Goal: Task Accomplishment & Management: Complete application form

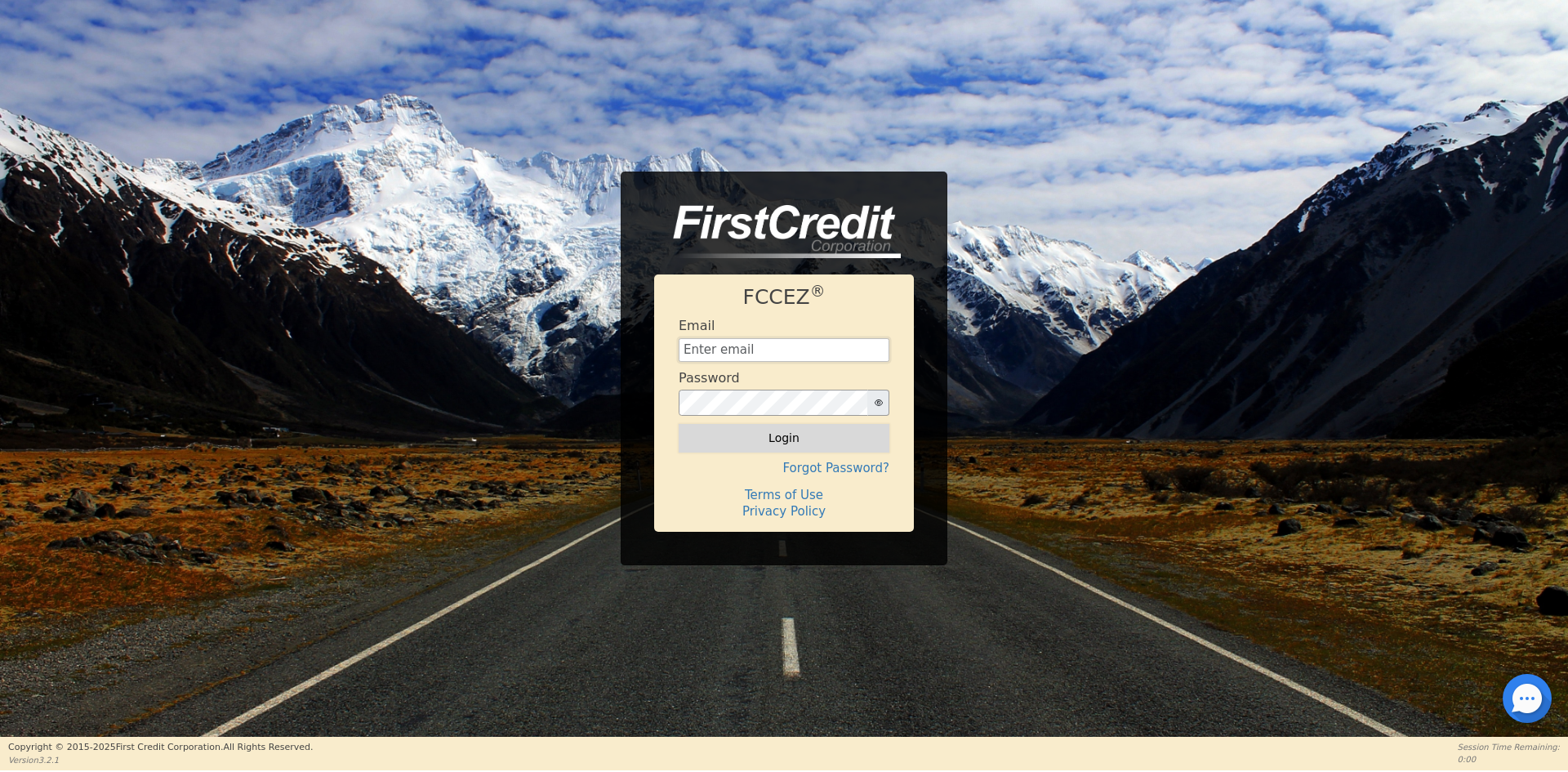
type input "[EMAIL_ADDRESS][DOMAIN_NAME]"
click at [709, 430] on button "Login" at bounding box center [783, 438] width 210 height 27
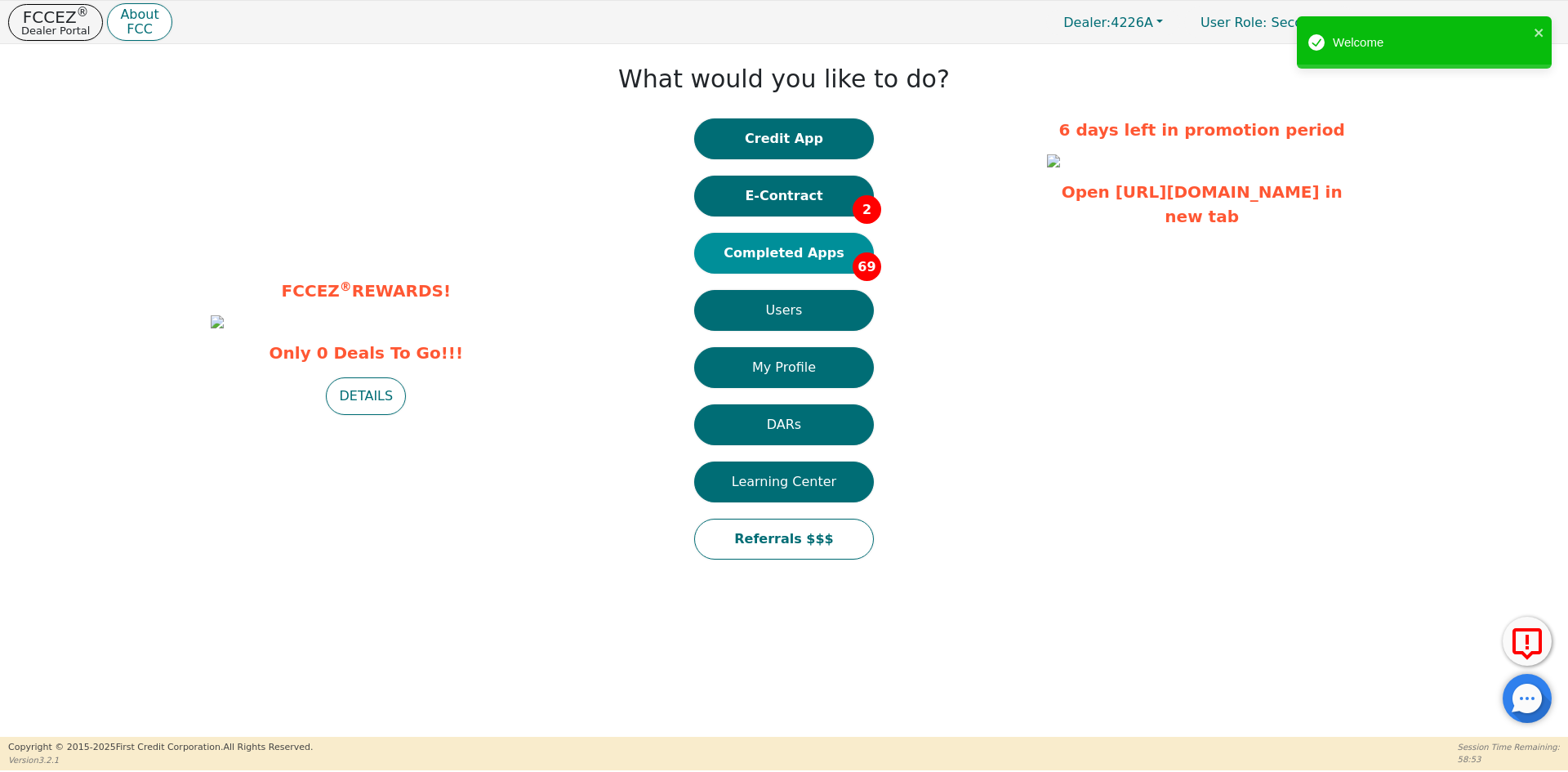
click at [779, 248] on button "Completed Apps 69" at bounding box center [784, 253] width 180 height 41
click at [774, 140] on button "Credit App" at bounding box center [784, 138] width 180 height 41
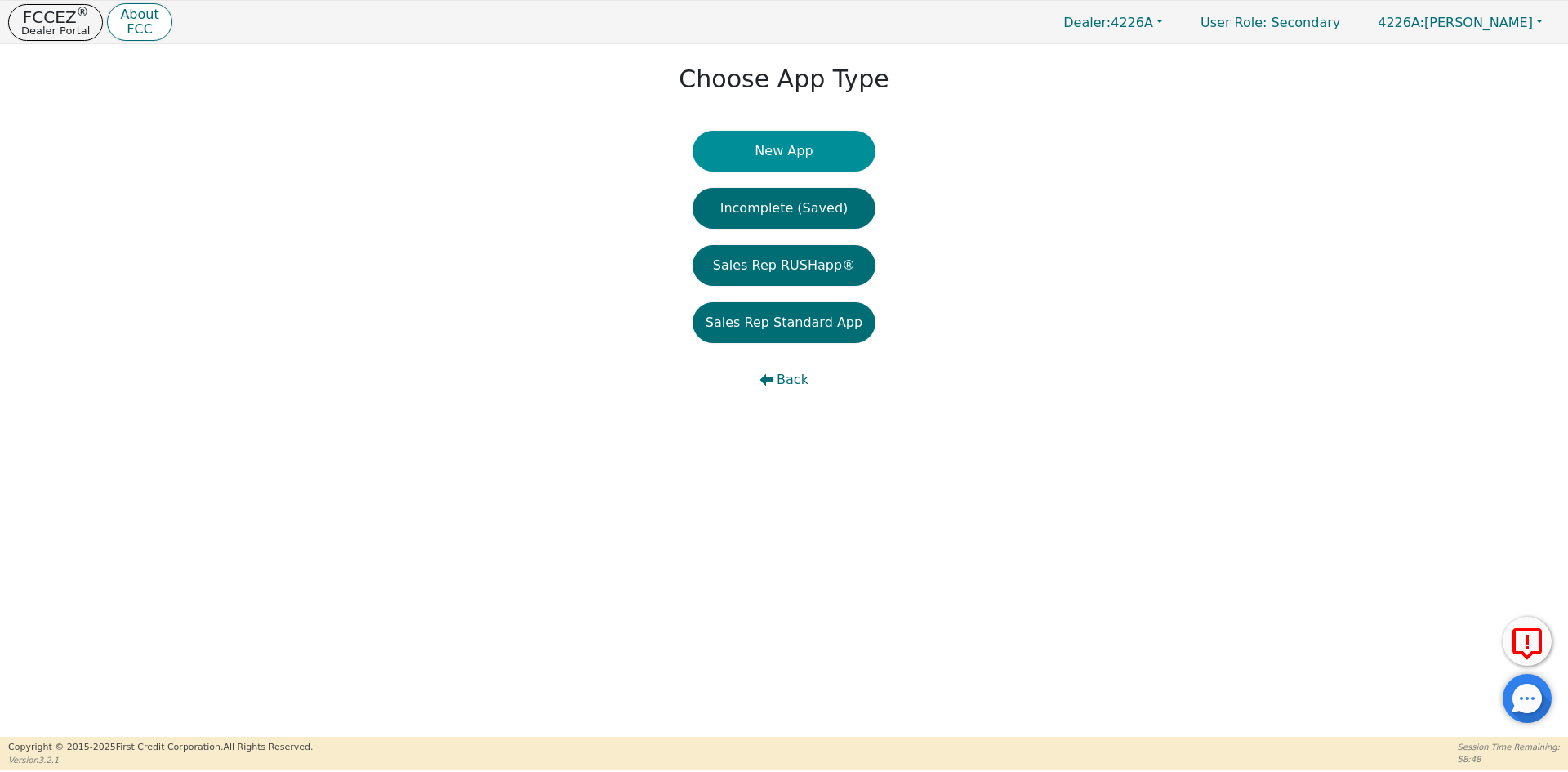
click at [804, 154] on button "New App" at bounding box center [784, 151] width 183 height 41
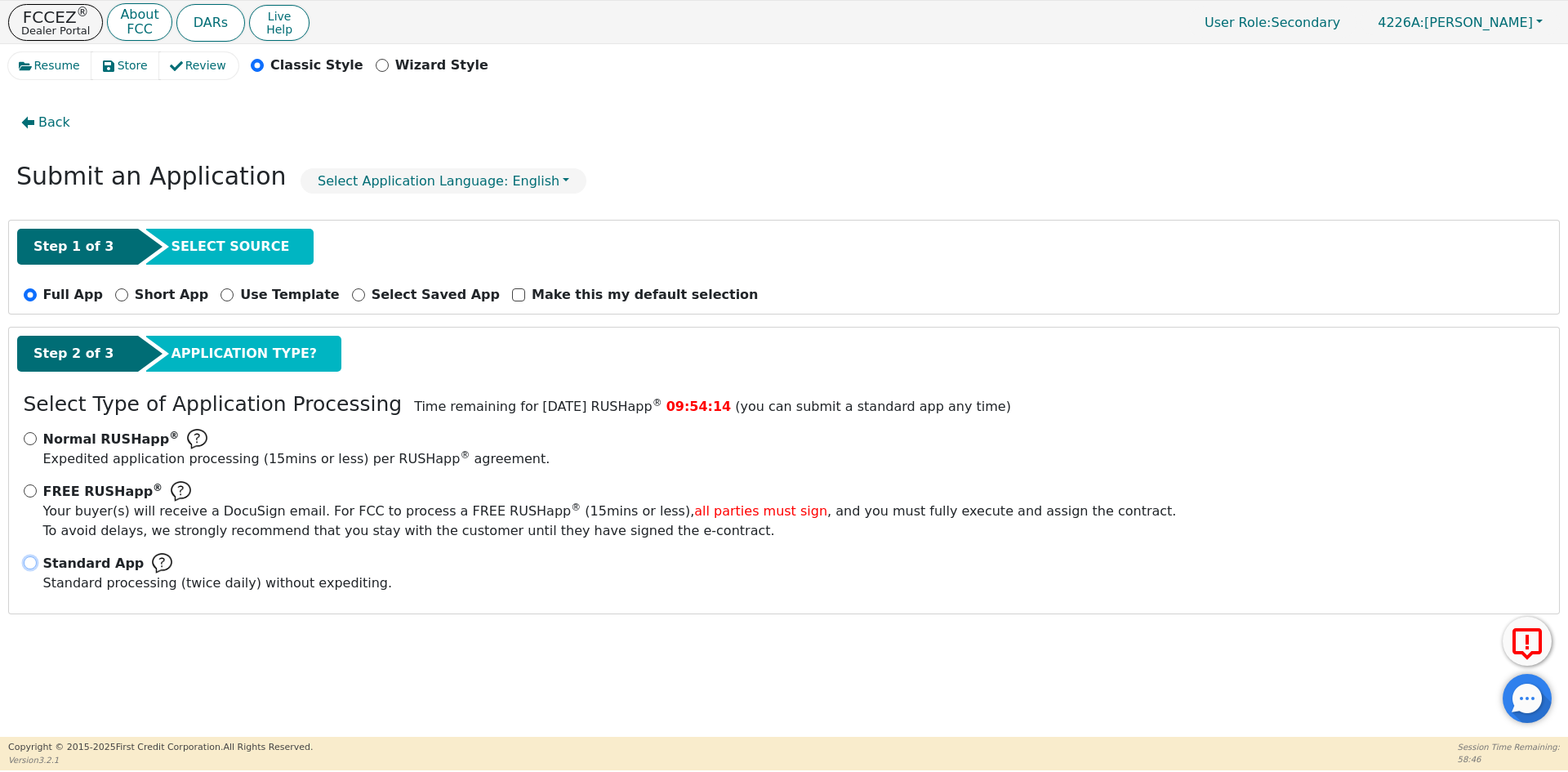
click at [27, 567] on input "Standard App Standard processing (twice daily) without expediting." at bounding box center [30, 563] width 13 height 13
radio input "true"
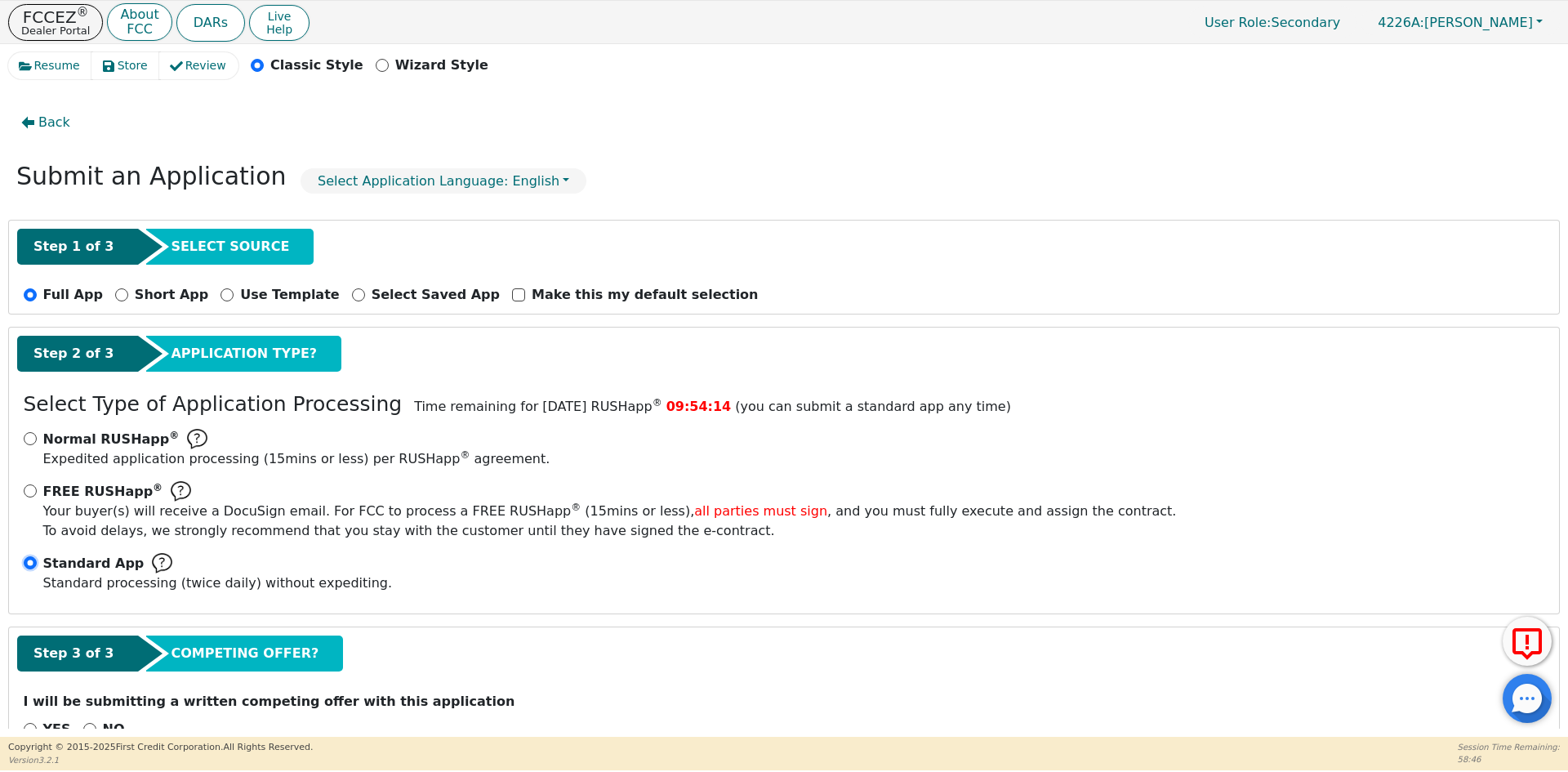
scroll to position [46, 0]
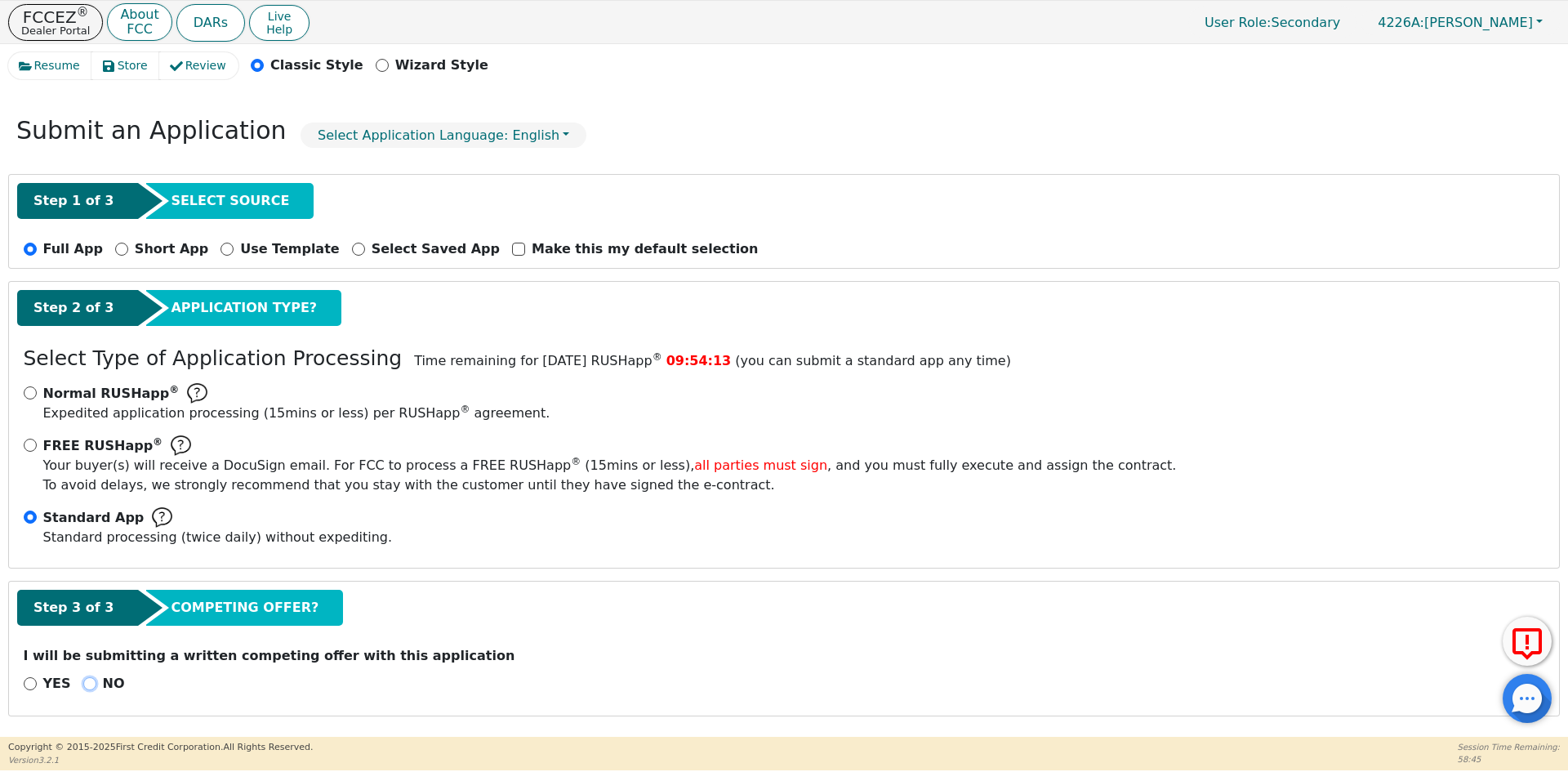
click at [83, 686] on input "NO" at bounding box center [90, 684] width 13 height 13
radio input "true"
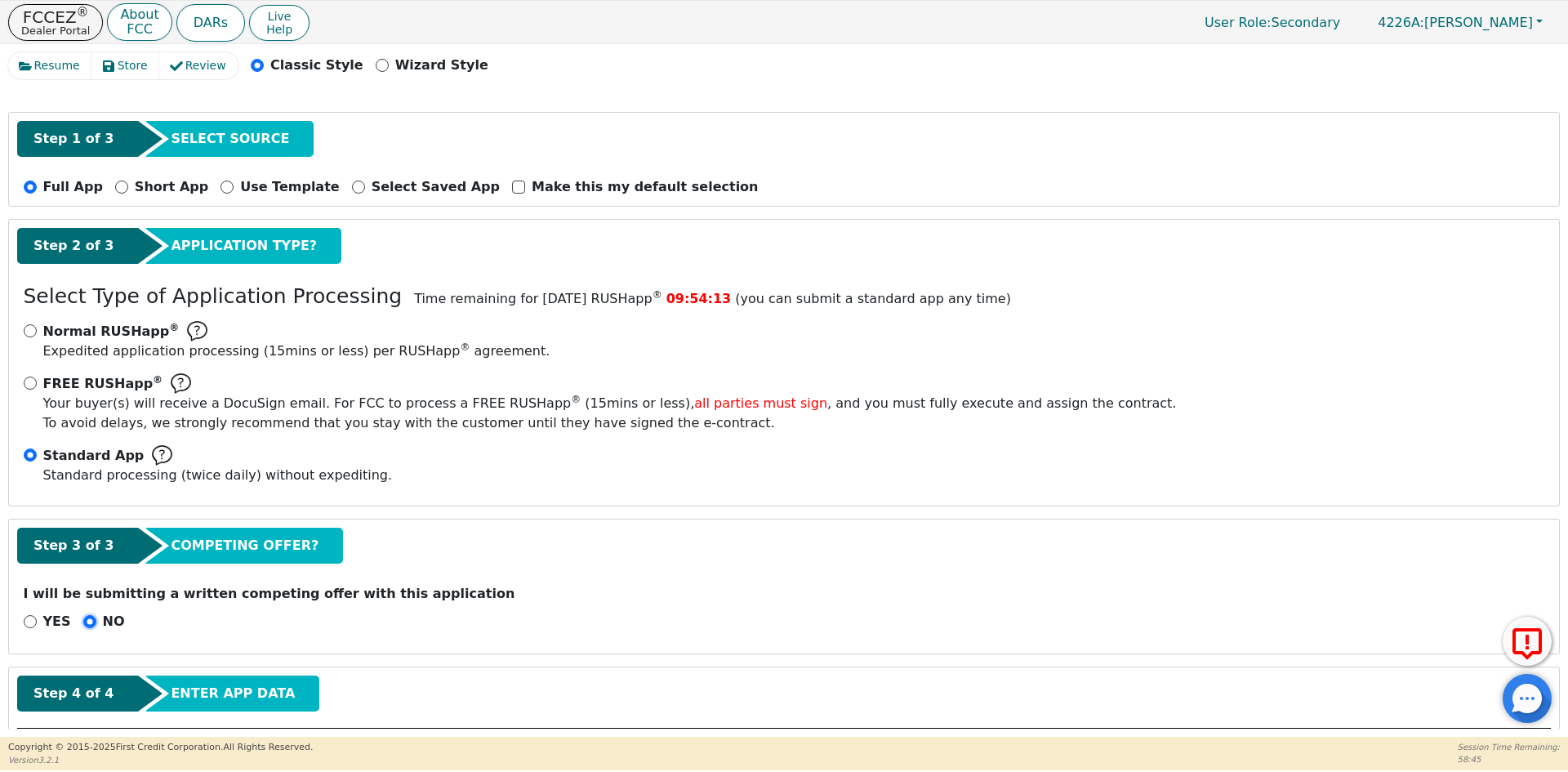
scroll to position [454, 0]
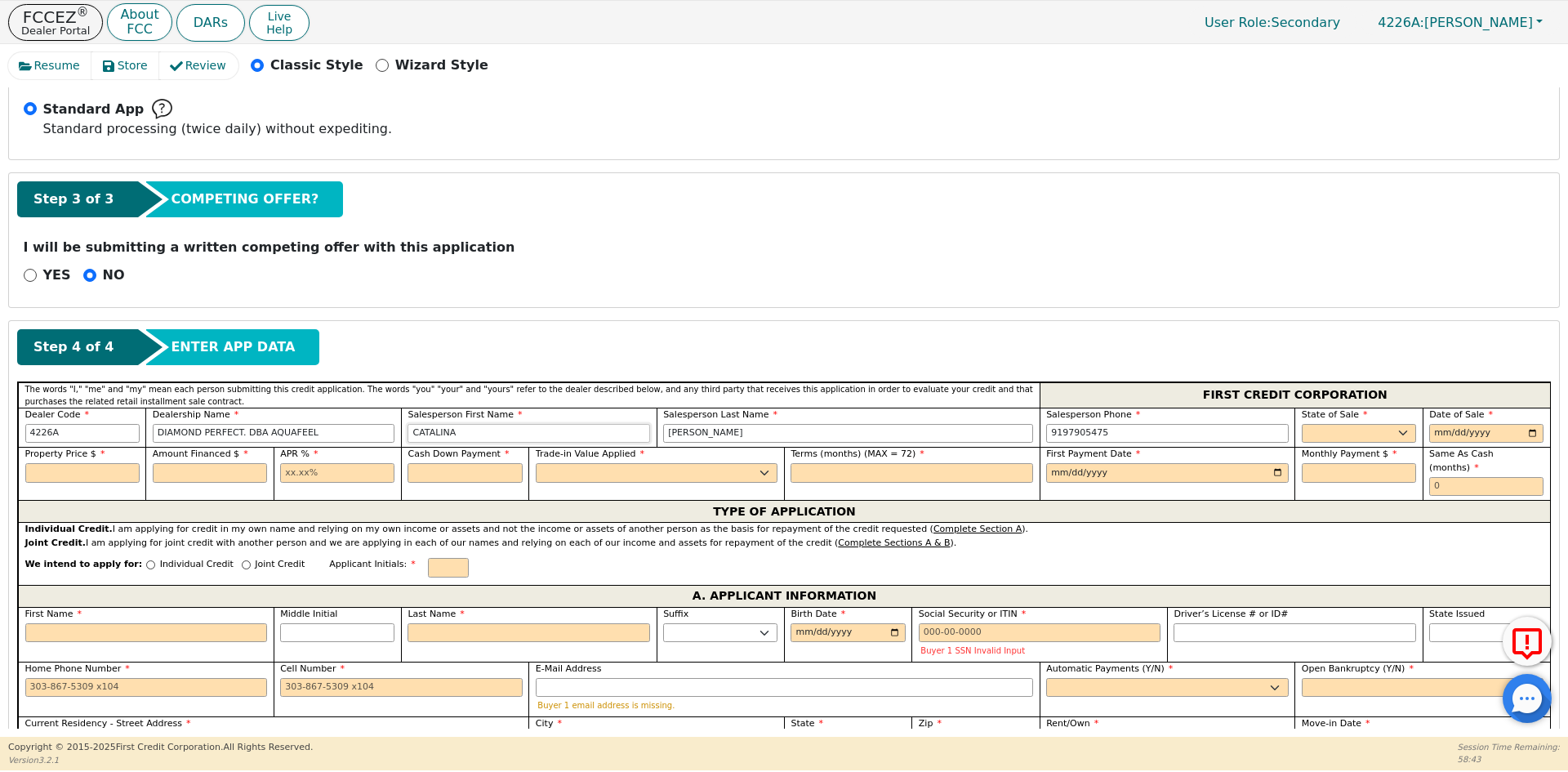
drag, startPoint x: 480, startPoint y: 434, endPoint x: 148, endPoint y: 434, distance: 332.0
click at [148, 434] on div "Dealer Code 4226A Dealership Name DIAMOND PERFECT. DBA AQUAFEEL Salesperson Fir…" at bounding box center [784, 428] width 1531 height 40
type input "GLAFREISY"
type input "[PERSON_NAME]"
click at [1320, 427] on select "AK AL AR AZ CA CO CT DC DE FL [GEOGRAPHIC_DATA] HI IA ID IL IN KS [GEOGRAPHIC_D…" at bounding box center [1358, 434] width 114 height 20
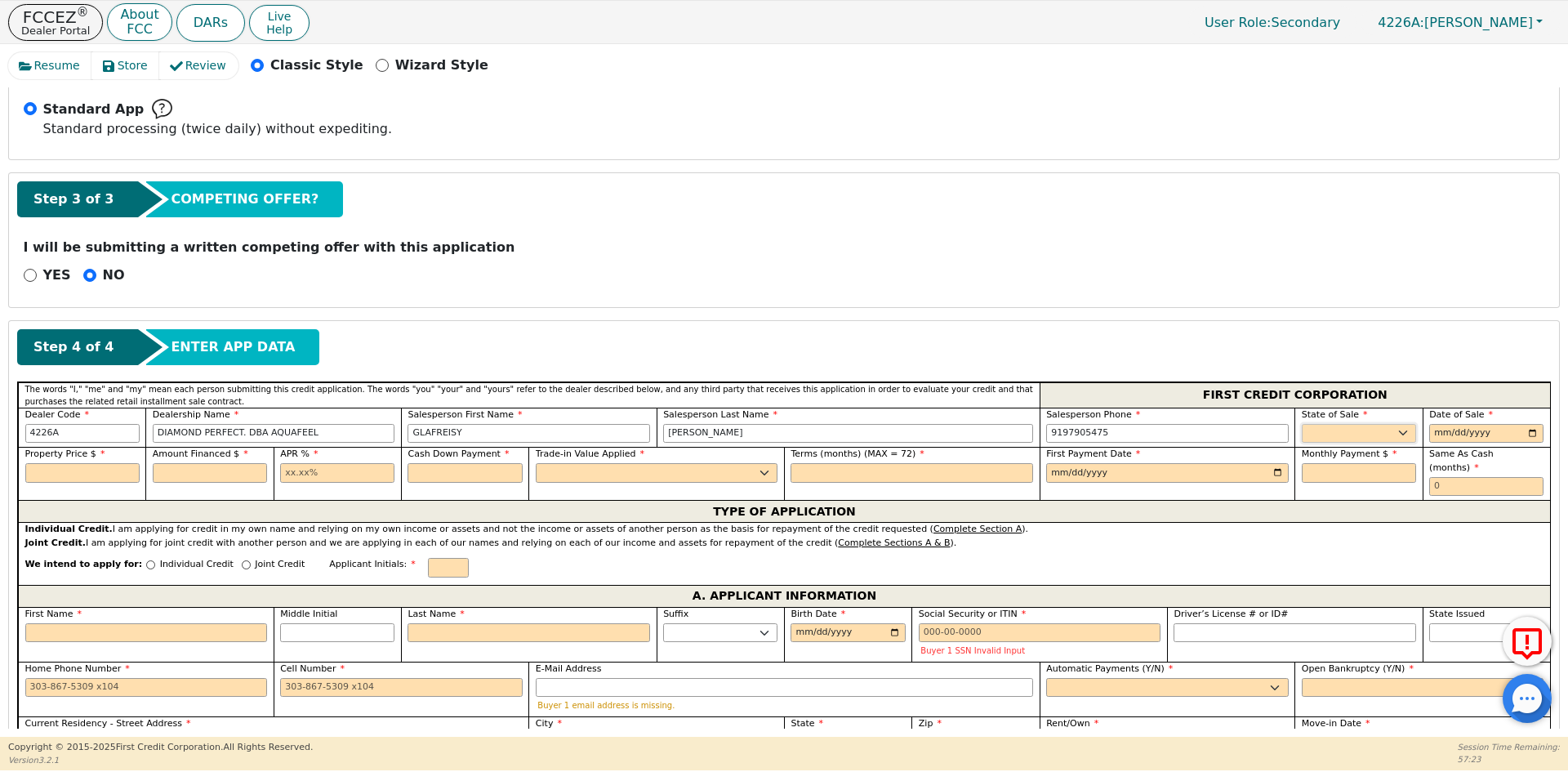
select select "PA"
click at [1301, 424] on select "AK AL AR AZ CA CO CT DC DE FL [GEOGRAPHIC_DATA] HI IA ID IL IN KS [GEOGRAPHIC_D…" at bounding box center [1358, 434] width 114 height 20
click at [1521, 430] on input "date" at bounding box center [1486, 434] width 114 height 20
click at [1526, 433] on input "date" at bounding box center [1486, 434] width 114 height 20
type input "[DATE]"
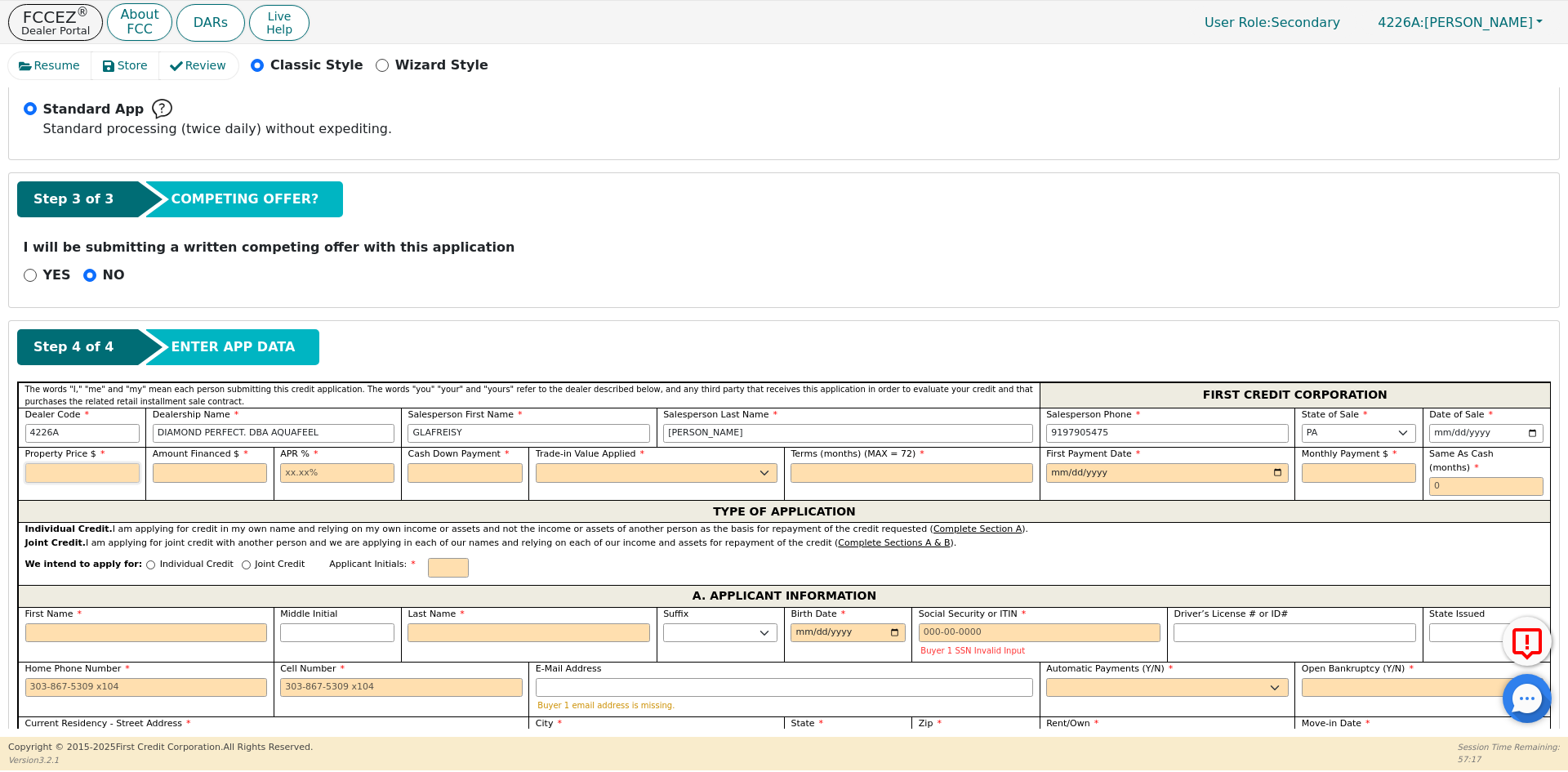
click at [93, 473] on input "text" at bounding box center [81, 473] width 114 height 20
type input "8790.00"
click at [182, 474] on input "text" at bounding box center [210, 473] width 114 height 20
type input "8790.00"
click at [366, 471] on input "text" at bounding box center [337, 473] width 114 height 20
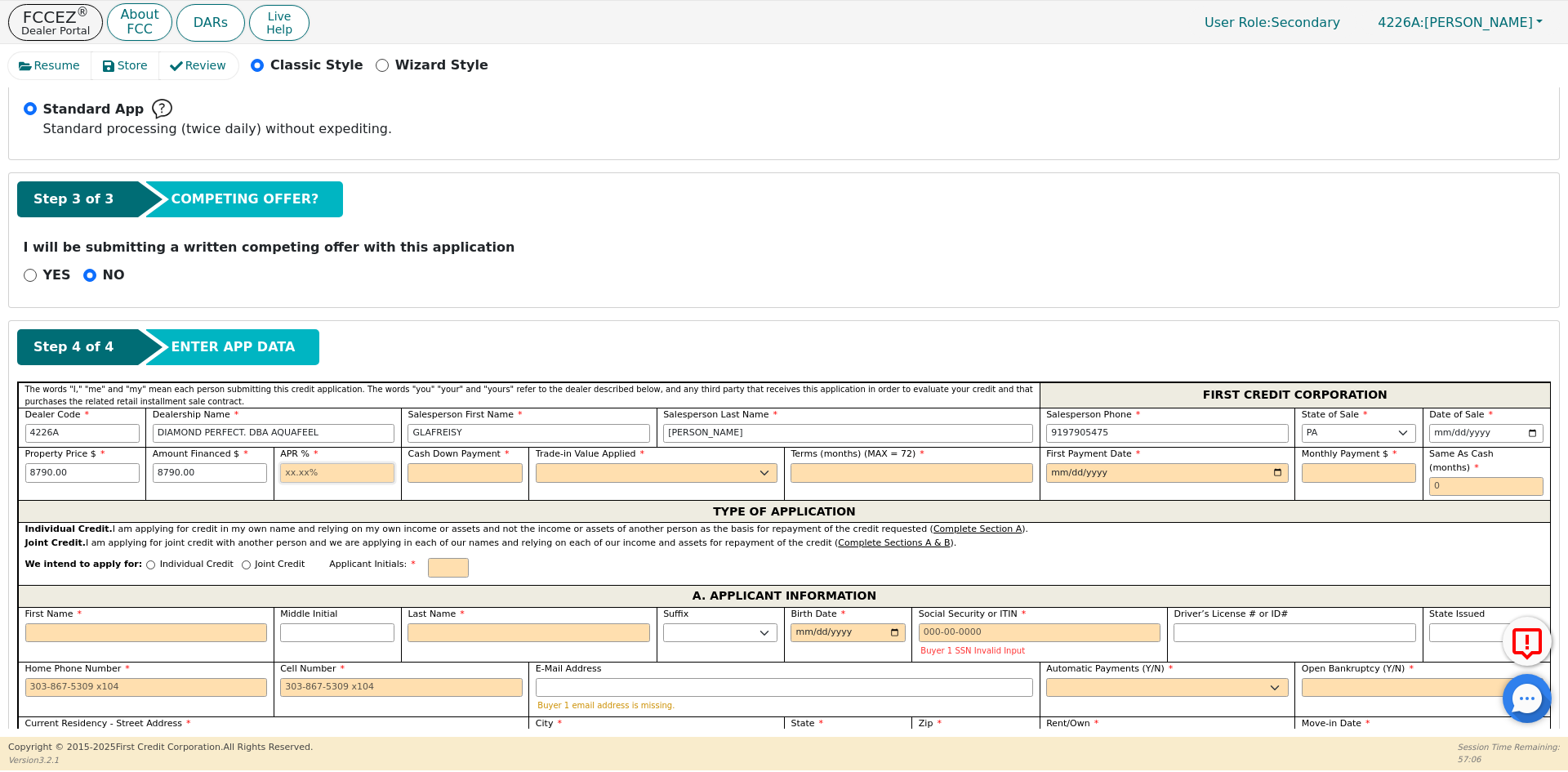
type input "10.99"
click at [446, 476] on input "text" at bounding box center [464, 473] width 114 height 20
type input "0.00"
click at [619, 475] on select "Yes No" at bounding box center [657, 473] width 243 height 20
select select "y"
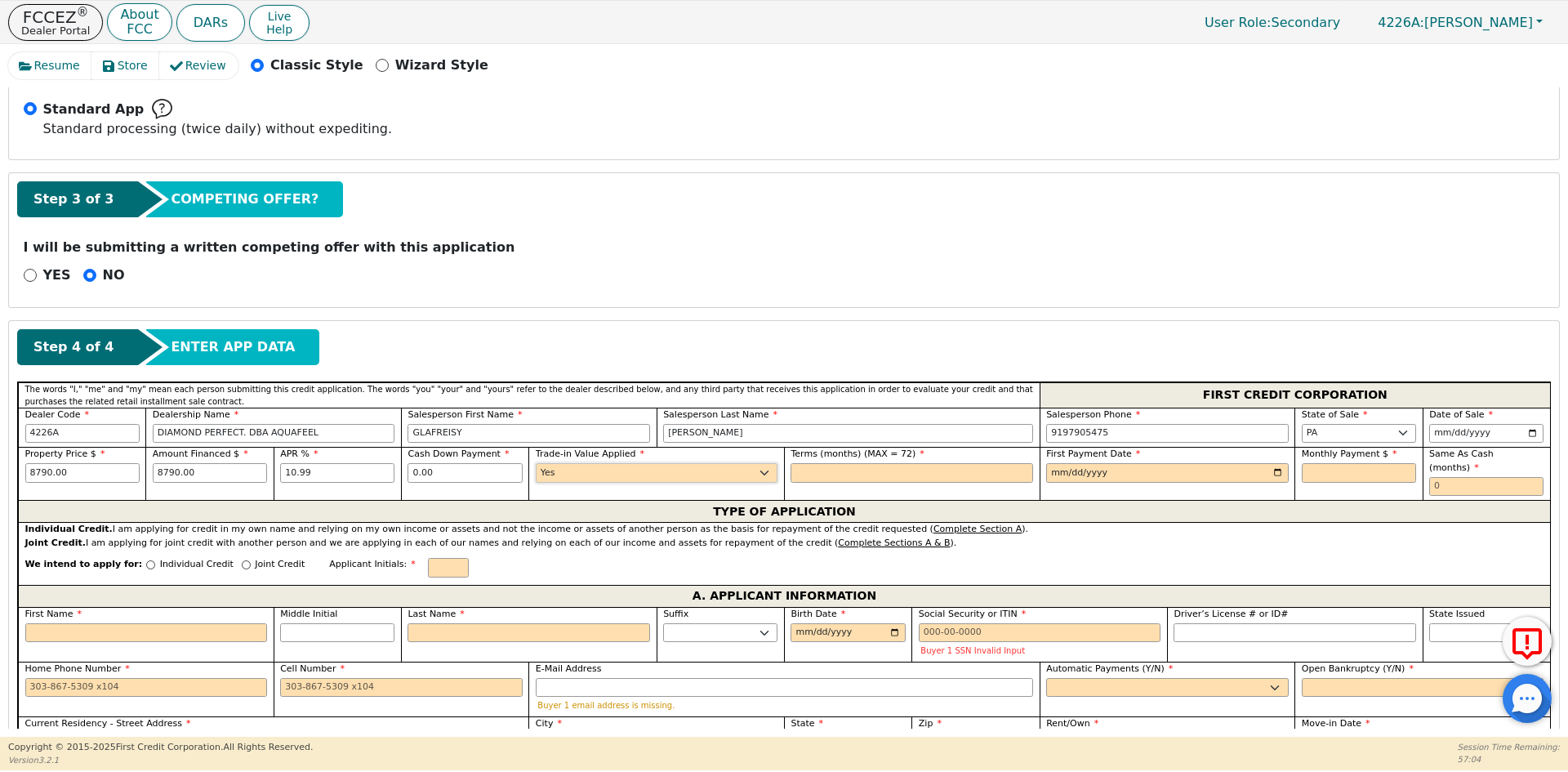
click at [535, 463] on select "Yes No" at bounding box center [657, 473] width 243 height 20
click at [852, 473] on input "text" at bounding box center [912, 473] width 243 height 20
type input "72"
click at [1274, 467] on input "date" at bounding box center [1167, 473] width 243 height 20
click at [1274, 468] on input "date" at bounding box center [1167, 473] width 243 height 20
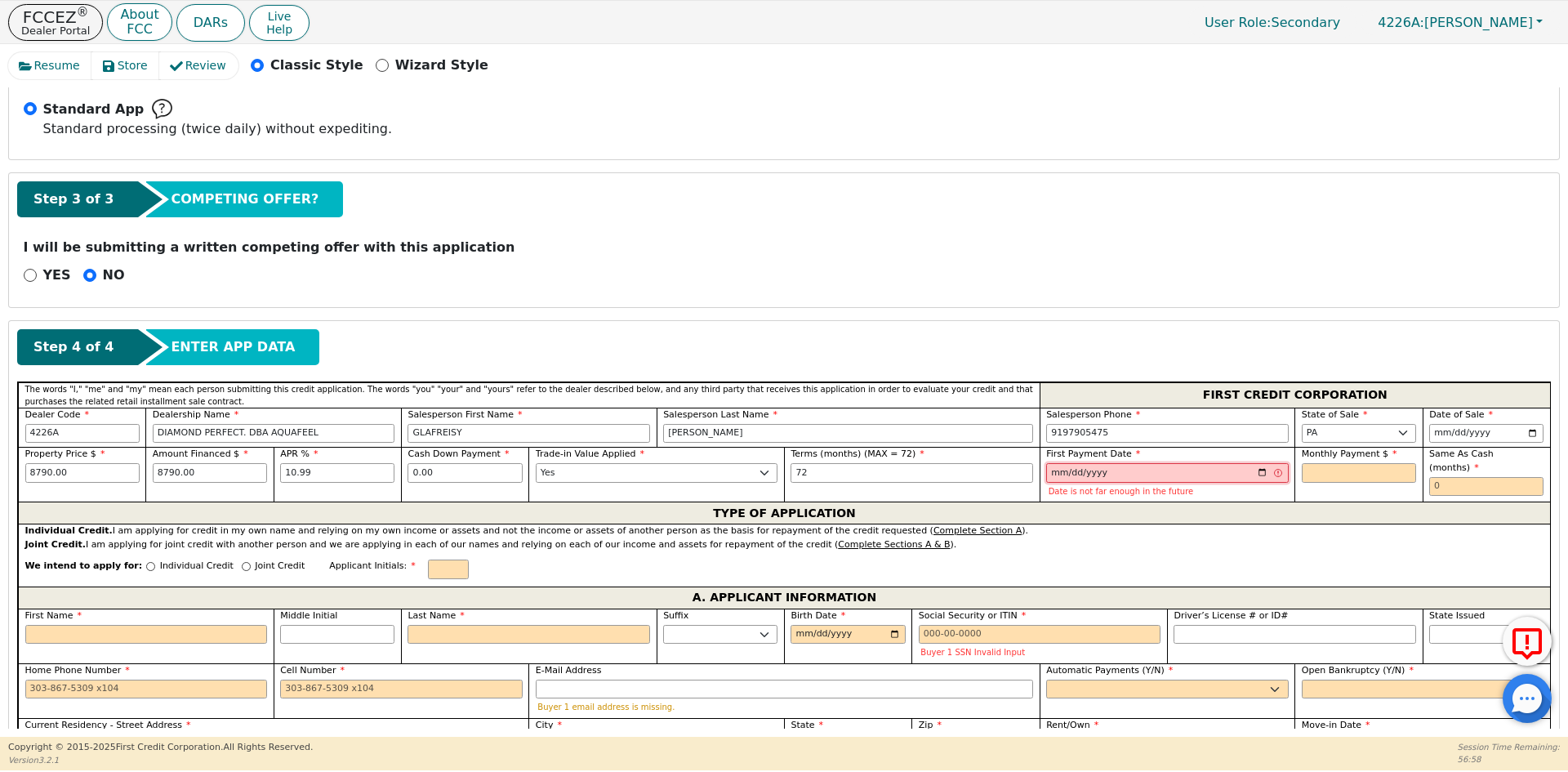
click at [1255, 475] on input "[DATE]" at bounding box center [1167, 473] width 243 height 20
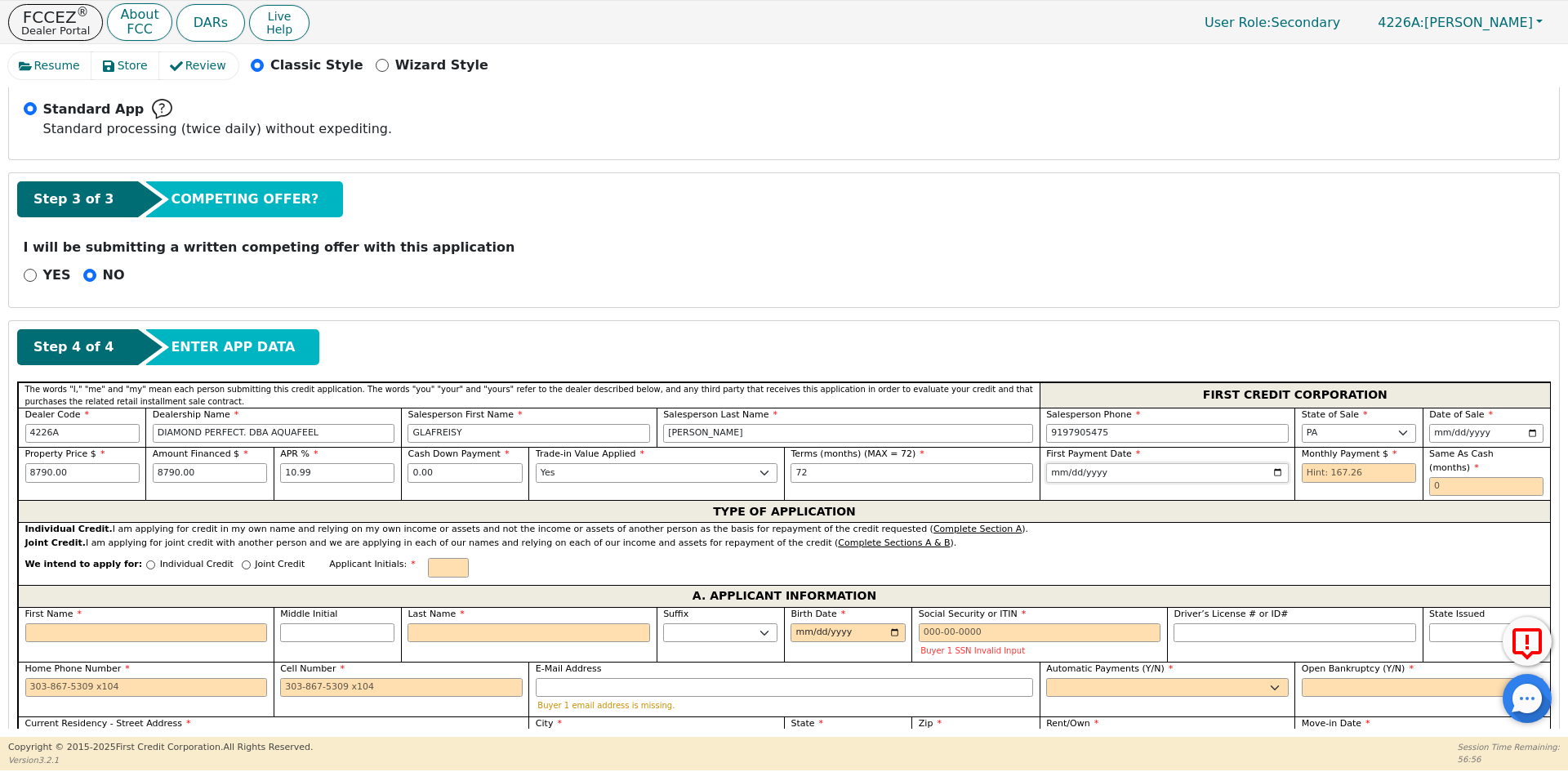
type input "[DATE]"
click at [1347, 472] on input "text" at bounding box center [1358, 473] width 114 height 20
type input "167.26"
click at [1446, 478] on input "text" at bounding box center [1486, 487] width 114 height 20
type input "0"
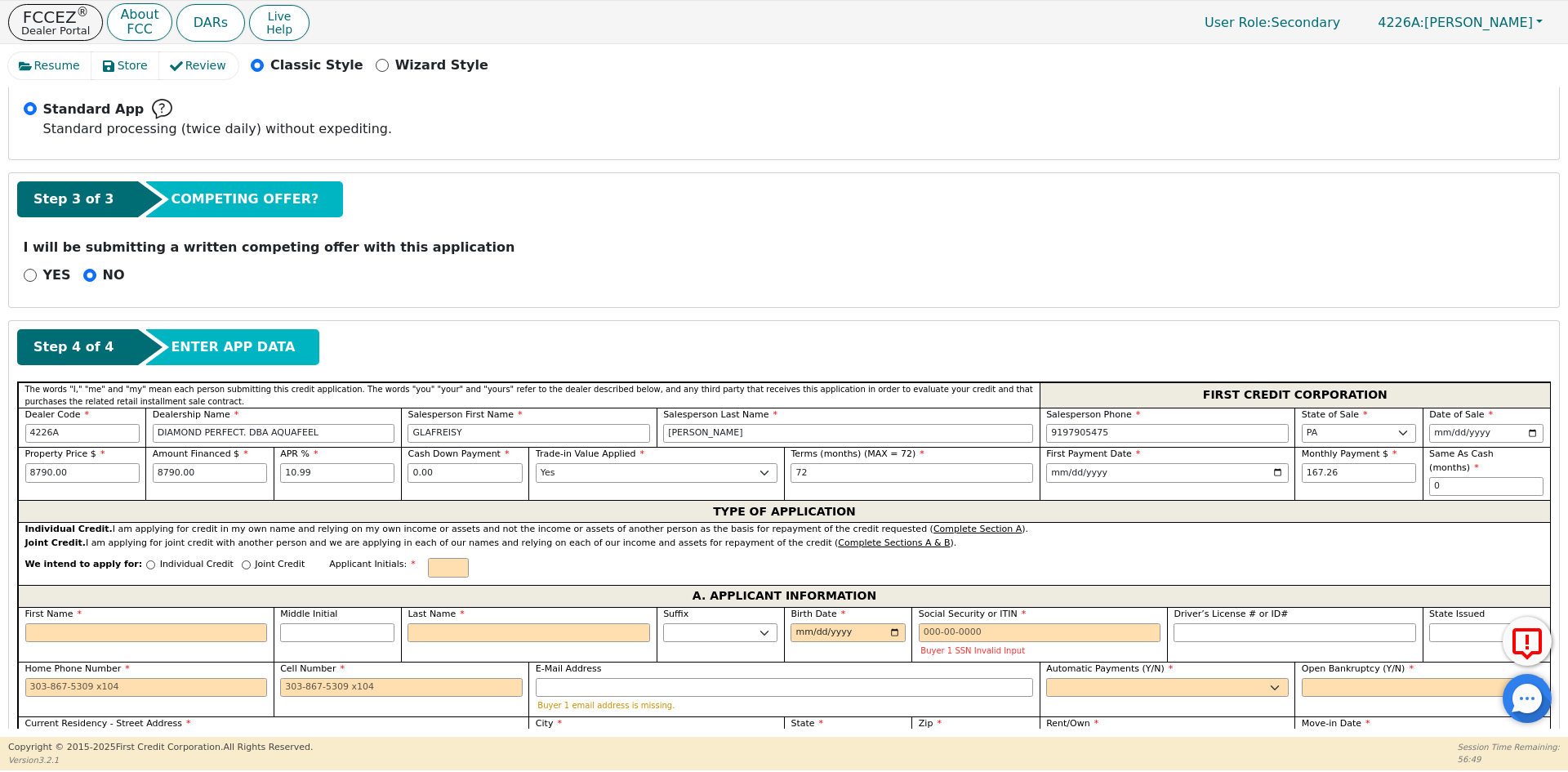
click at [168, 558] on p "Individual Credit" at bounding box center [196, 565] width 73 height 14
click at [155, 561] on input "Individual Credit" at bounding box center [150, 565] width 9 height 9
radio input "true"
click at [428, 558] on input "text" at bounding box center [448, 568] width 41 height 20
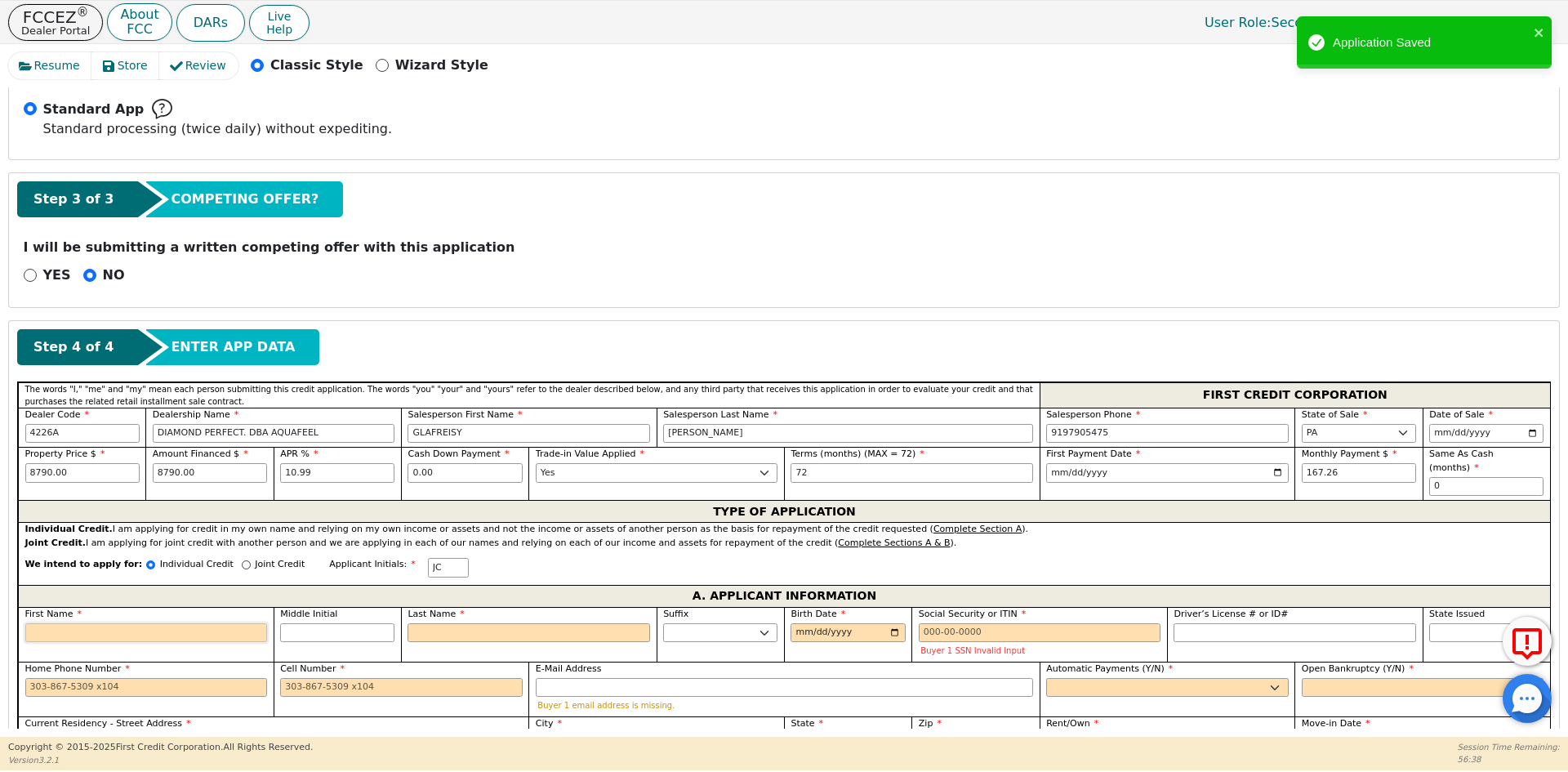
click at [232, 623] on input "First Name" at bounding box center [146, 633] width 243 height 20
type input "J"
type input "JU"
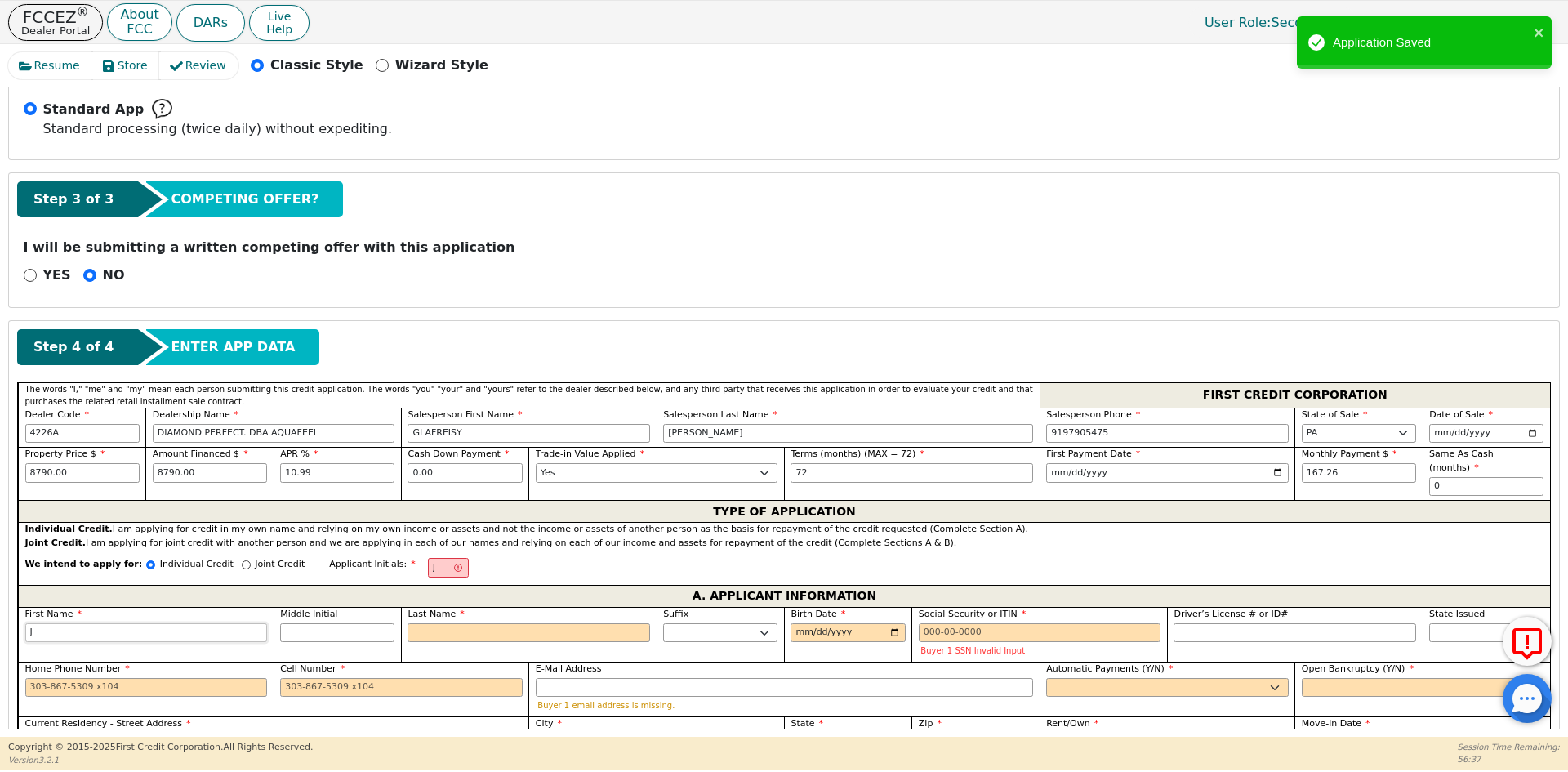
type input "JU"
type input "[DATE]"
type input "JULI"
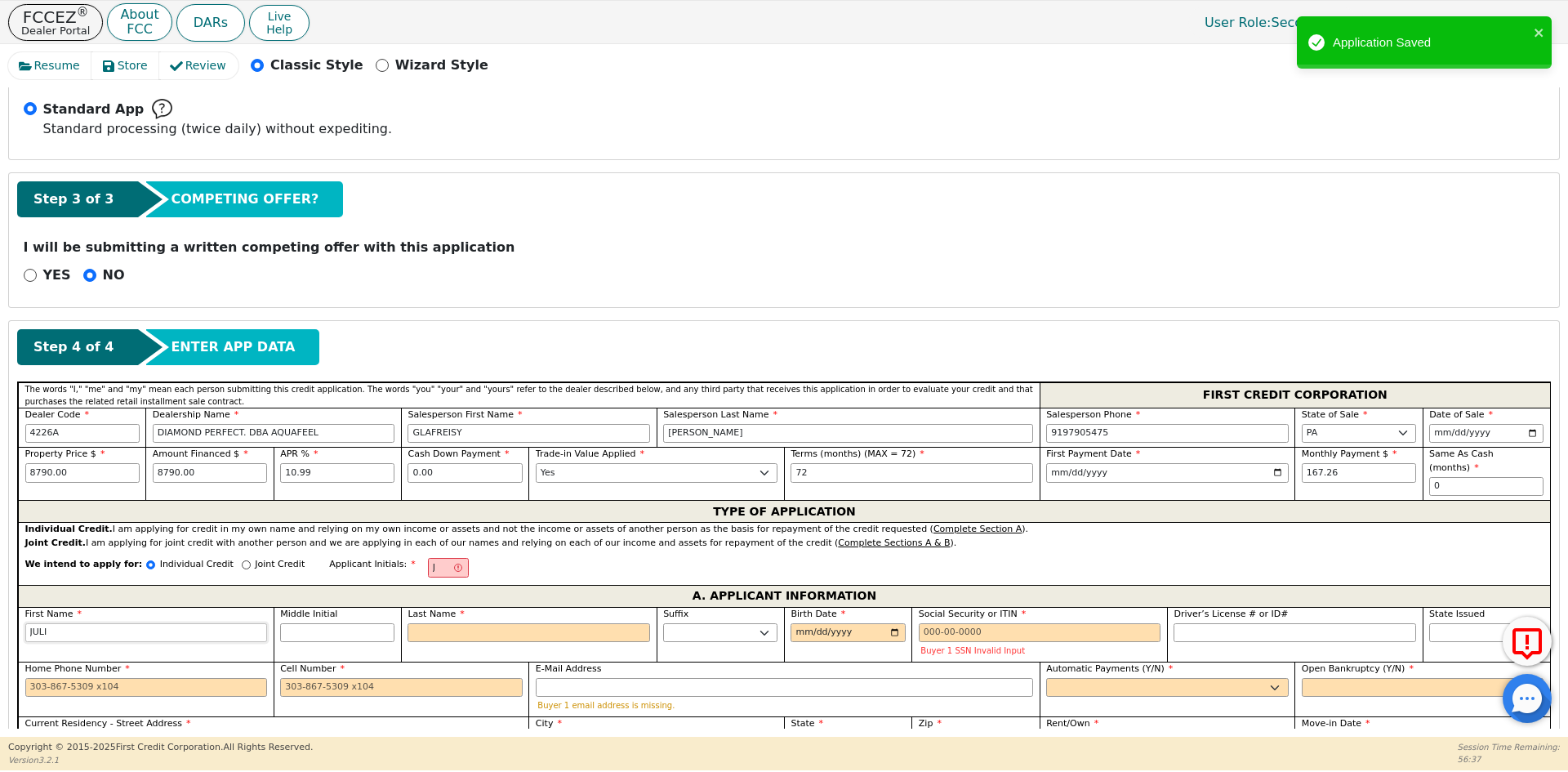
type input "JULIO"
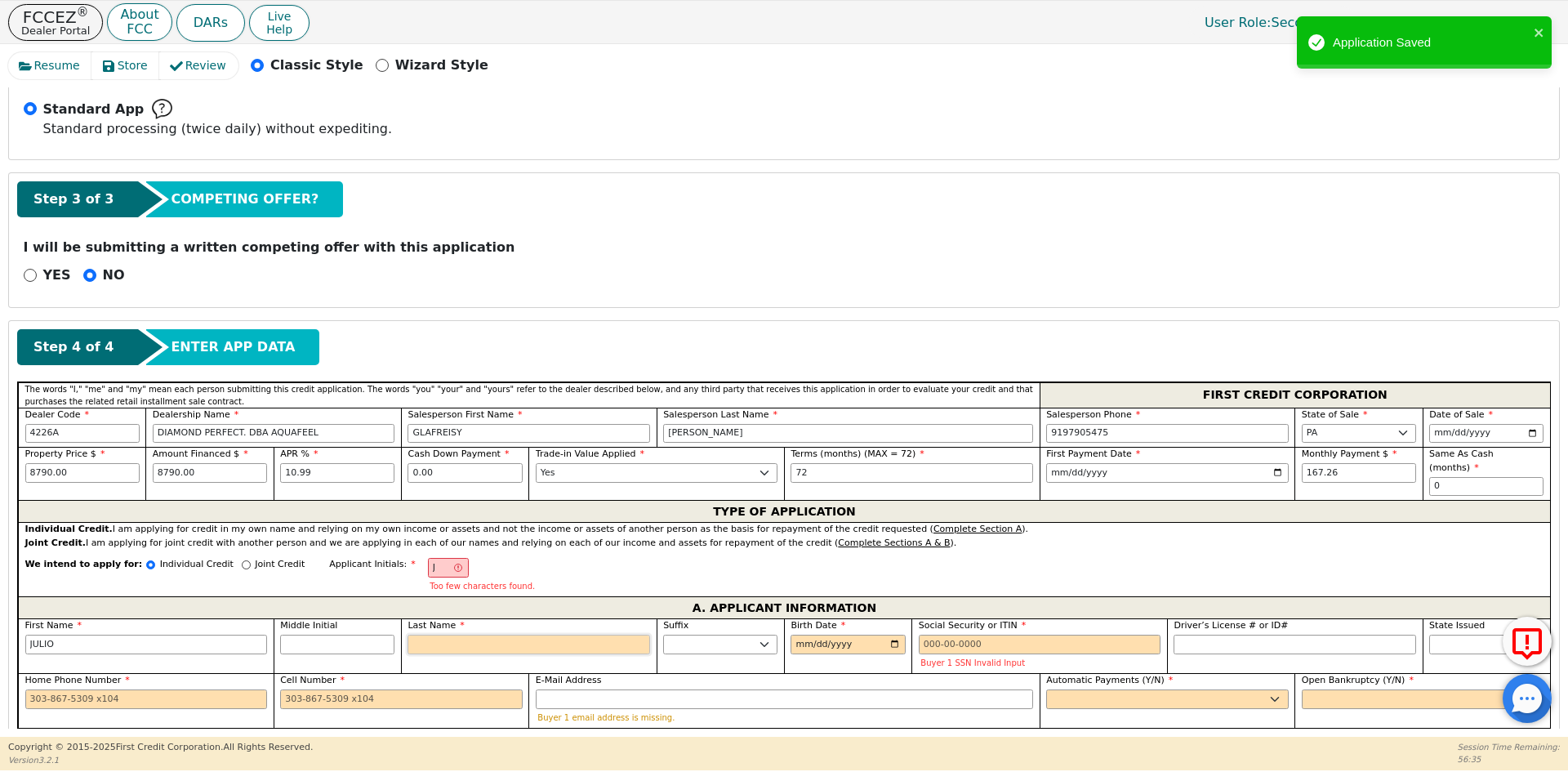
type input "JC"
type input "C"
type input "[PERSON_NAME]"
type input "CO"
type input "[PERSON_NAME] CO"
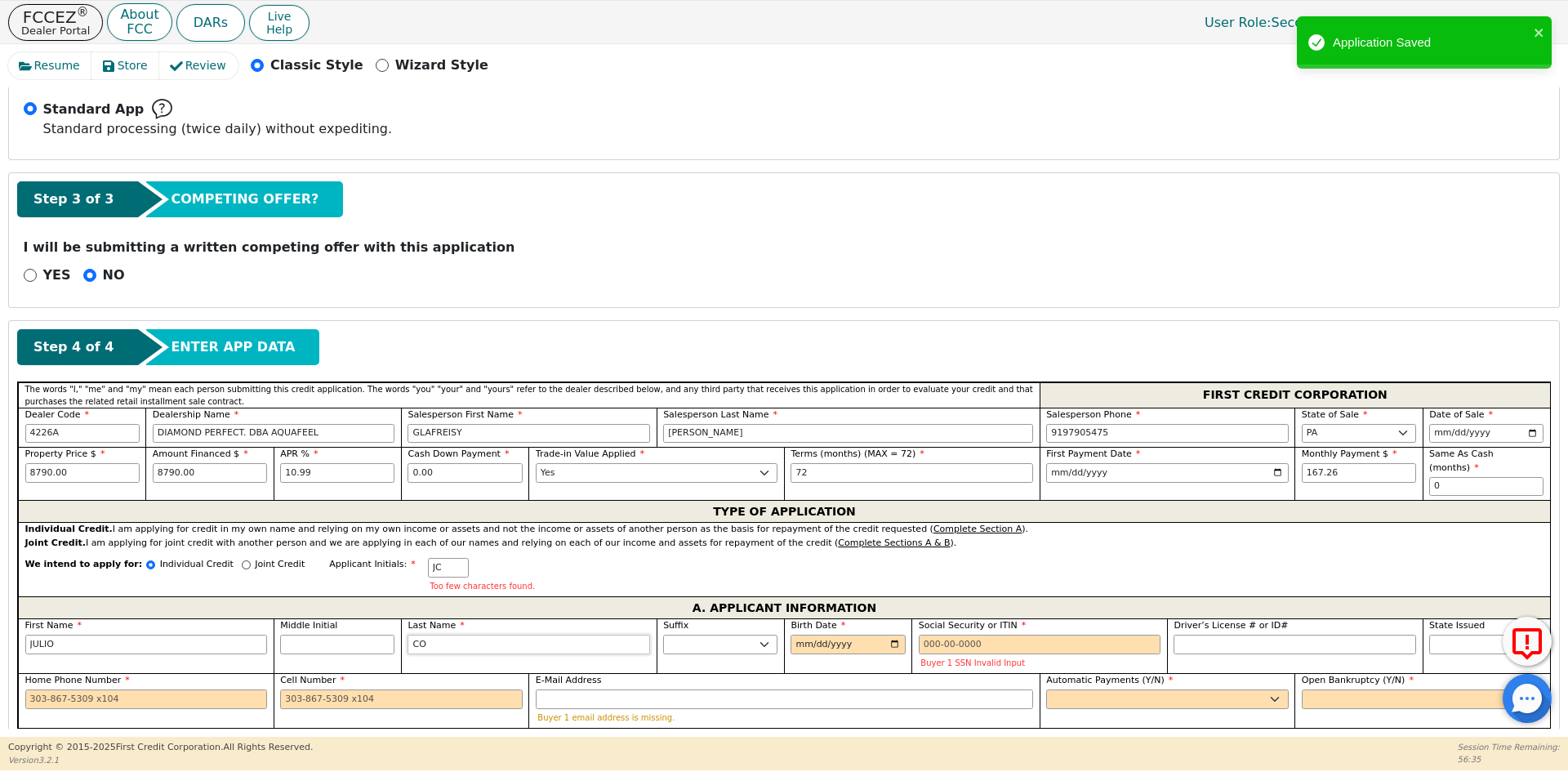
type input "COL"
type input "[PERSON_NAME] COL"
type input "COLO"
type input "[PERSON_NAME]"
type input "COLON"
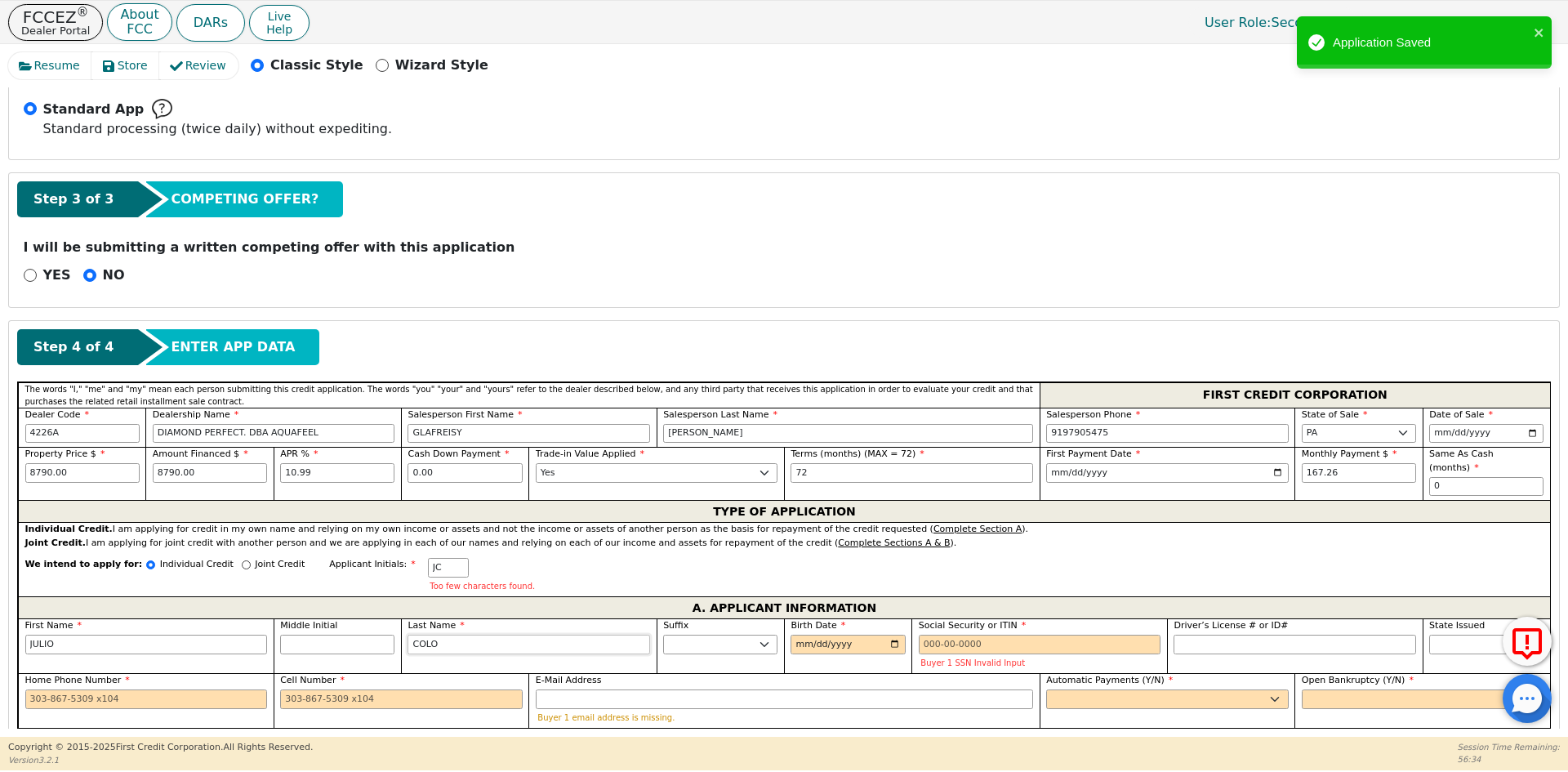
type input "[PERSON_NAME]"
type input "COLON"
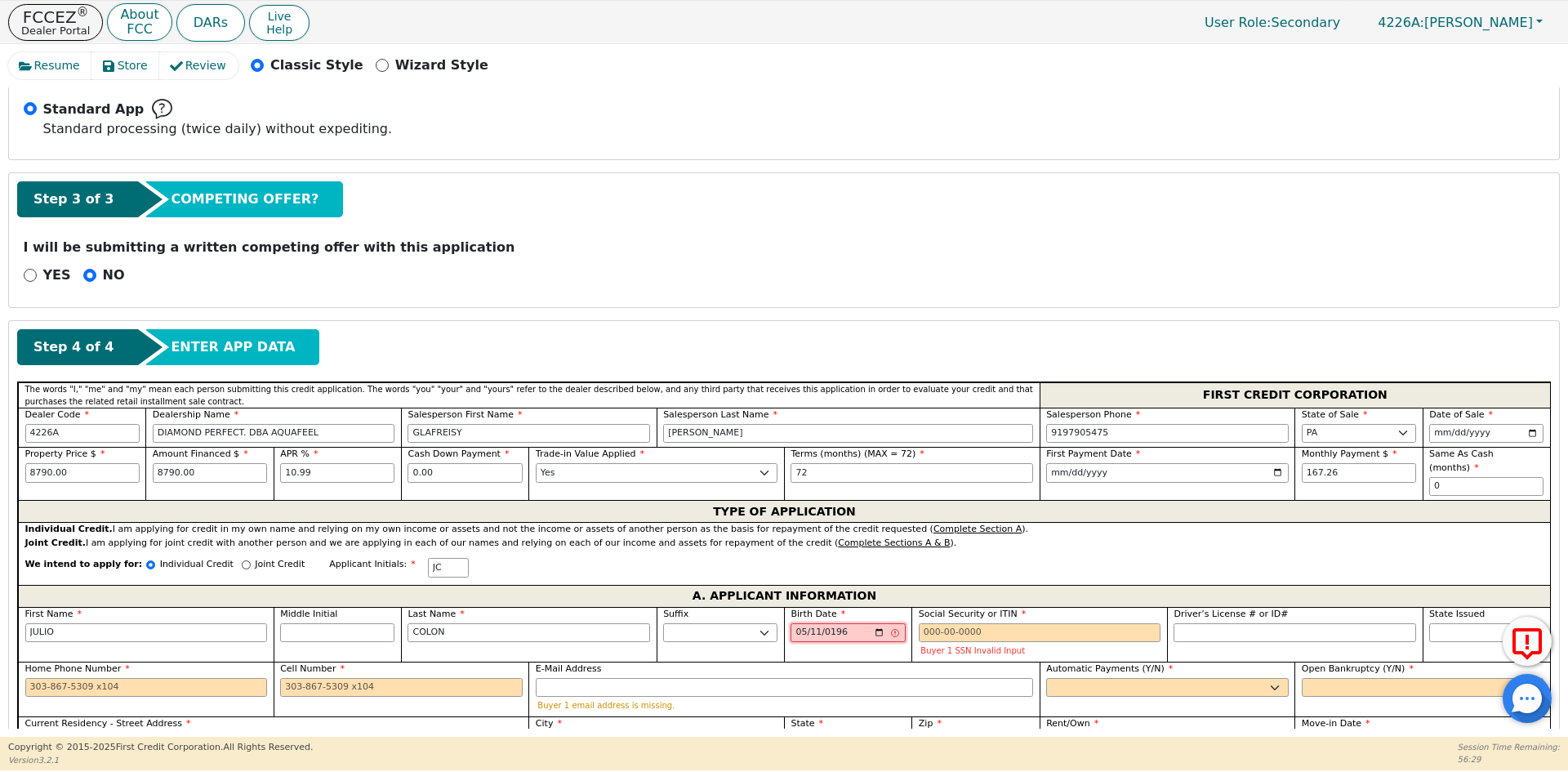
type input "[DATE]"
click at [987, 623] on input "Social Security or ITIN" at bounding box center [1040, 633] width 243 height 20
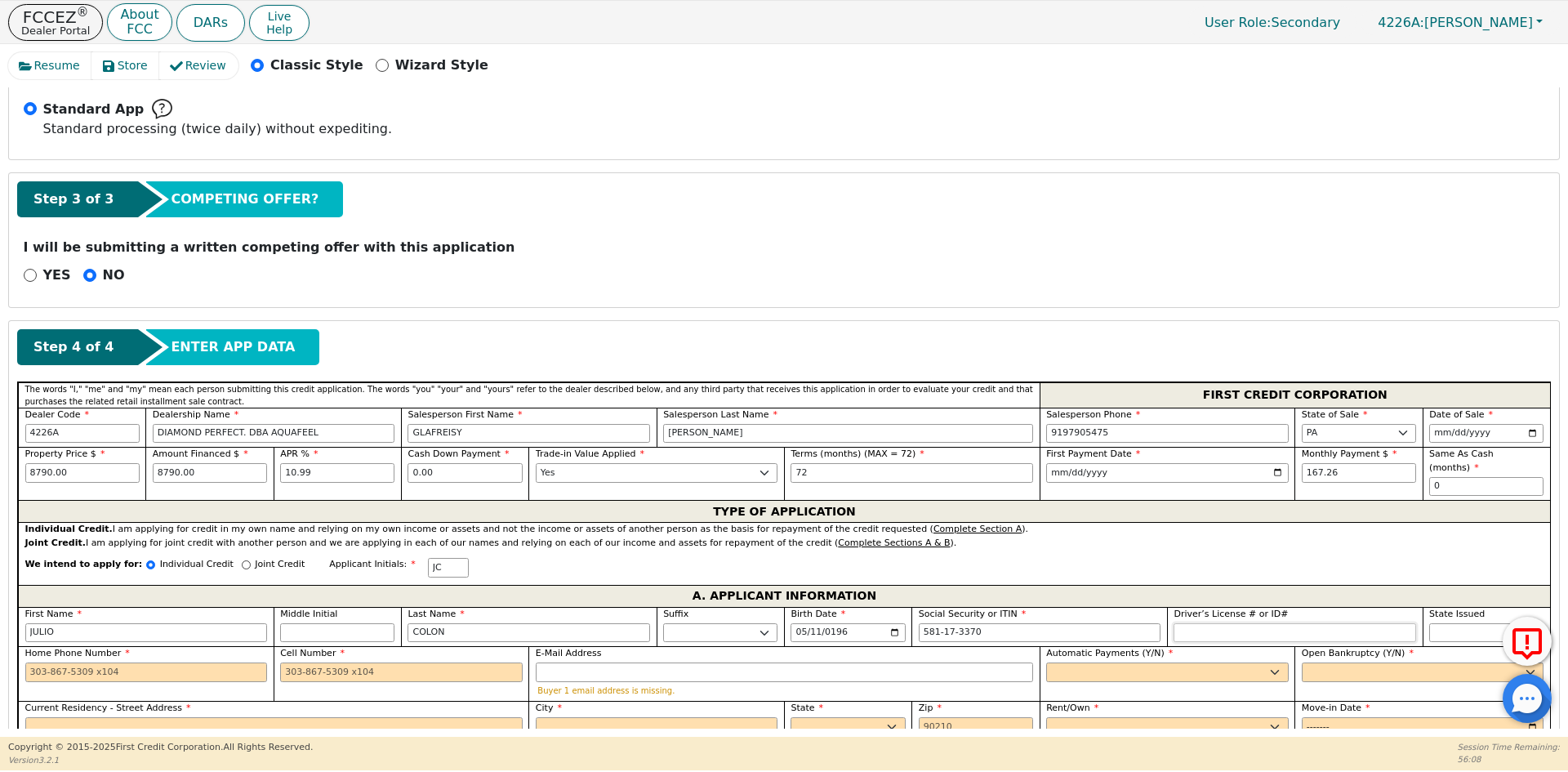
type input "***-**-3370"
click at [1210, 623] on input "Driver’s License # or ID#" at bounding box center [1294, 633] width 243 height 20
click at [362, 662] on input "Cell Number" at bounding box center [402, 672] width 243 height 20
type input "[PHONE_NUMBER]"
click at [1199, 662] on select "Yes No" at bounding box center [1167, 672] width 243 height 20
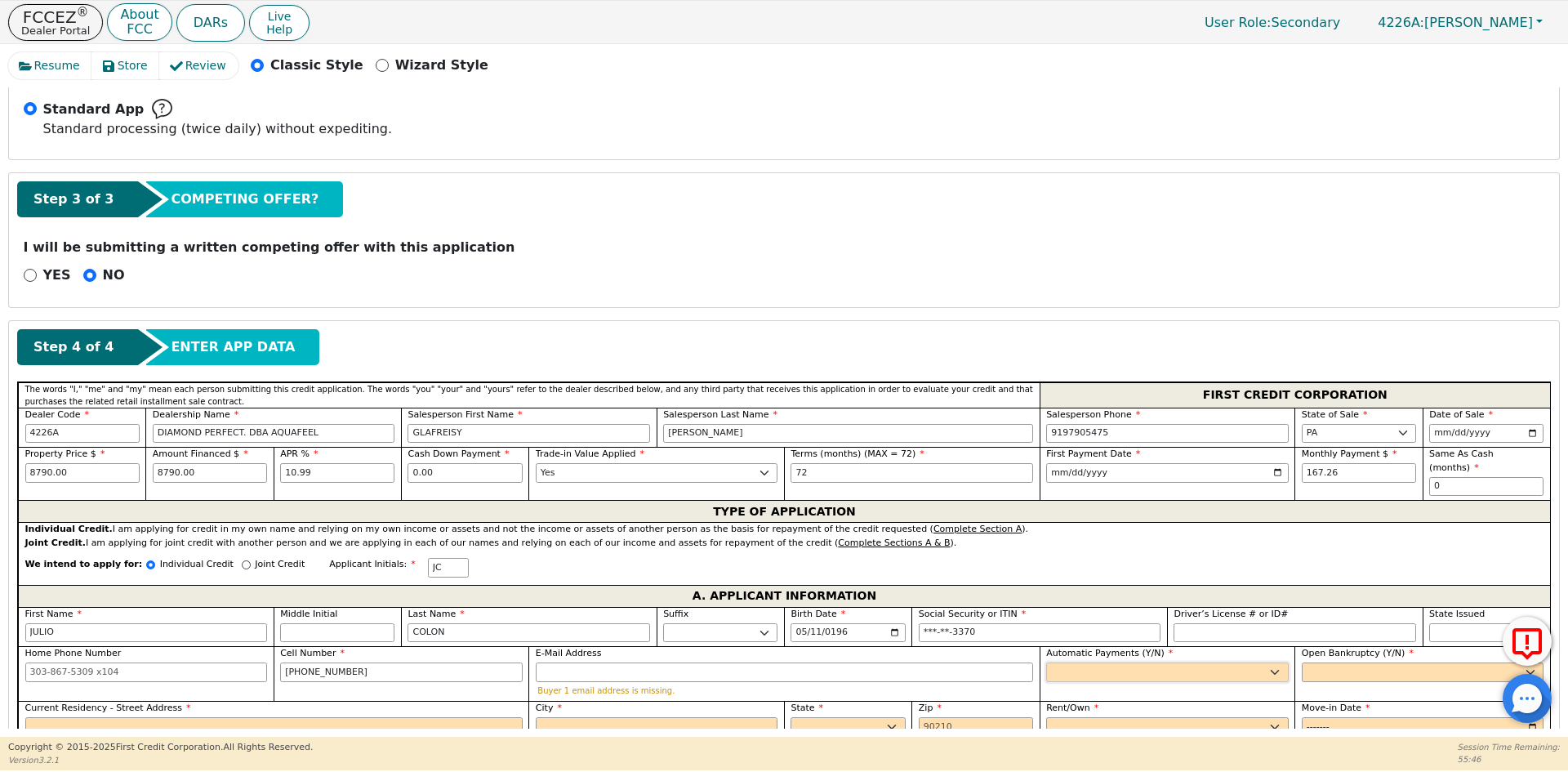
select select "y"
click at [1046, 662] on select "Yes No" at bounding box center [1167, 672] width 243 height 20
type input "[PERSON_NAME]"
click at [1336, 662] on select "Yes No" at bounding box center [1423, 672] width 243 height 20
select select "n"
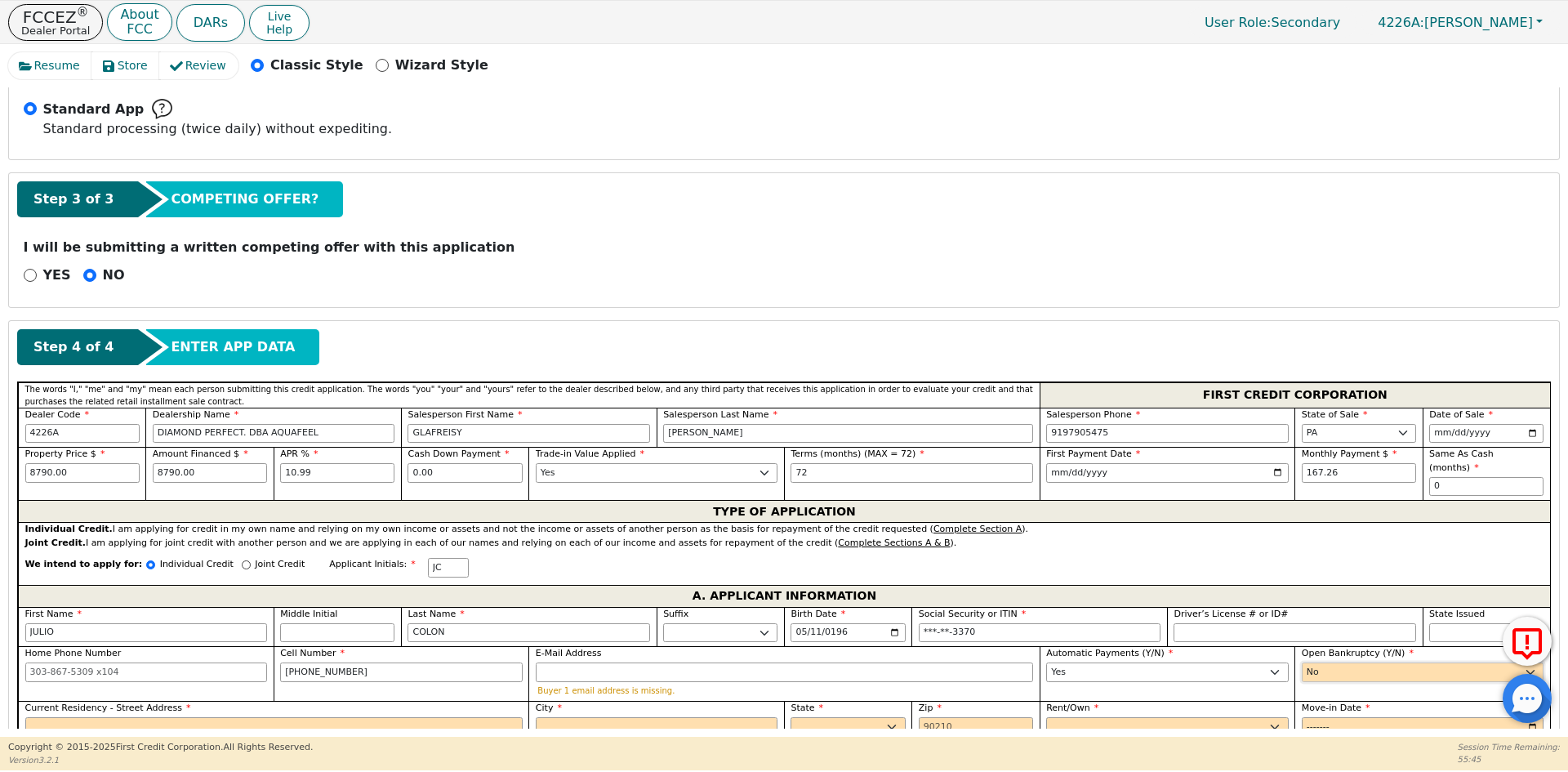
click at [1301, 662] on select "Yes No" at bounding box center [1423, 672] width 243 height 20
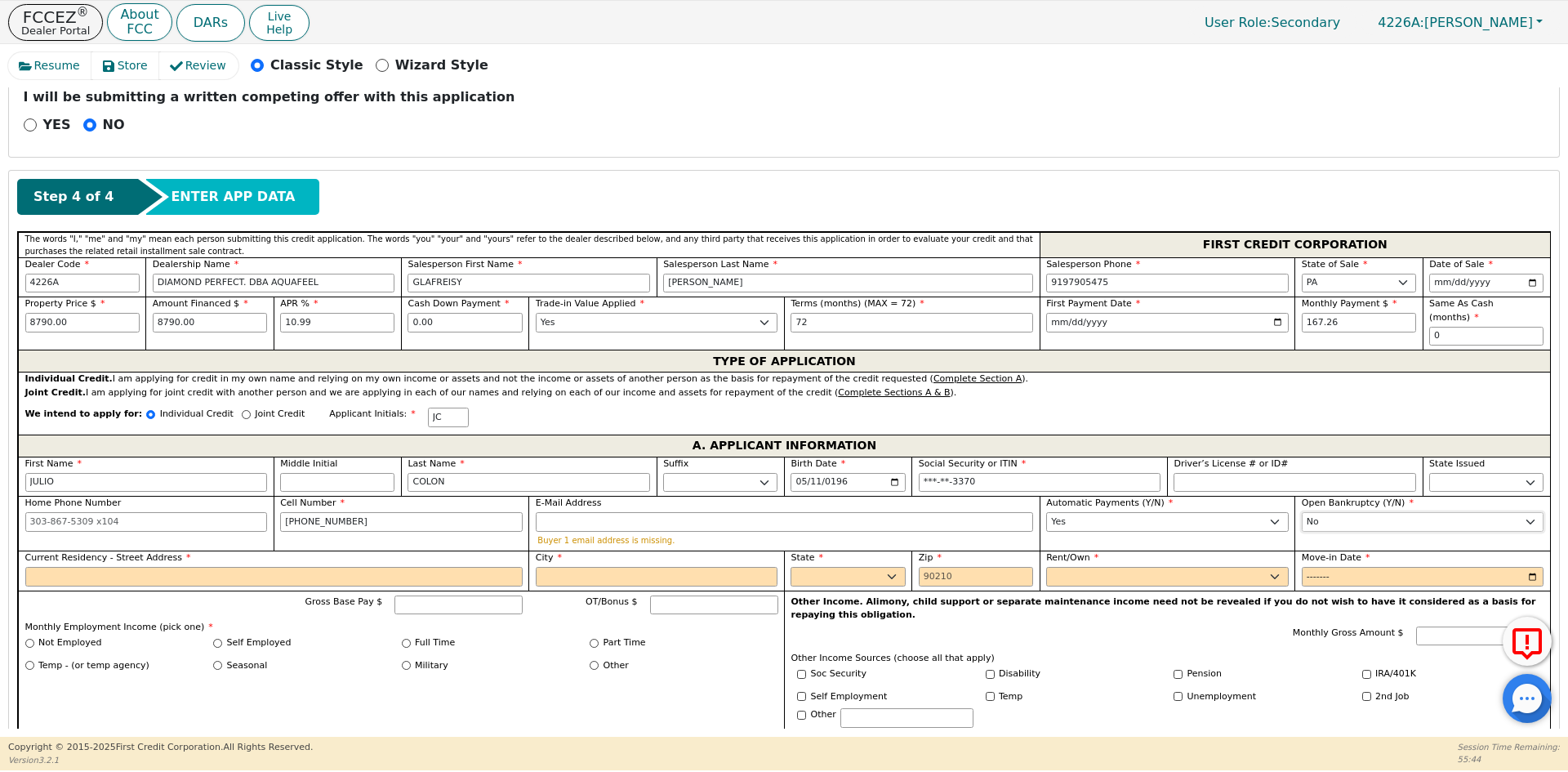
scroll to position [617, 0]
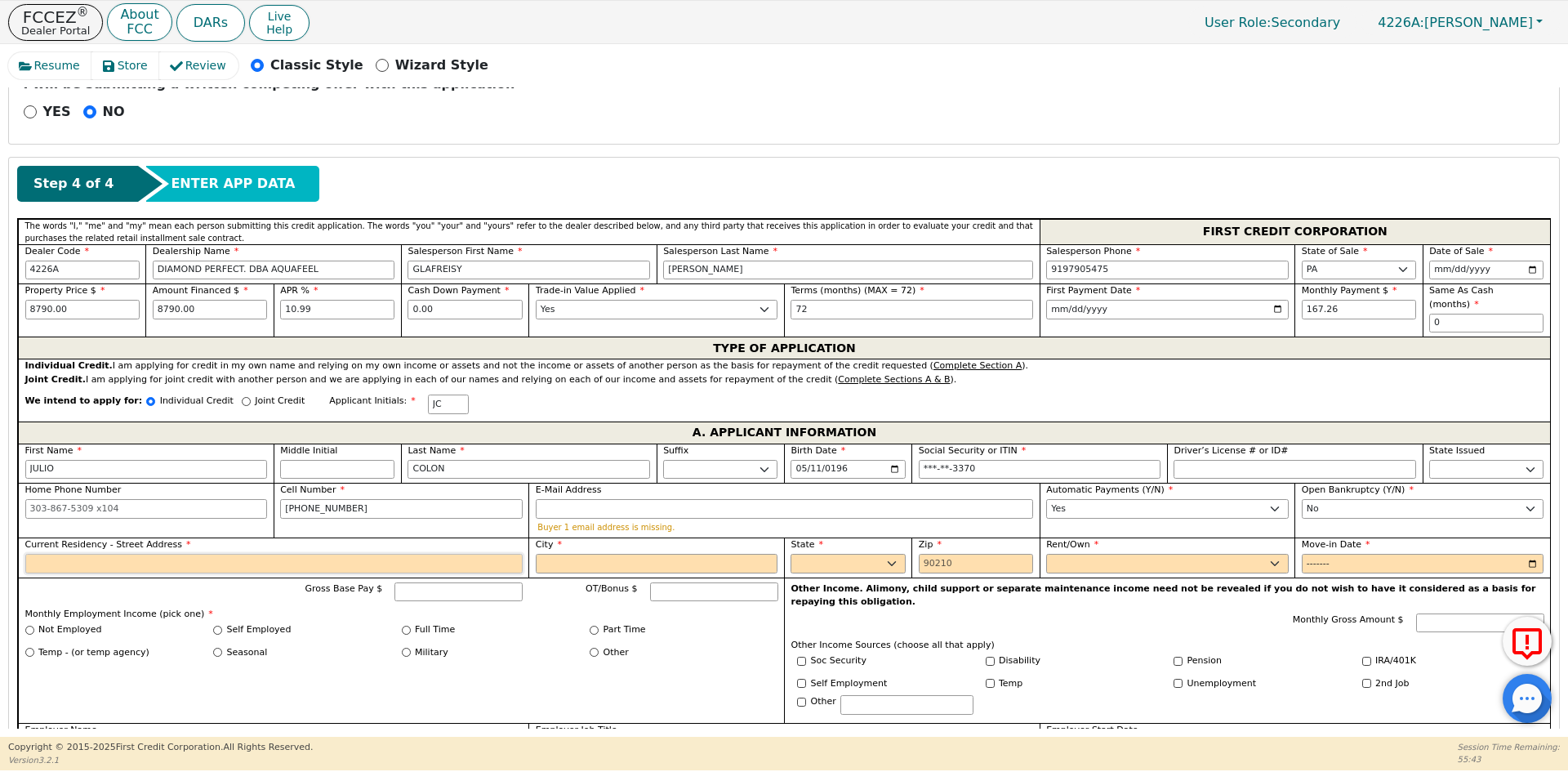
click at [146, 554] on input "Current Residency - Street Address" at bounding box center [274, 564] width 497 height 20
type input "[STREET_ADDRESS]"
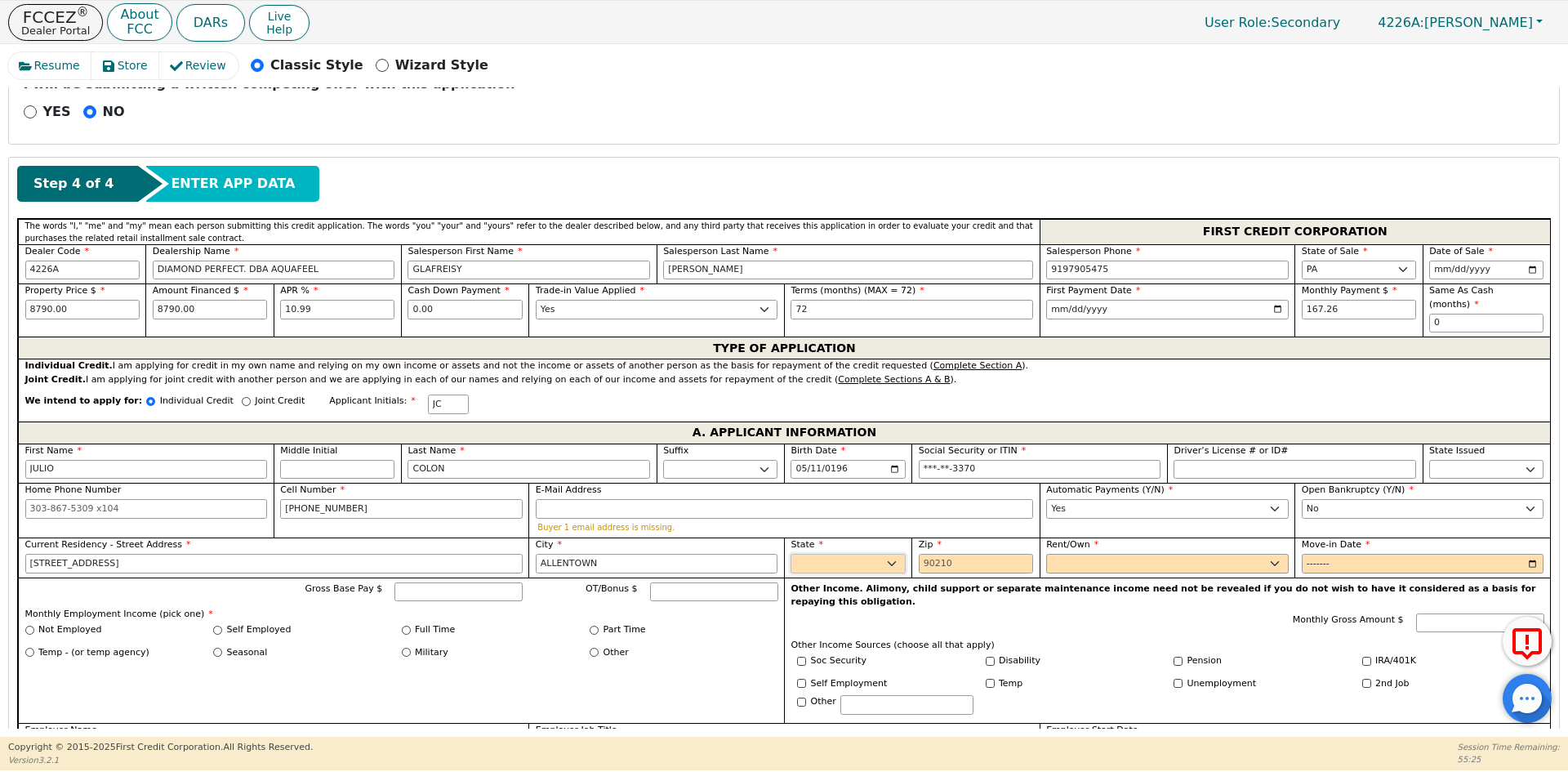
type input "ALLENTOWN"
select select "PA"
type input "18104"
click at [1102, 554] on select "Rent Own" at bounding box center [1167, 564] width 243 height 20
select select "Rent"
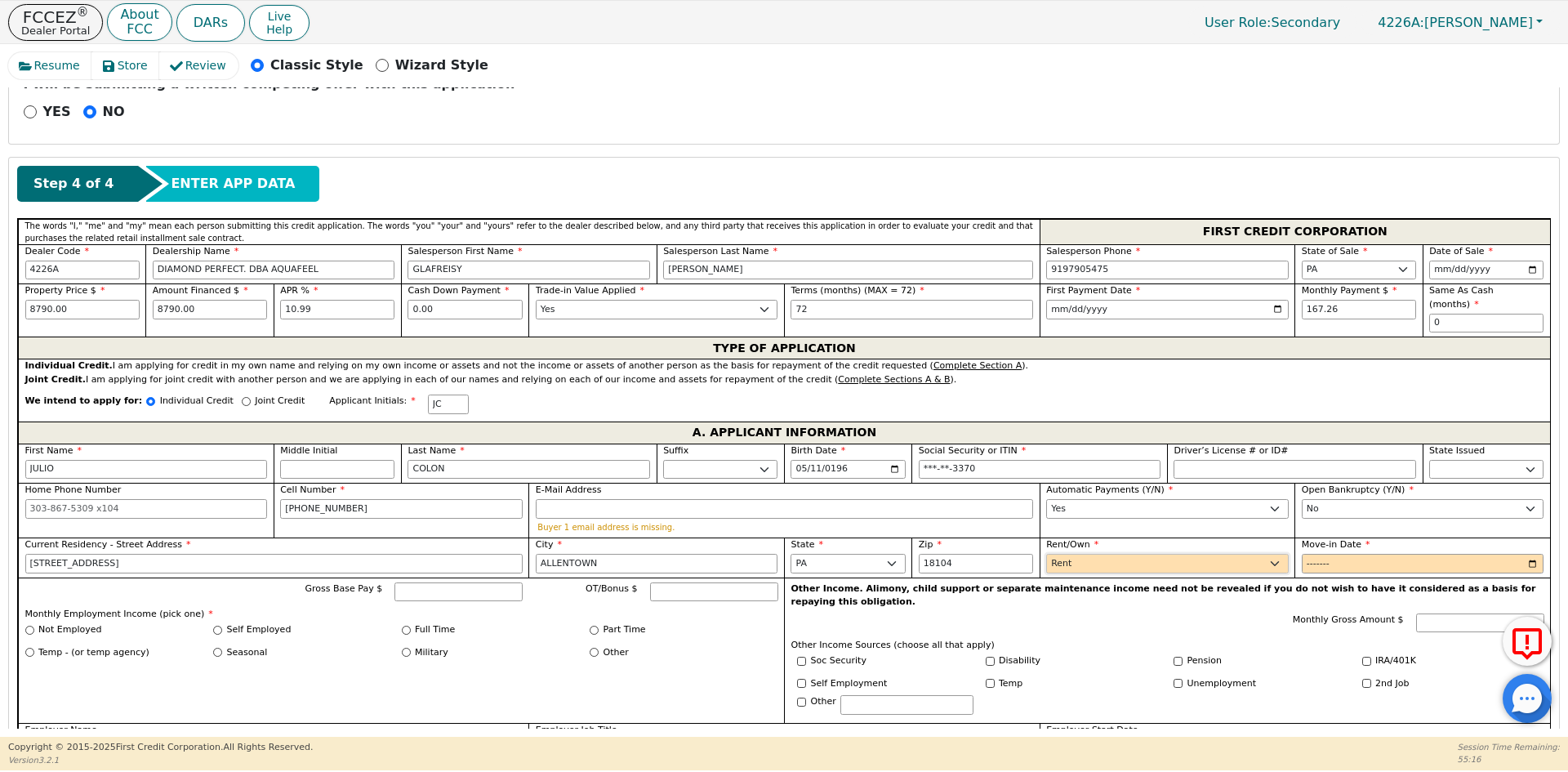
click at [1046, 554] on select "Rent Own" at bounding box center [1167, 564] width 243 height 20
click at [1313, 554] on input "Move-in Date" at bounding box center [1423, 564] width 243 height 20
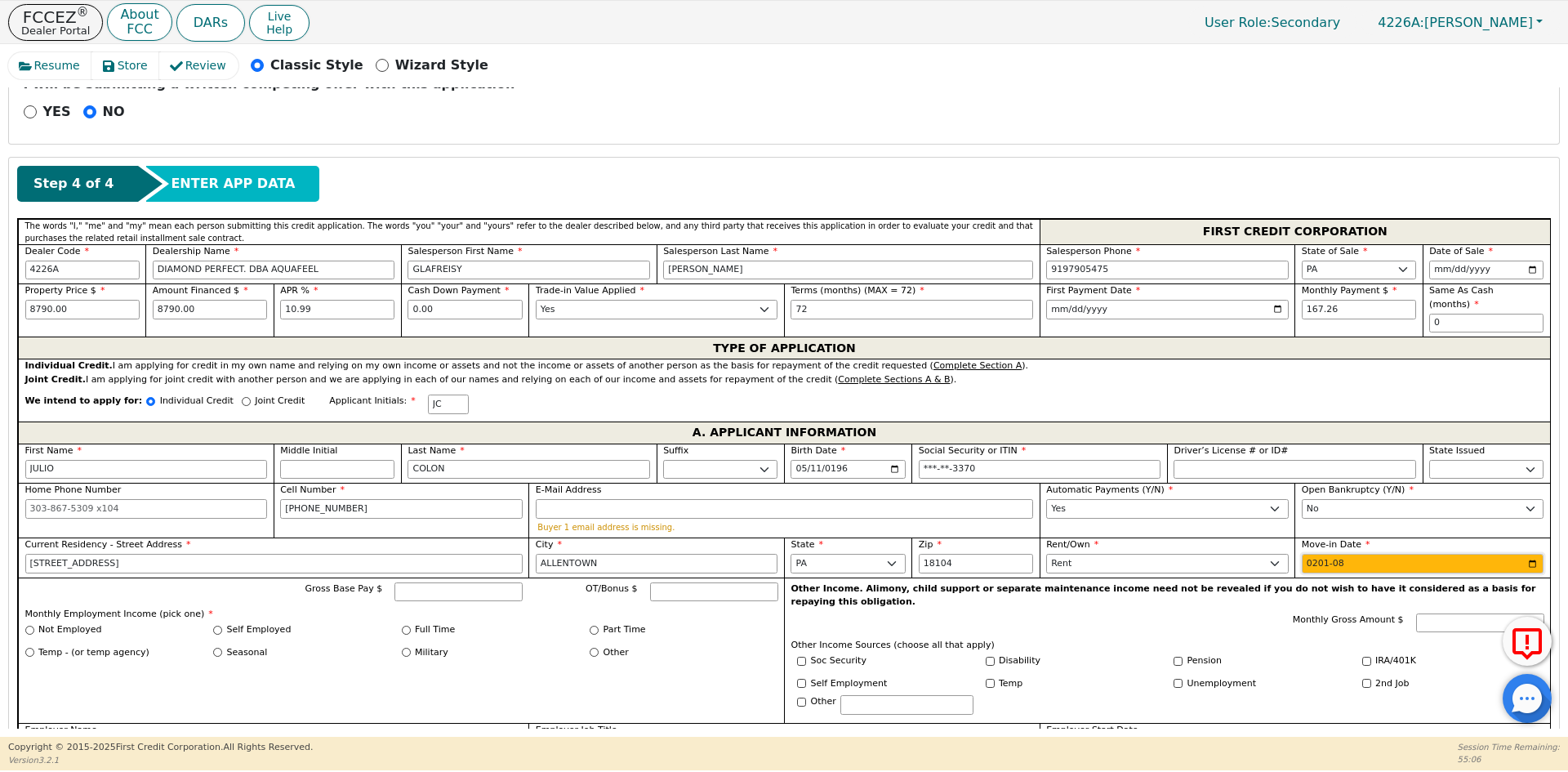
type input "2017-08"
click at [429, 623] on label "Full Time" at bounding box center [435, 630] width 40 height 14
click at [411, 626] on input "Full Time" at bounding box center [406, 630] width 9 height 9
radio input "true"
click at [461, 582] on input "Gross Base Pay $" at bounding box center [458, 592] width 128 height 20
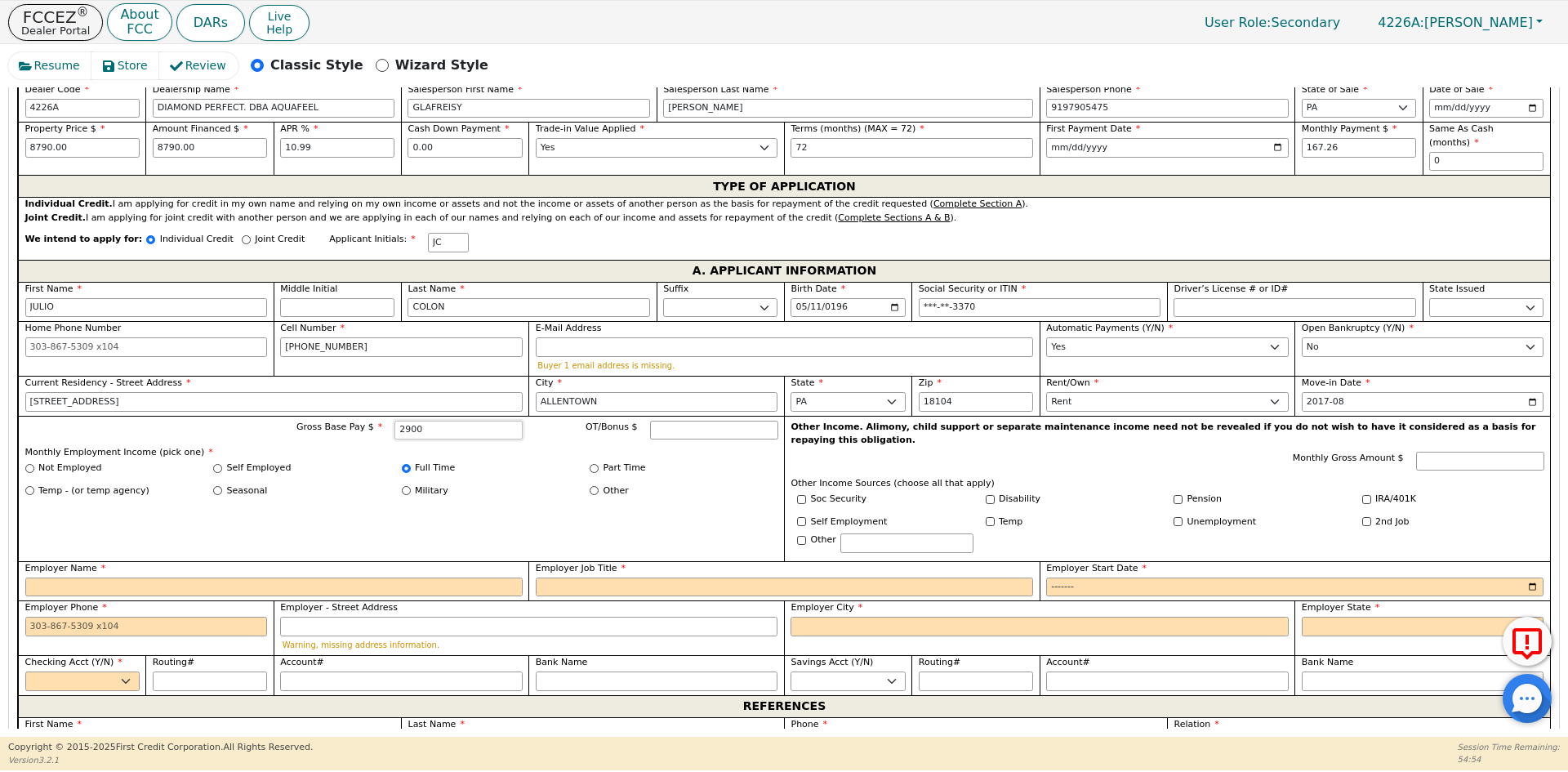
scroll to position [781, 0]
type input "2900.00"
click at [173, 576] on input "Employer Name" at bounding box center [274, 586] width 497 height 20
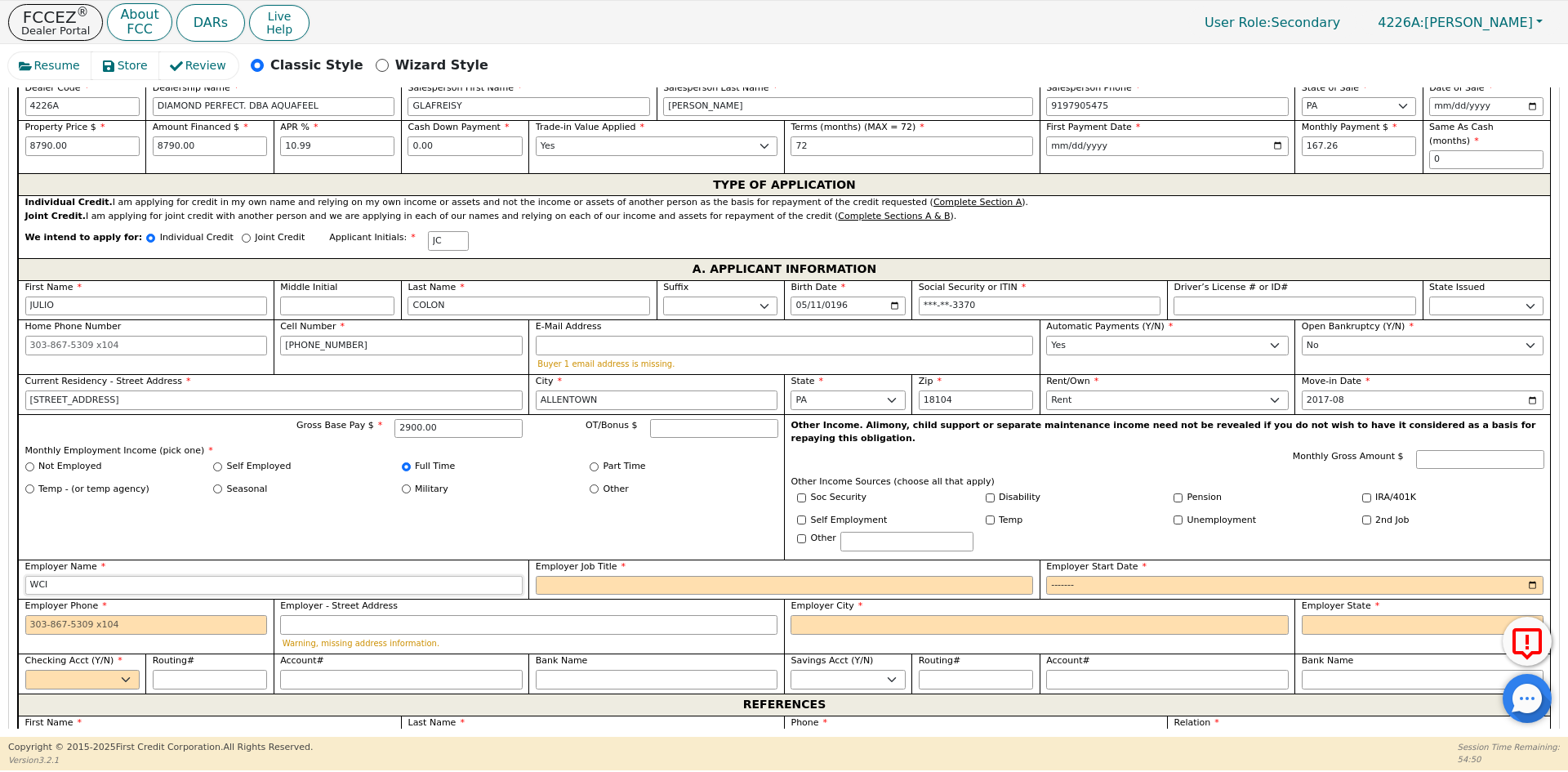
type input "WCI"
type input "RECIVING"
click at [1082, 576] on input "Employer Start Date" at bounding box center [1294, 586] width 497 height 20
click at [1073, 576] on input "Employer Start Date" at bounding box center [1294, 586] width 497 height 20
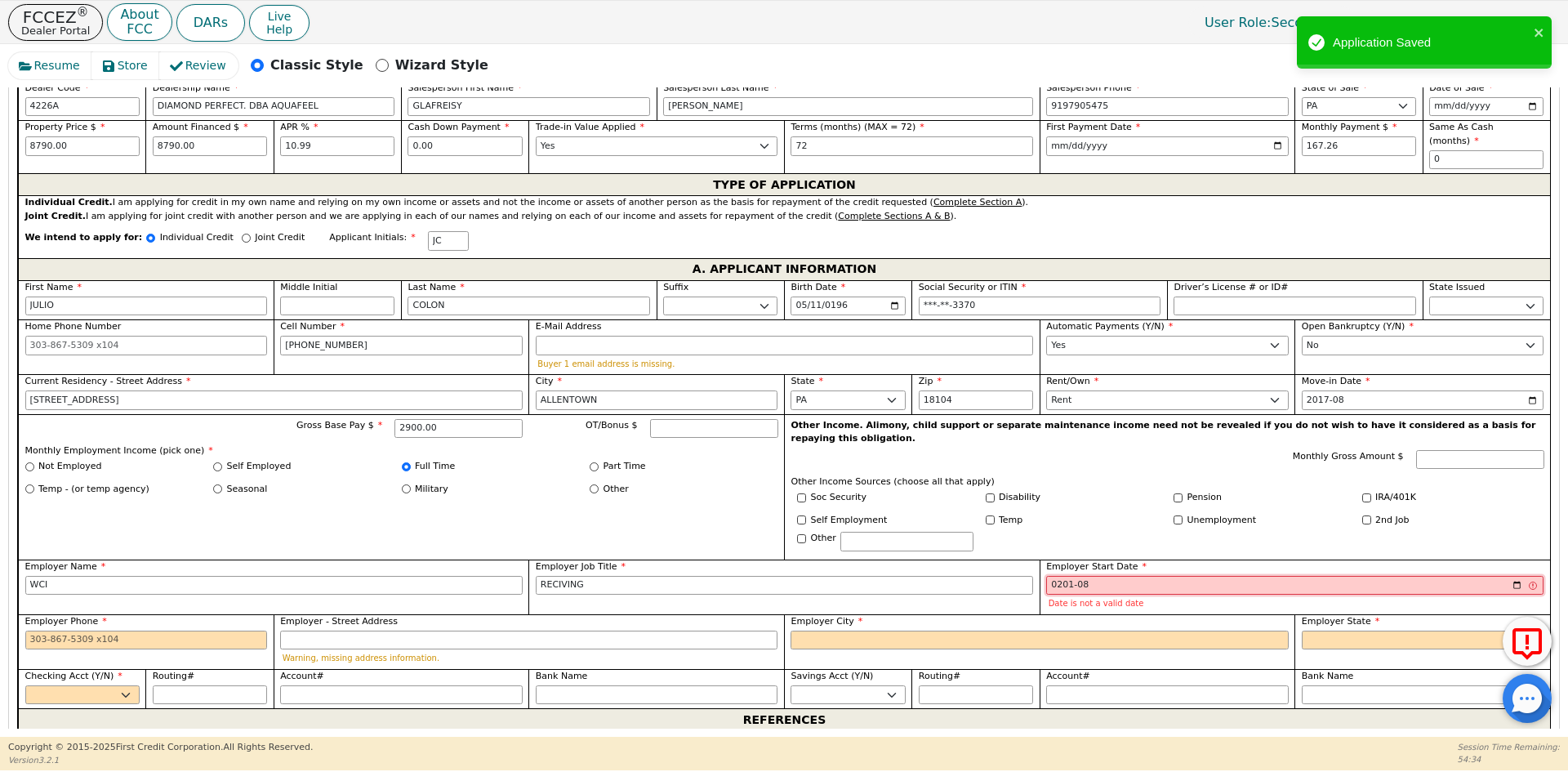
type input "2015-08"
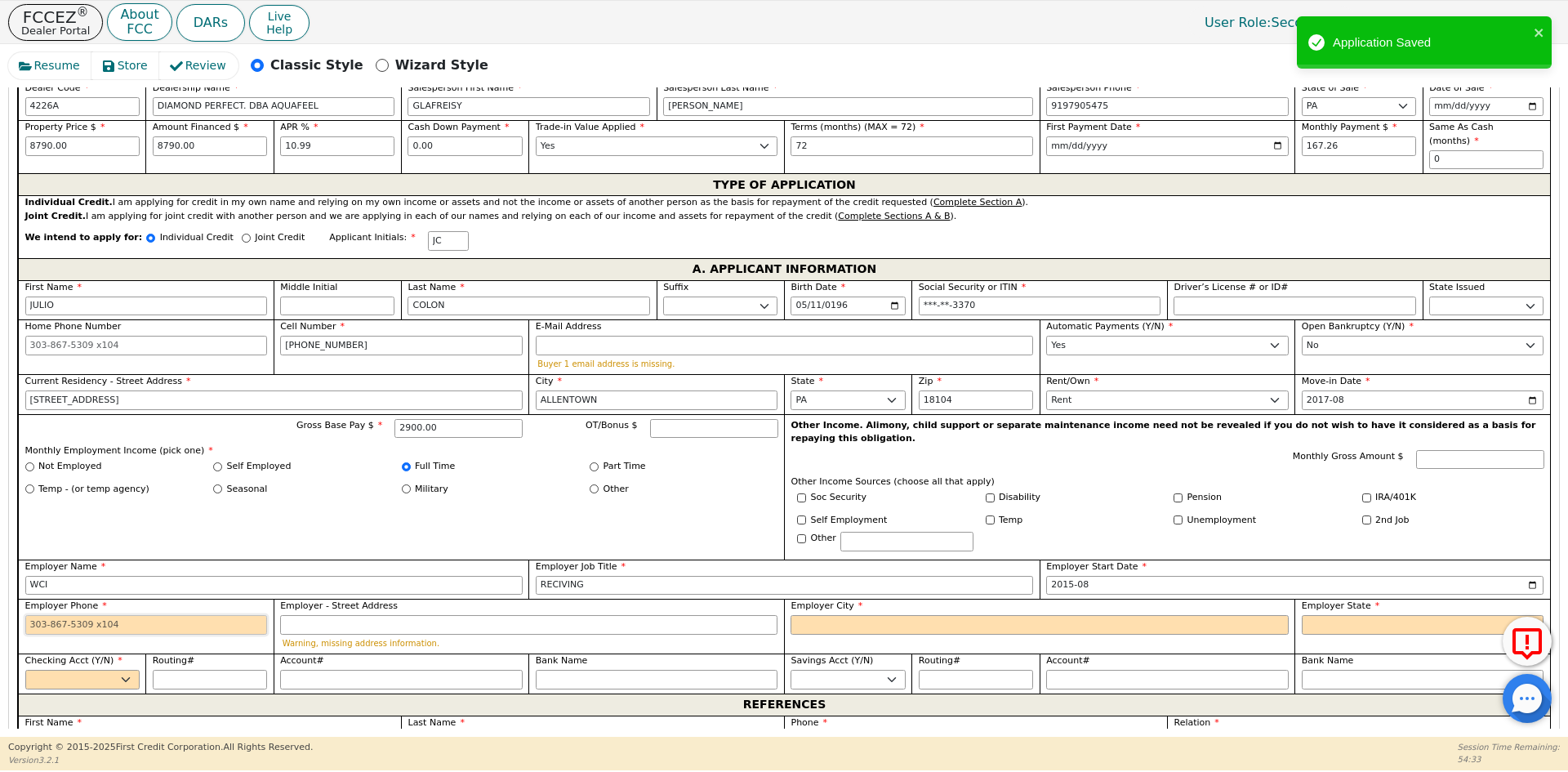
click at [155, 616] on input "Employer Phone" at bounding box center [146, 626] width 243 height 20
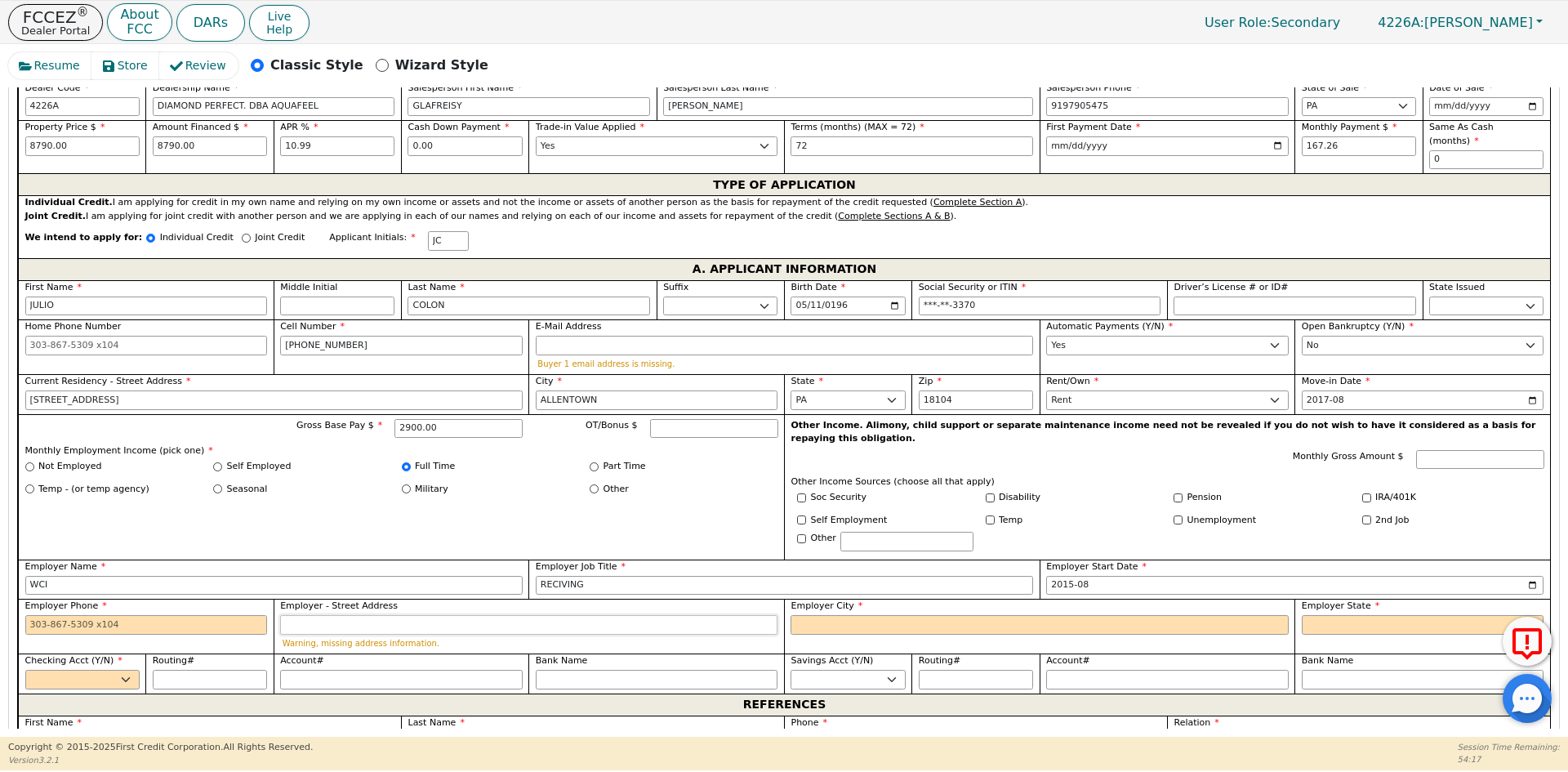
click at [338, 616] on input "Employer - Street Address" at bounding box center [529, 626] width 497 height 20
click at [828, 616] on input "Employer City" at bounding box center [1039, 626] width 497 height 20
type input "512 10ST"
click at [1428, 616] on select "AK AL AR AZ CA CO CT DC DE FL [GEOGRAPHIC_DATA] HI IA ID [GEOGRAPHIC_DATA] IN K…" at bounding box center [1423, 626] width 243 height 20
select select "PA"
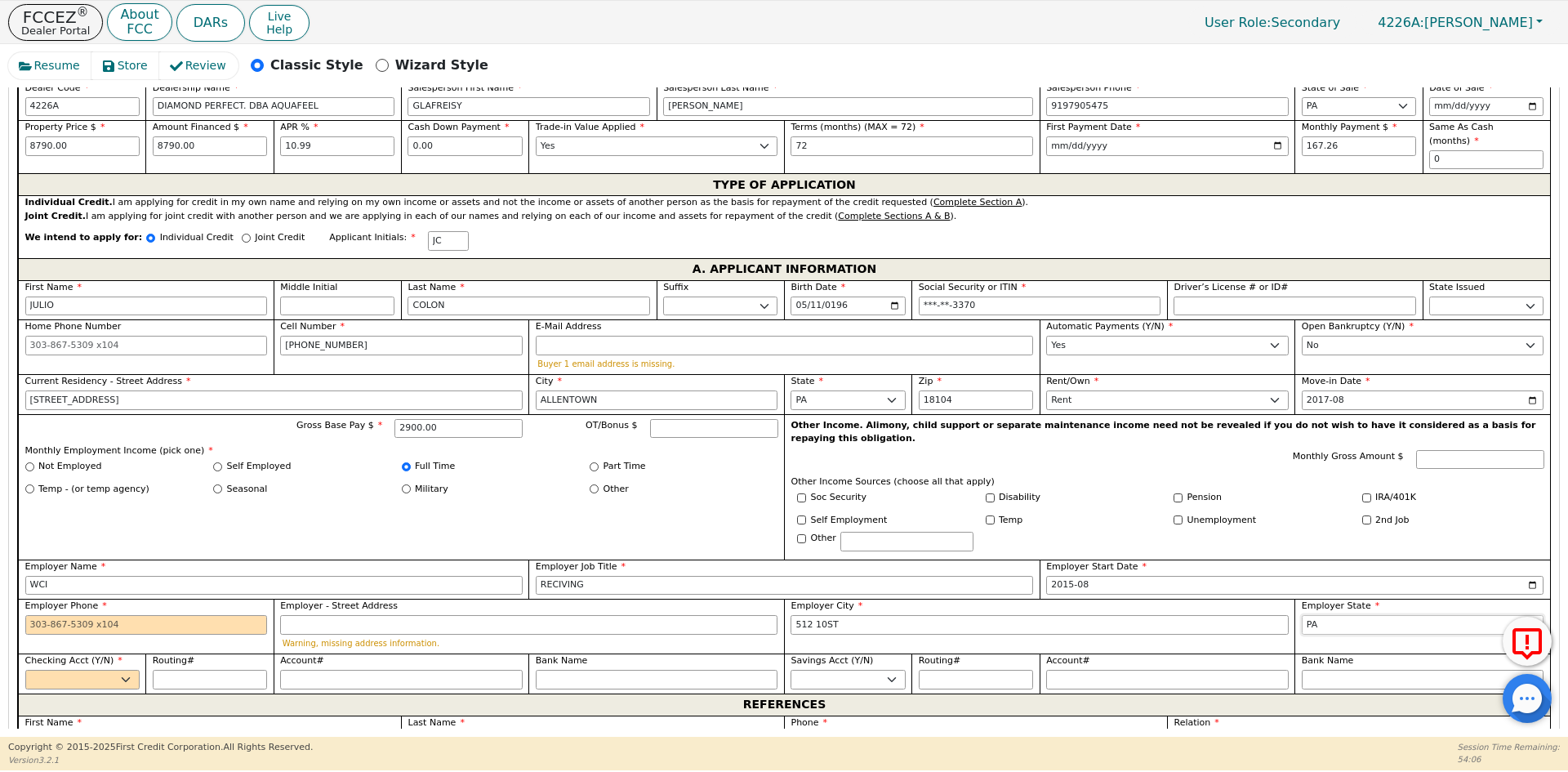
click at [1428, 616] on select "AK AL AR AZ CA CO CT DC DE FL [GEOGRAPHIC_DATA] HI IA ID [GEOGRAPHIC_DATA] IN K…" at bounding box center [1423, 626] width 243 height 20
click at [108, 670] on select "Yes No" at bounding box center [81, 680] width 114 height 20
select select "y"
click at [25, 670] on select "Yes No" at bounding box center [81, 680] width 114 height 20
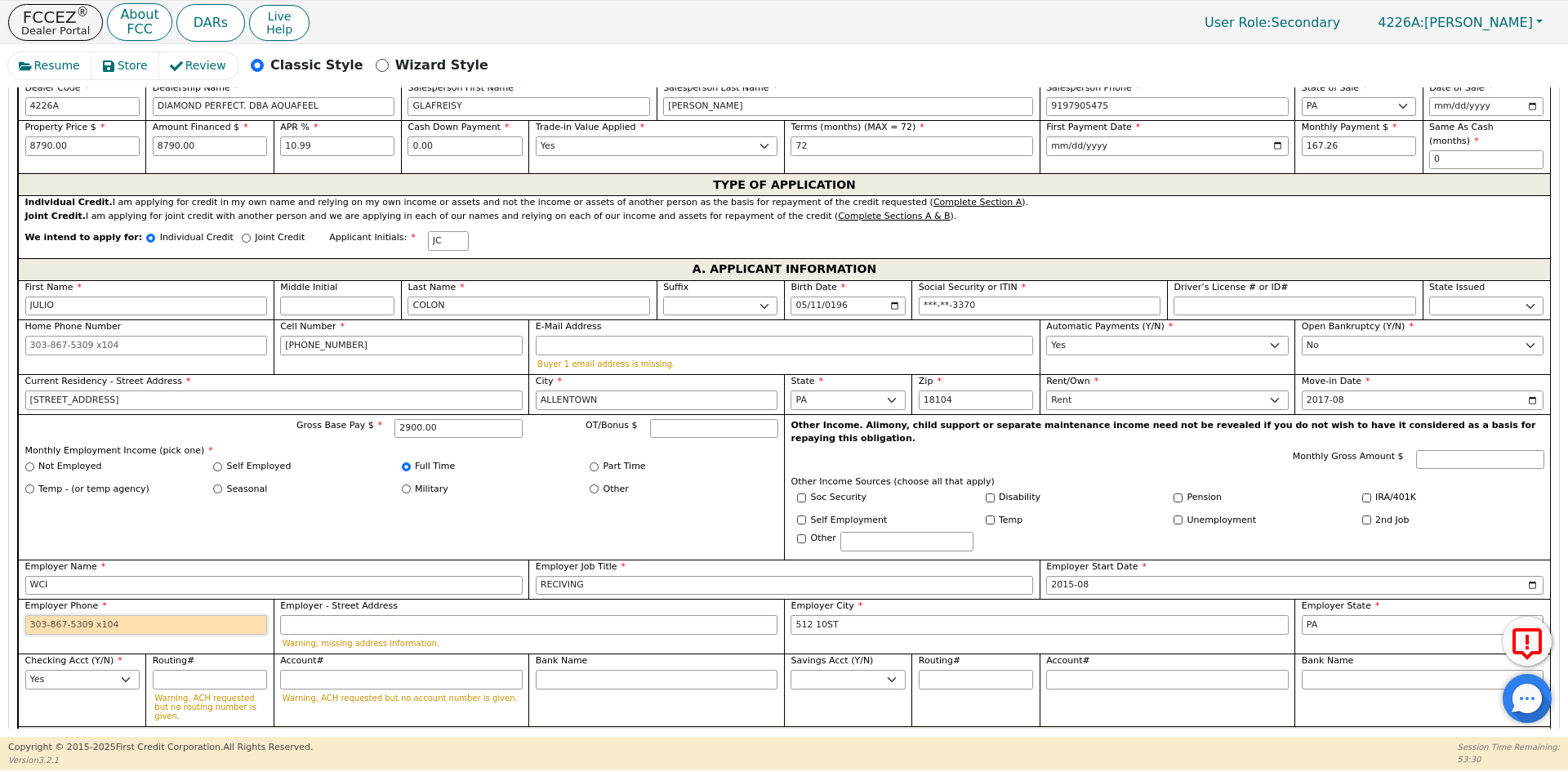
click at [152, 616] on input "Employer Phone" at bounding box center [146, 626] width 243 height 20
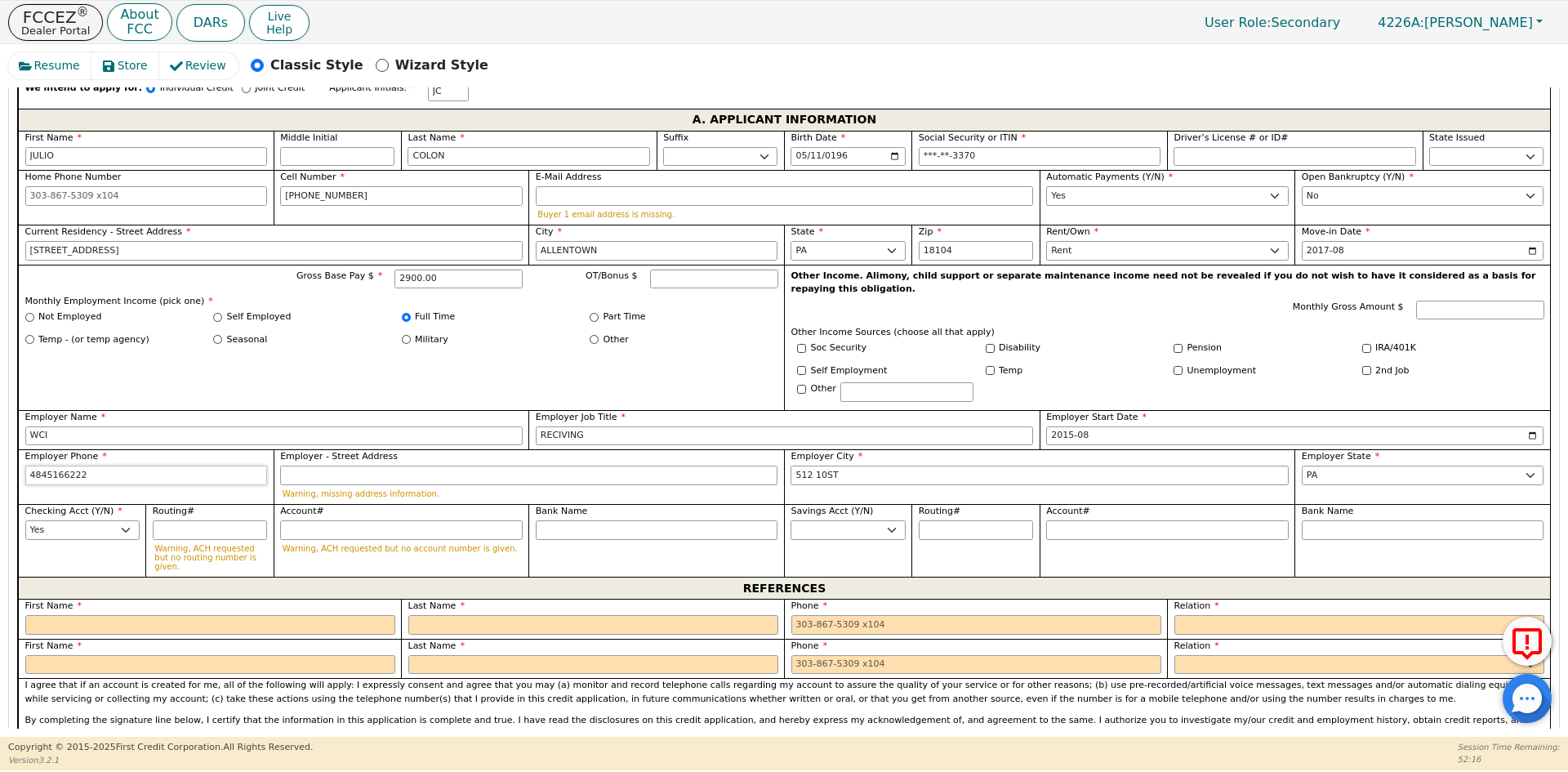
scroll to position [944, 0]
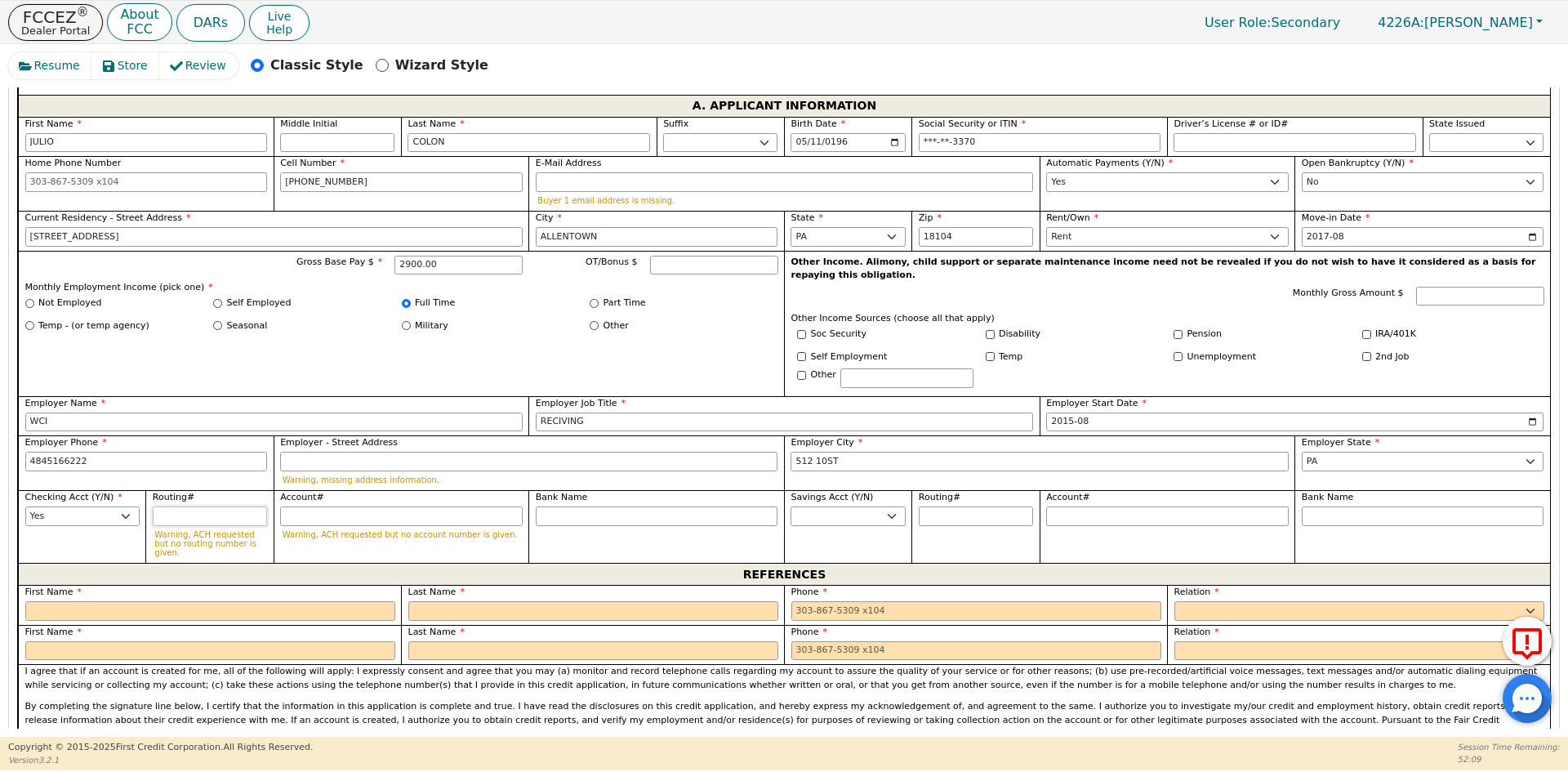
type input "[PHONE_NUMBER]"
click at [204, 507] on input "Routing#" at bounding box center [210, 517] width 114 height 20
type input "0"
type input "*"
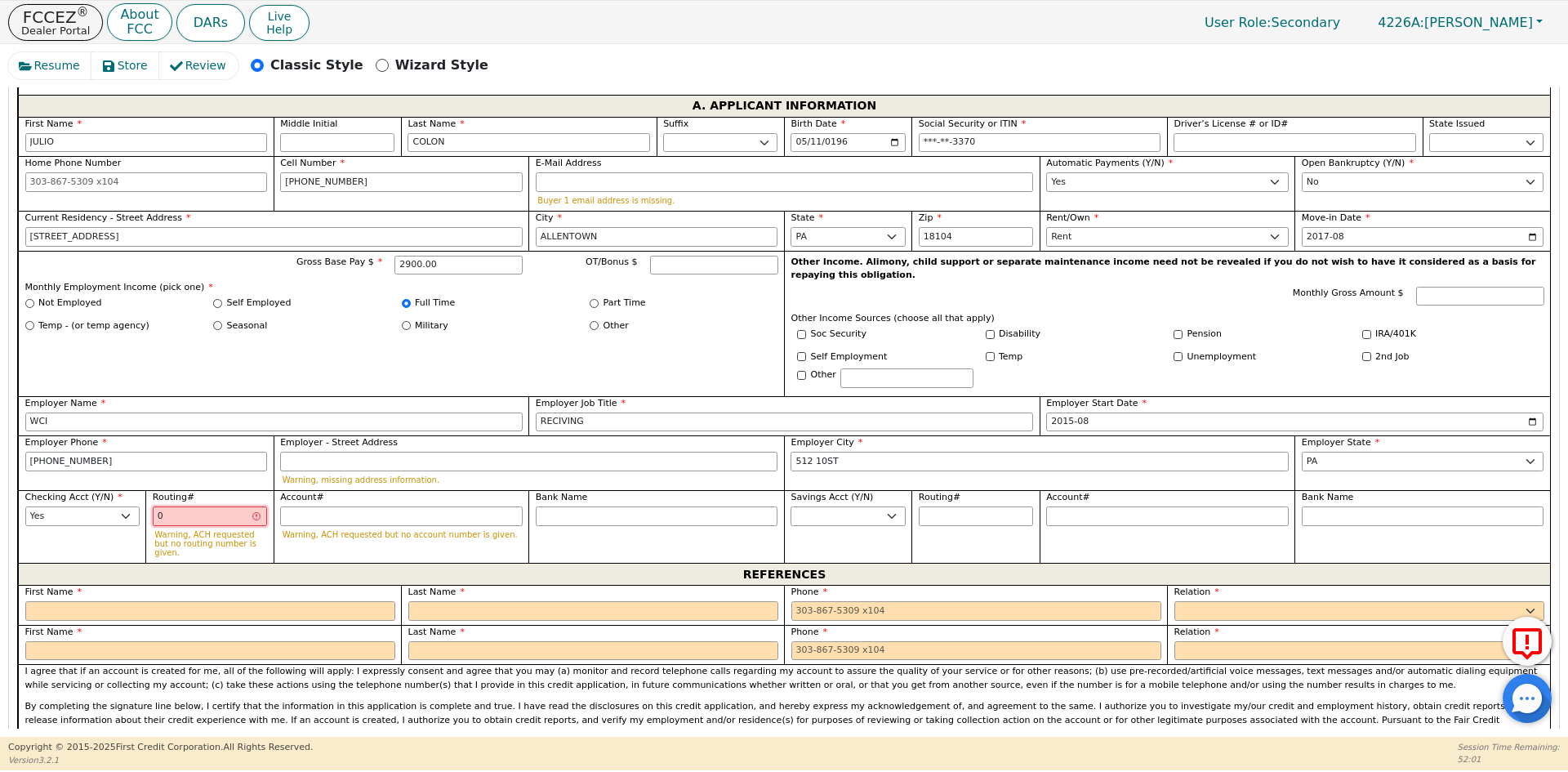
type input "03"
type input "**"
type input "031"
type input "***"
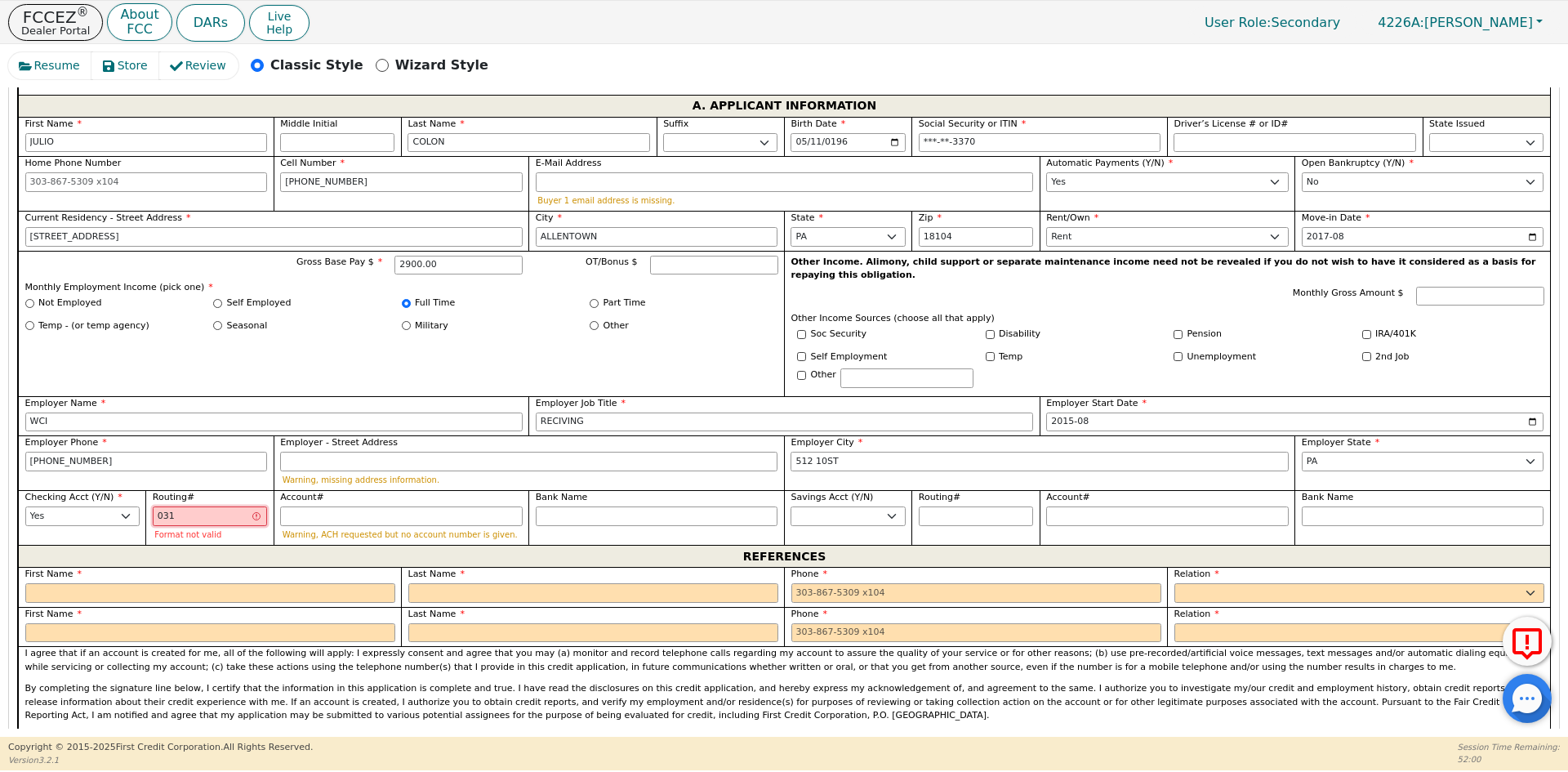
type input "0310"
type input "****"
type input "03100"
type input "*****"
type input "031000"
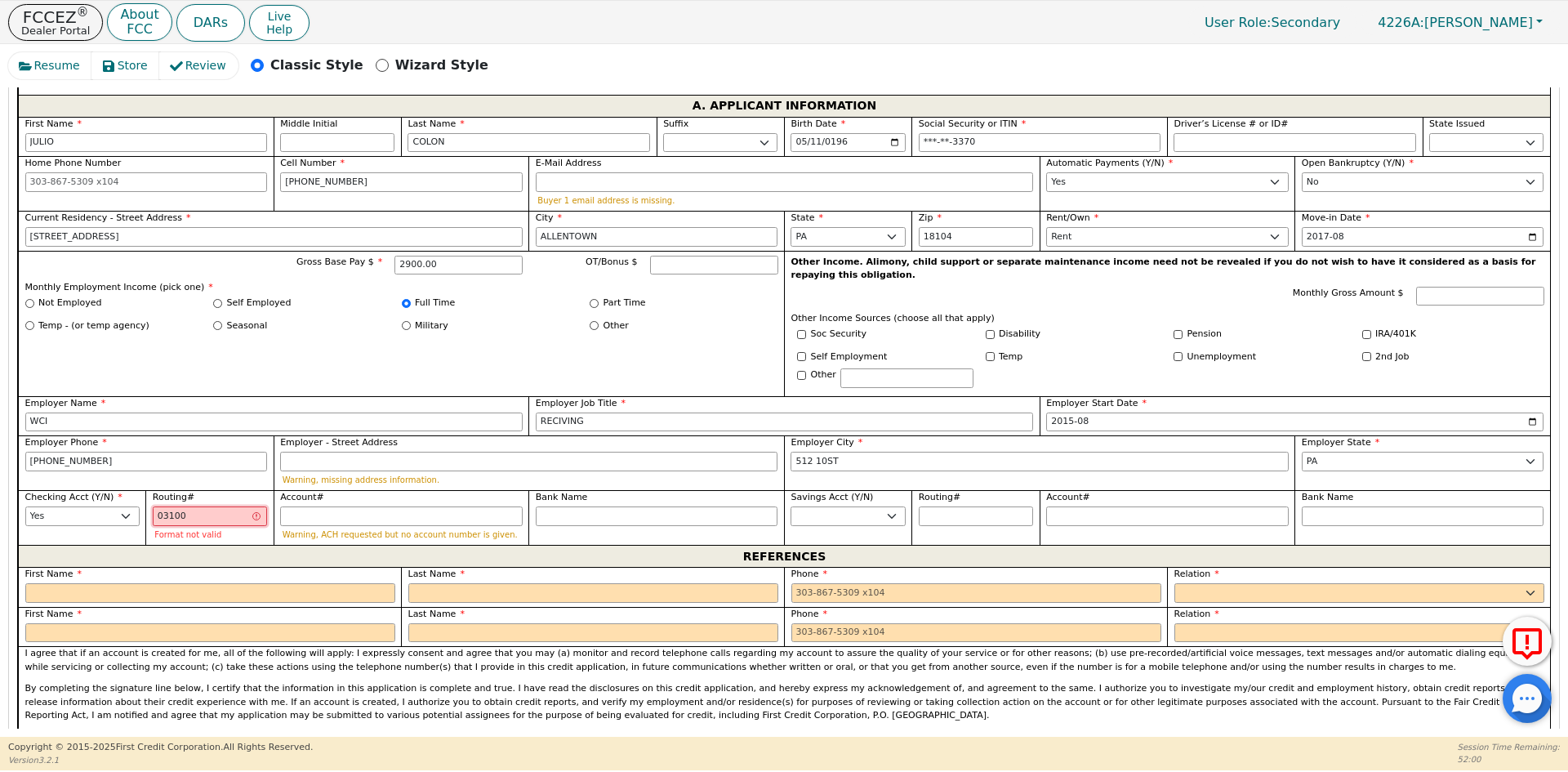
type input "******"
type input "0310005"
type input "*******"
type input "03100050"
type input "********"
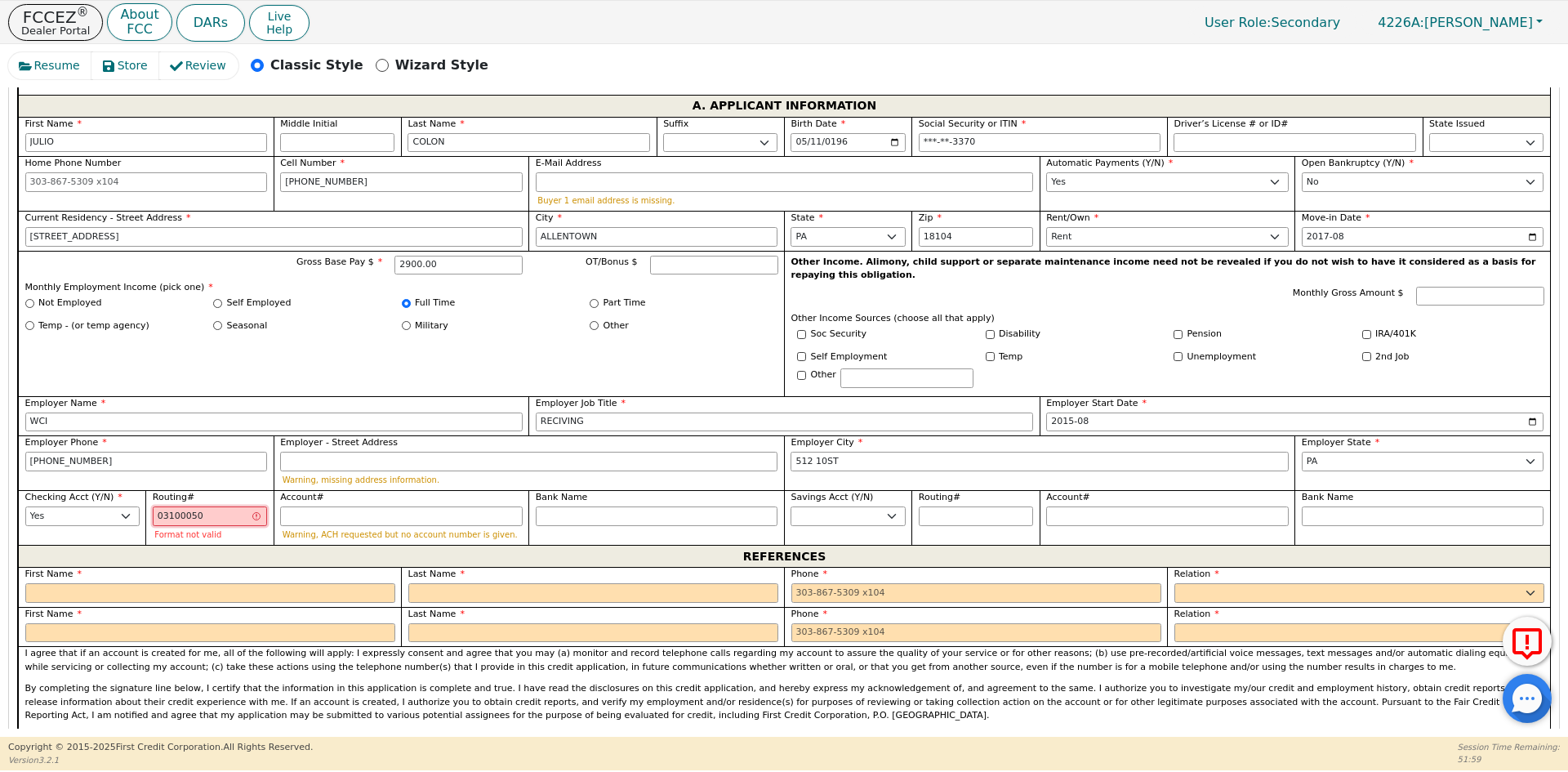
type input "031000503"
type input "*********"
click at [376, 491] on div "Account# Warning, ACH requested but no account number is given." at bounding box center [402, 516] width 243 height 50
click at [375, 507] on input "Account#" at bounding box center [402, 517] width 243 height 20
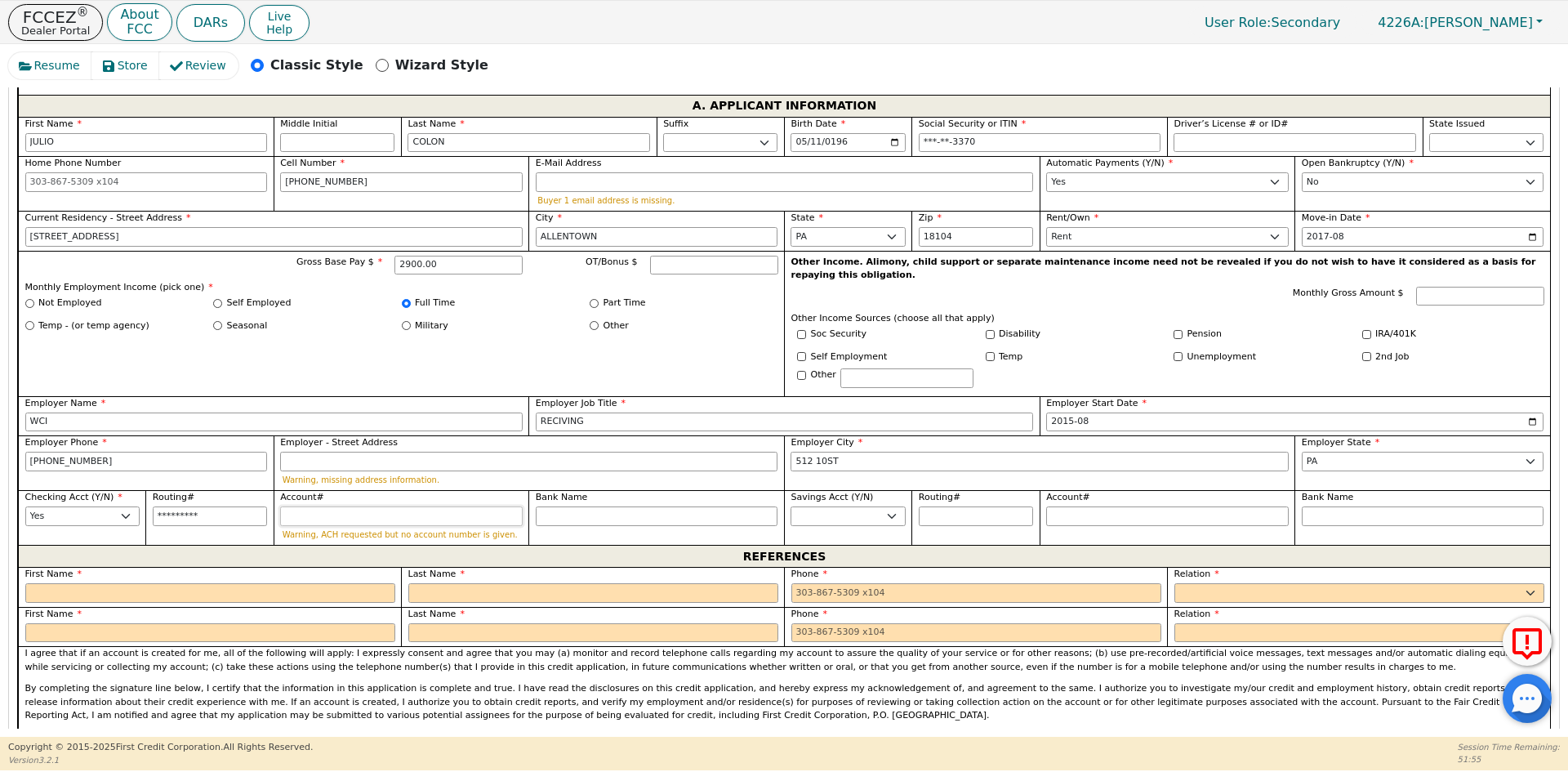
type input "8"
type input "*"
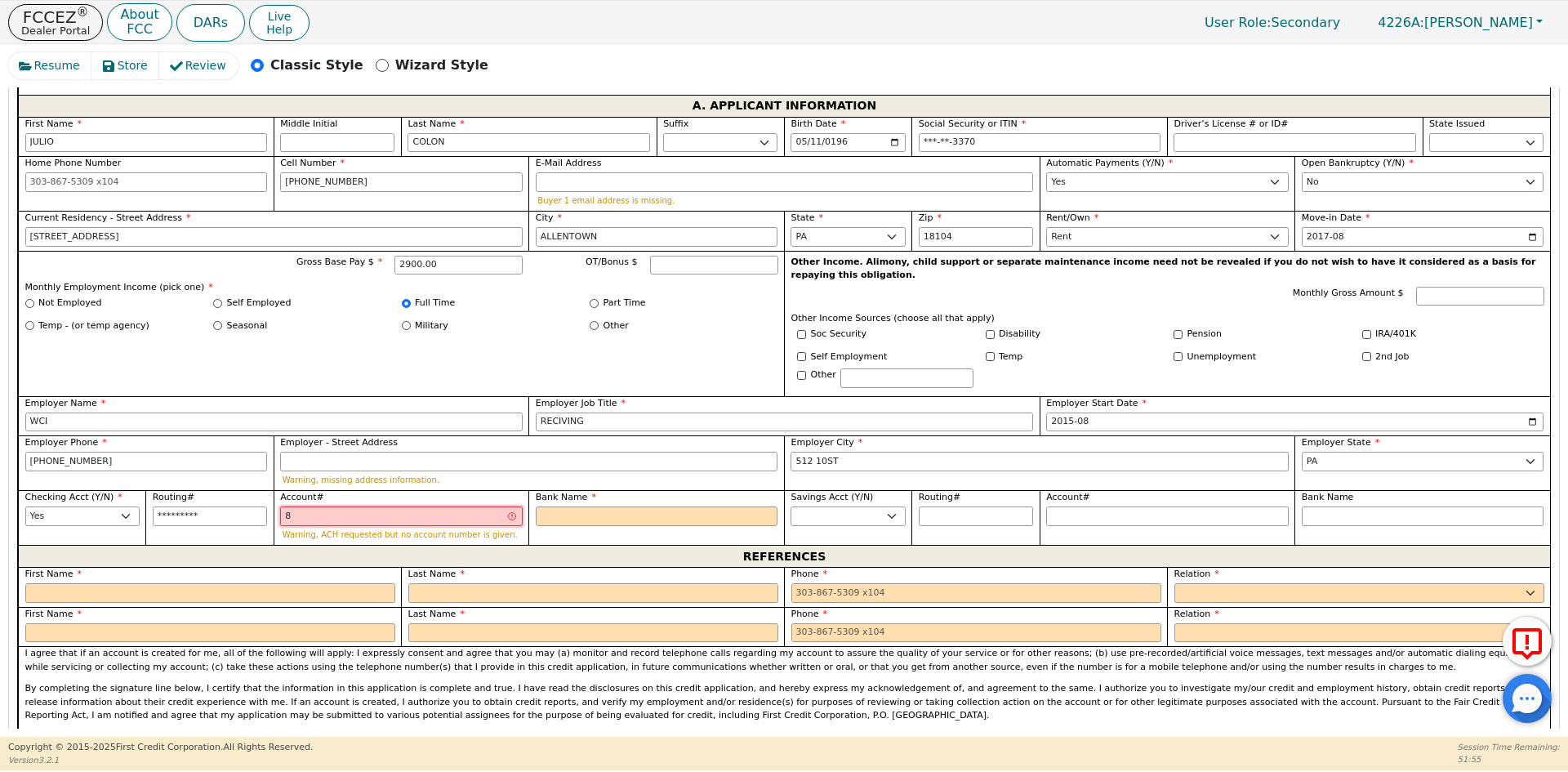
type input "85"
type input "**"
type input "857"
type input "***"
type input "8570"
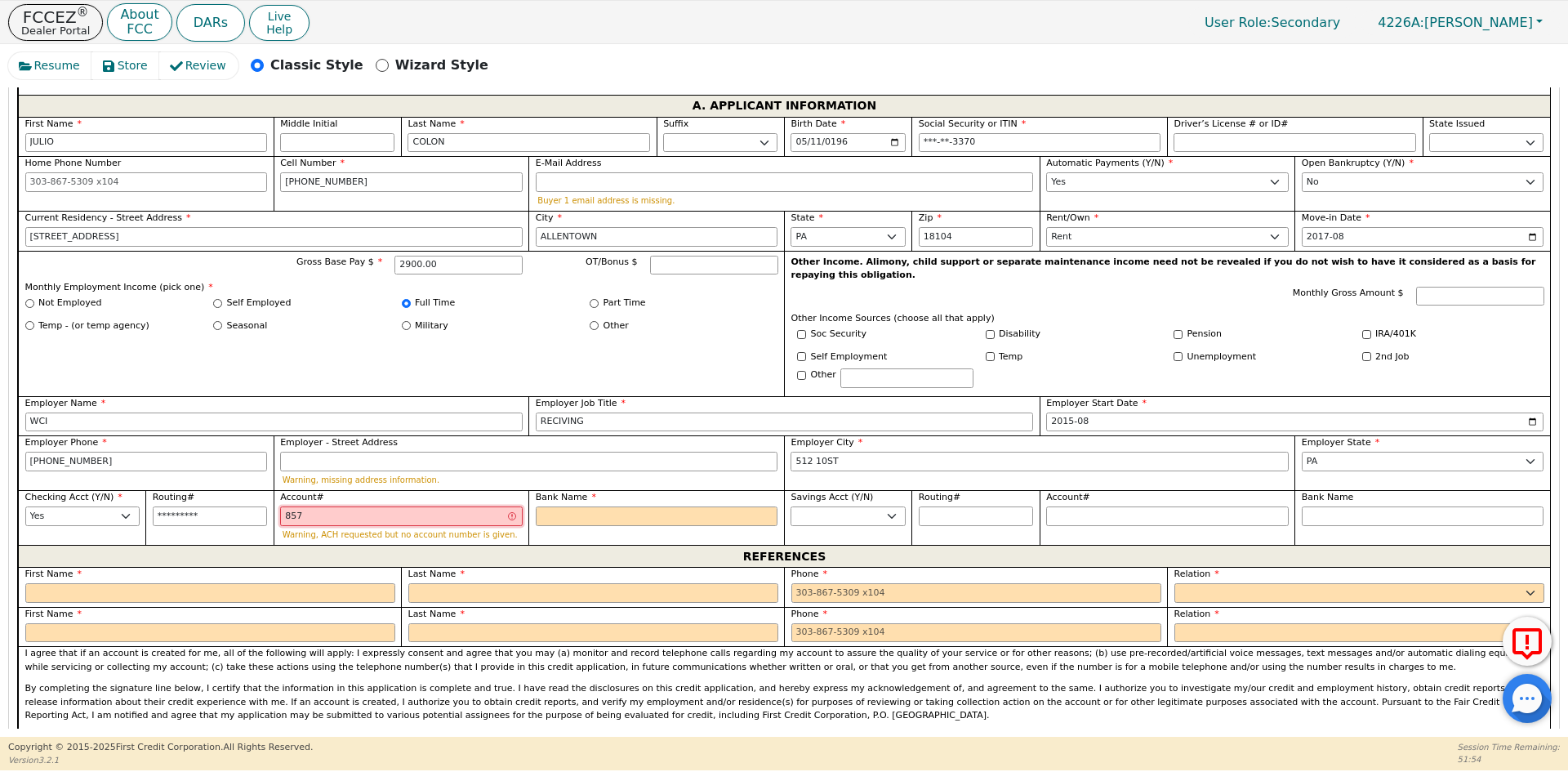
type input "****"
type input "85706"
type input "*****"
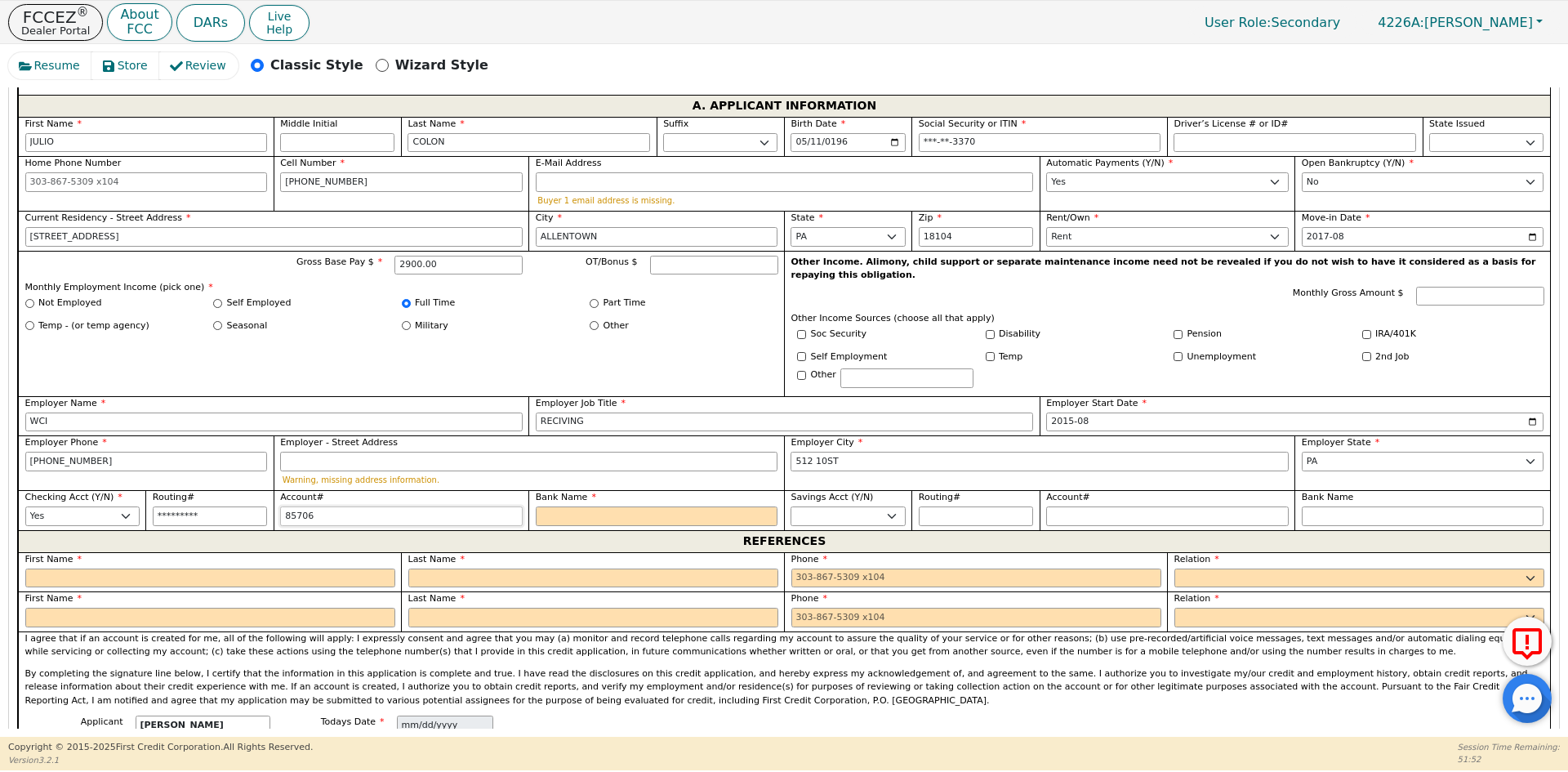
type input "857060"
type input "******"
type input "8570605"
type input "*******"
type input "85706052"
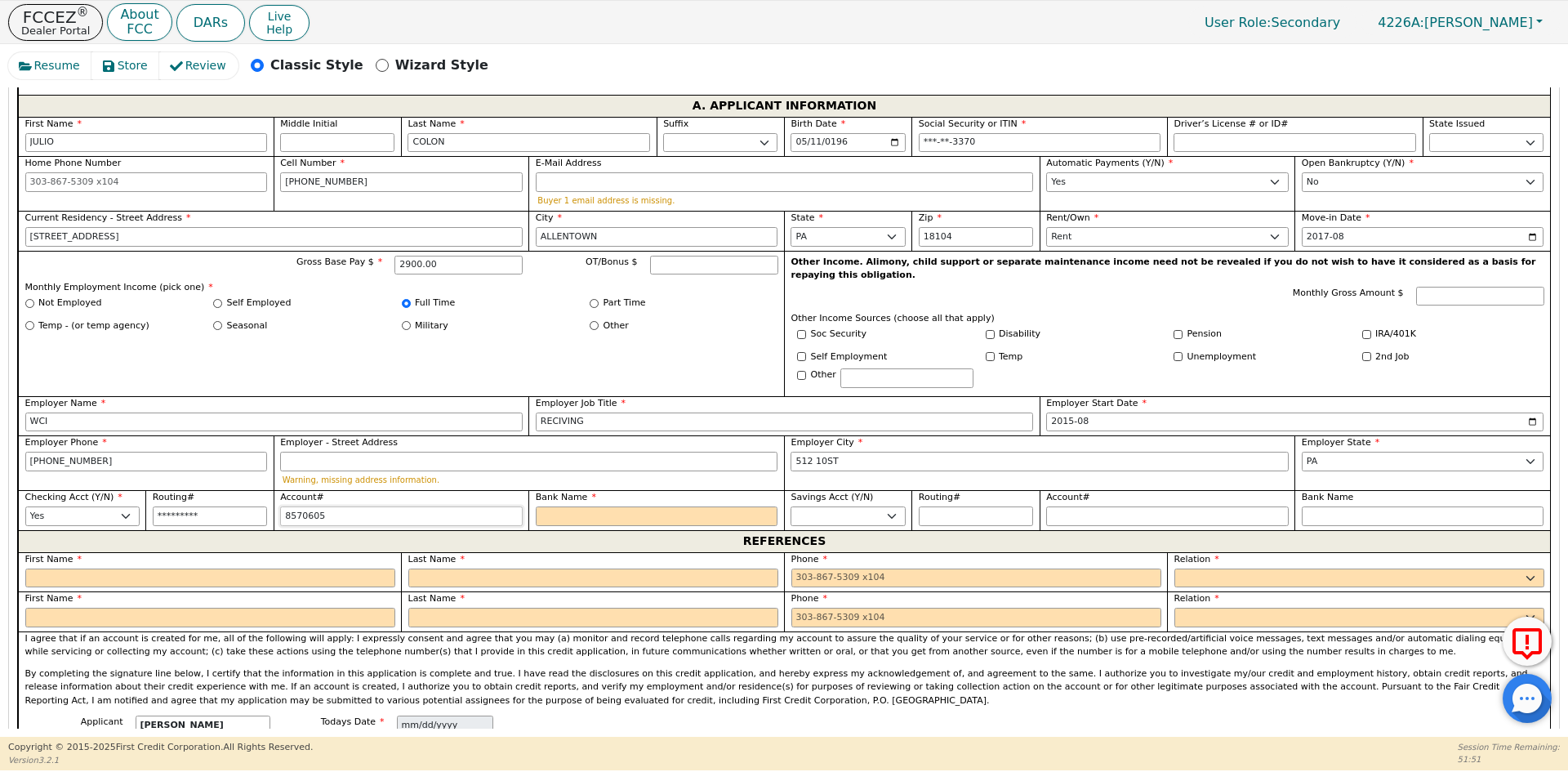
type input "********"
type input "857060527"
type input "*********"
type input "8570605272"
type input "**********"
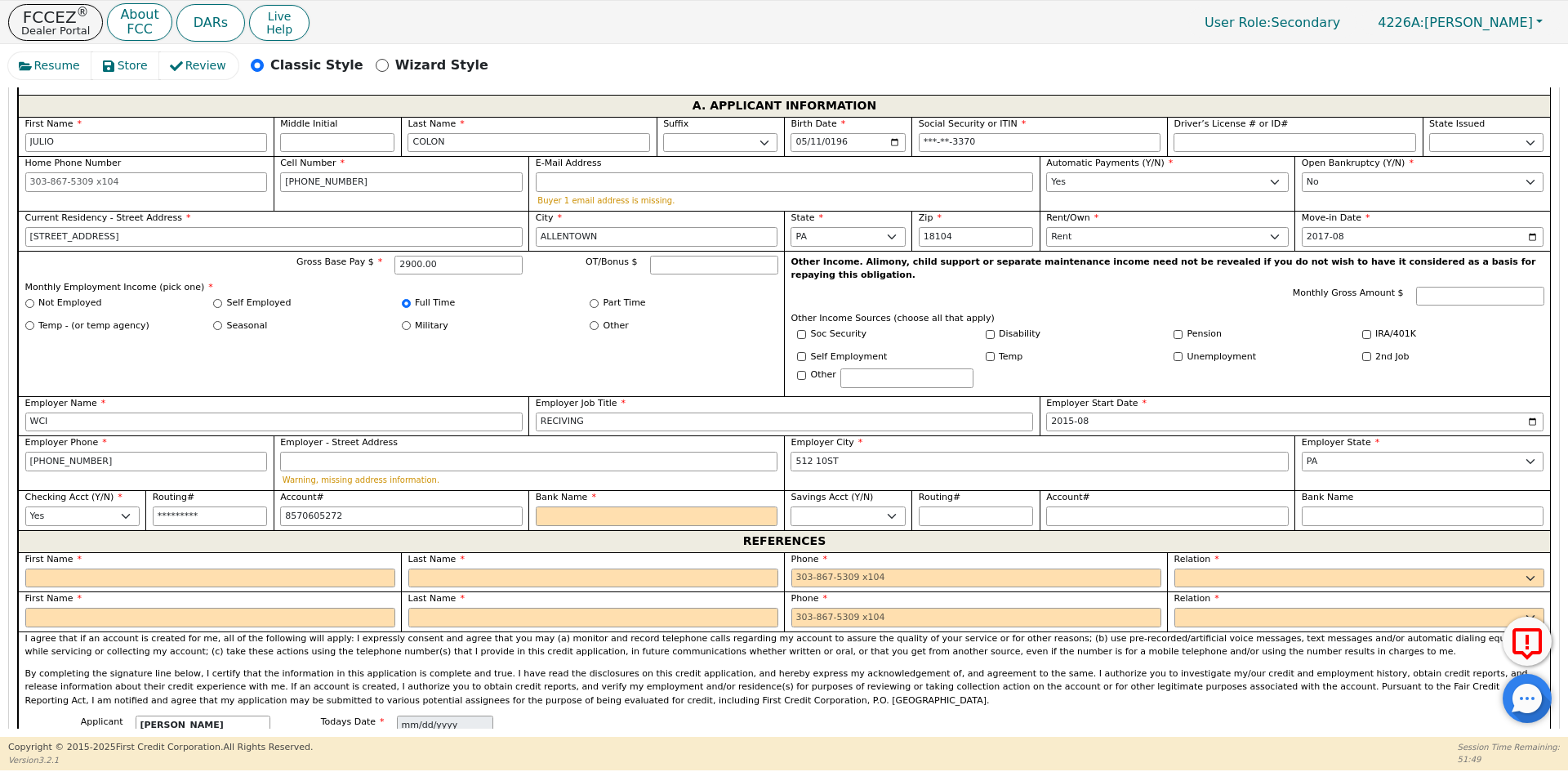
type input "**********"
click at [580, 491] on div "Bank Name" at bounding box center [657, 508] width 243 height 35
click at [580, 507] on input "Bank Name" at bounding box center [657, 517] width 243 height 20
type input "W"
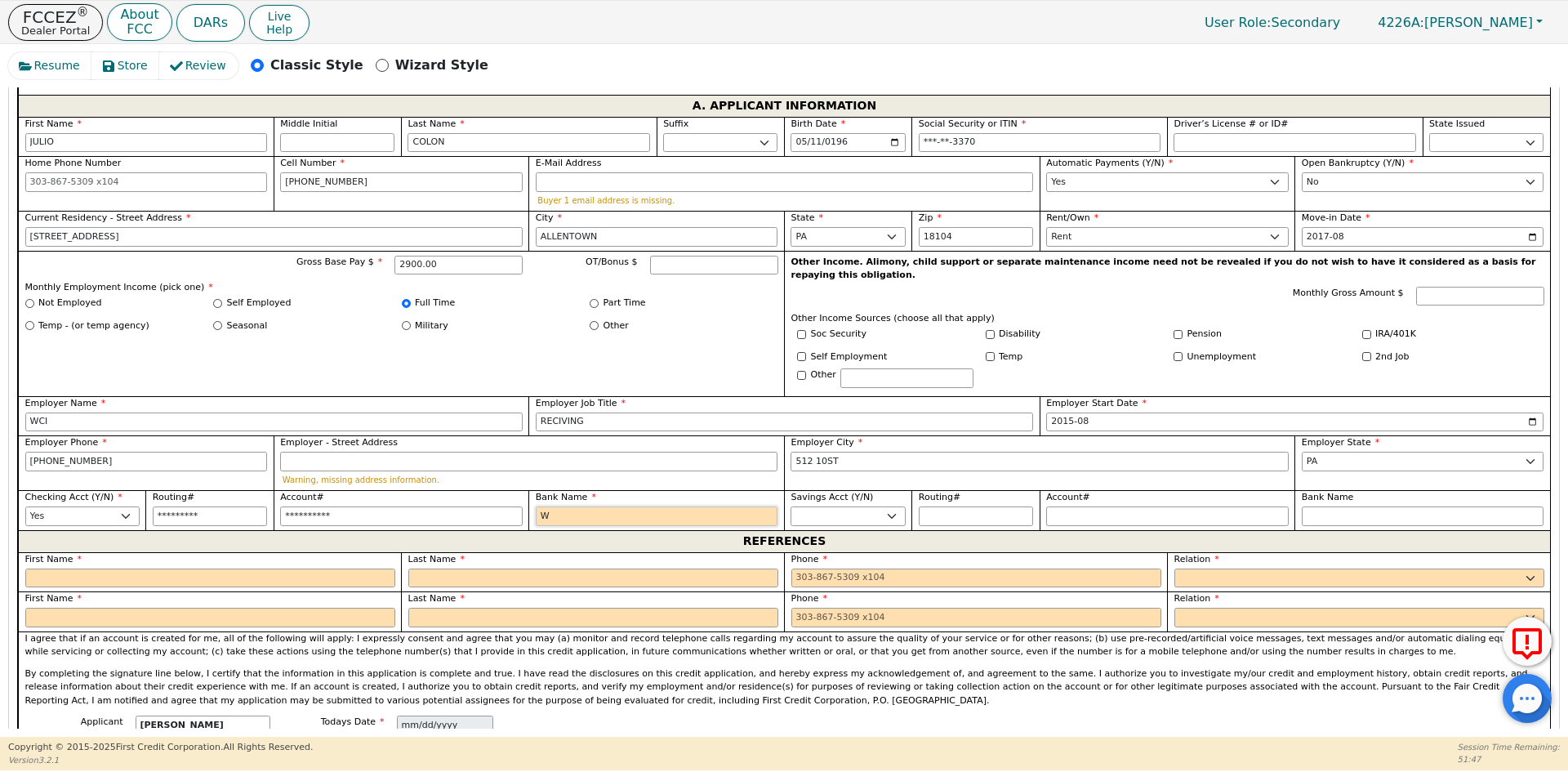
type input "WE"
type input "WEL"
type input "WELL"
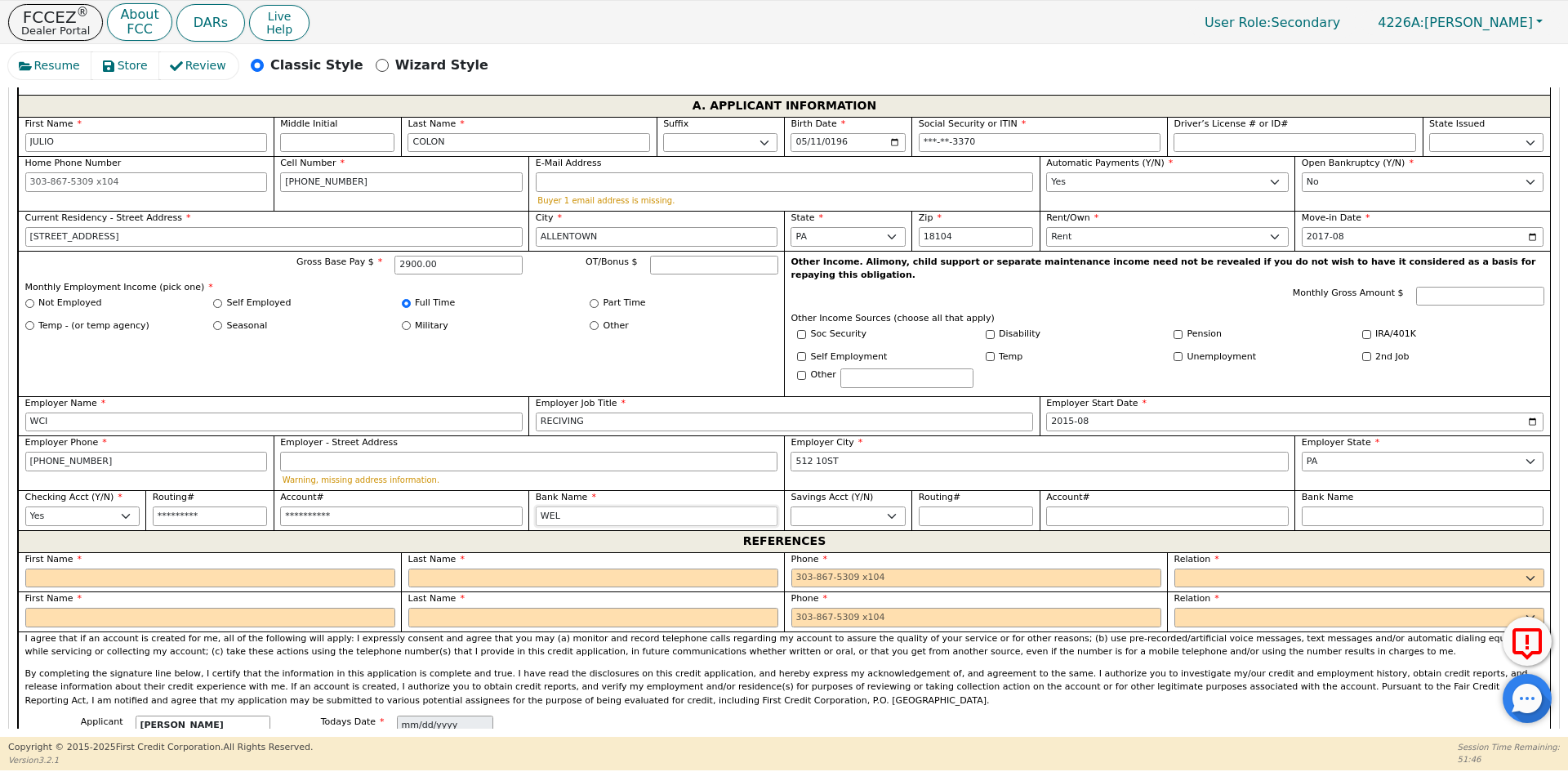
type input "WELL"
type input "WELLA"
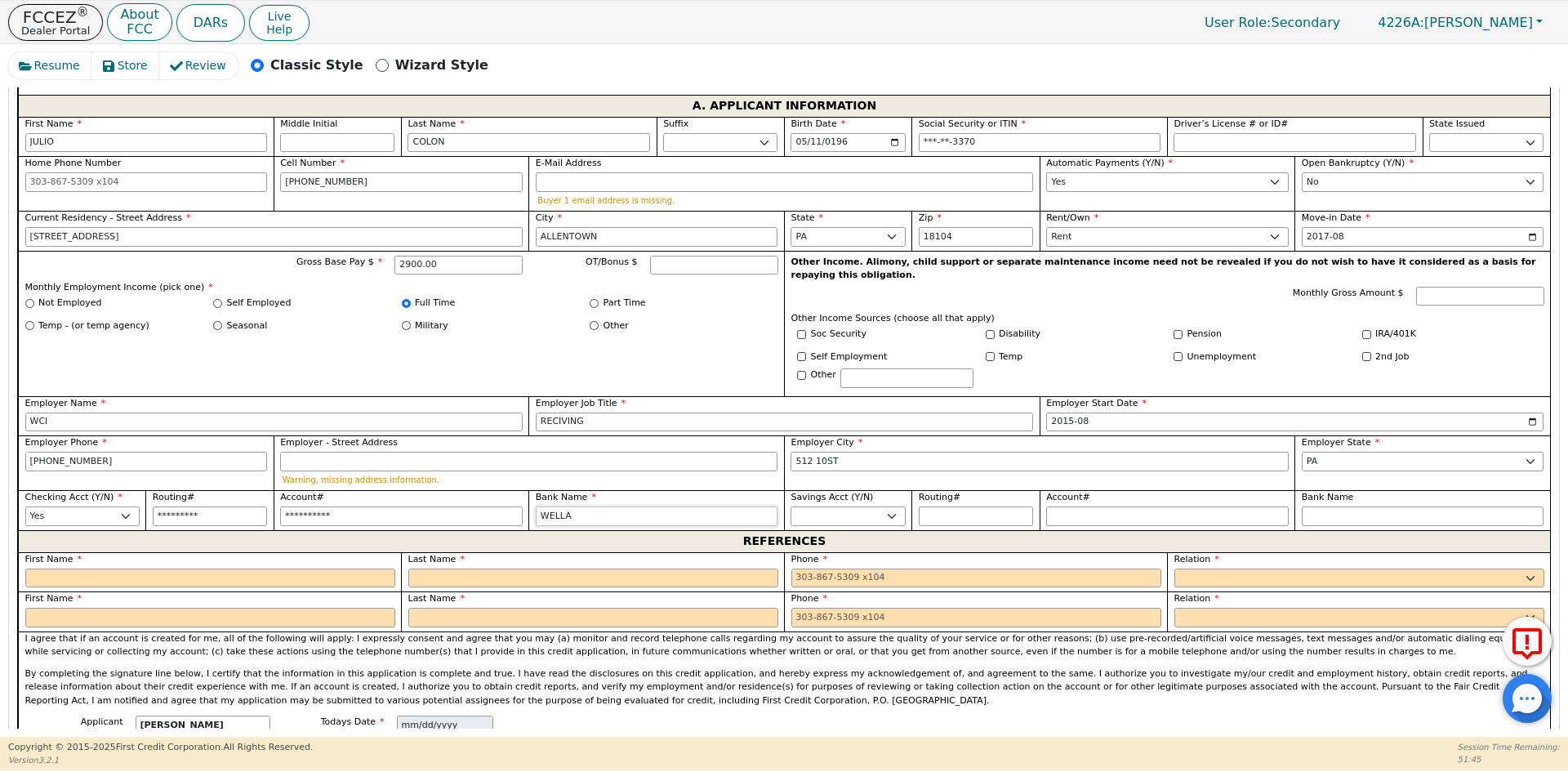
type input "WELLA F"
type input "WELLA FA"
type input "WELLA FAR"
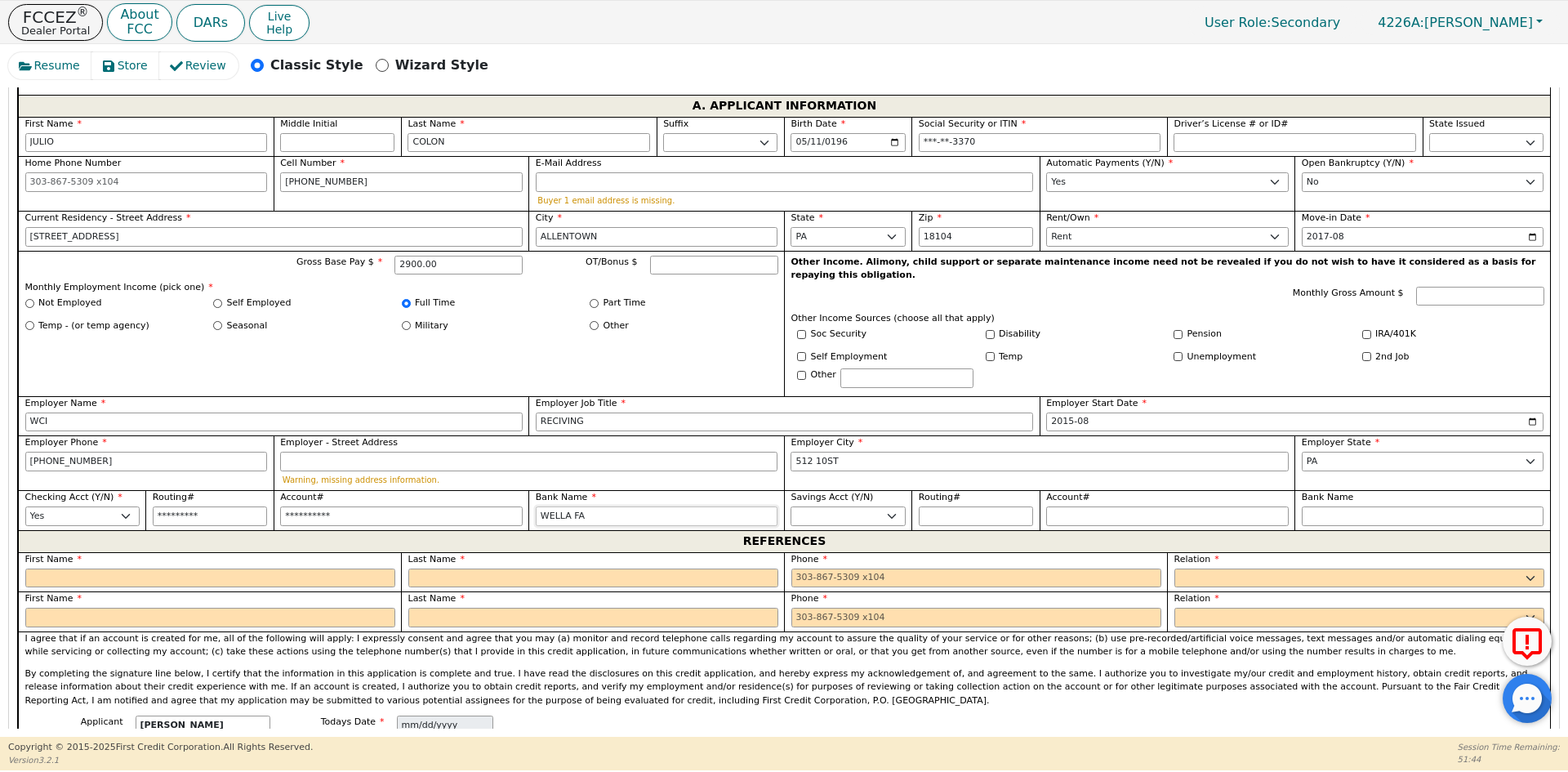
type input "WELLA FAR"
type input "WELLA FARG"
type input "WELLA FARGO"
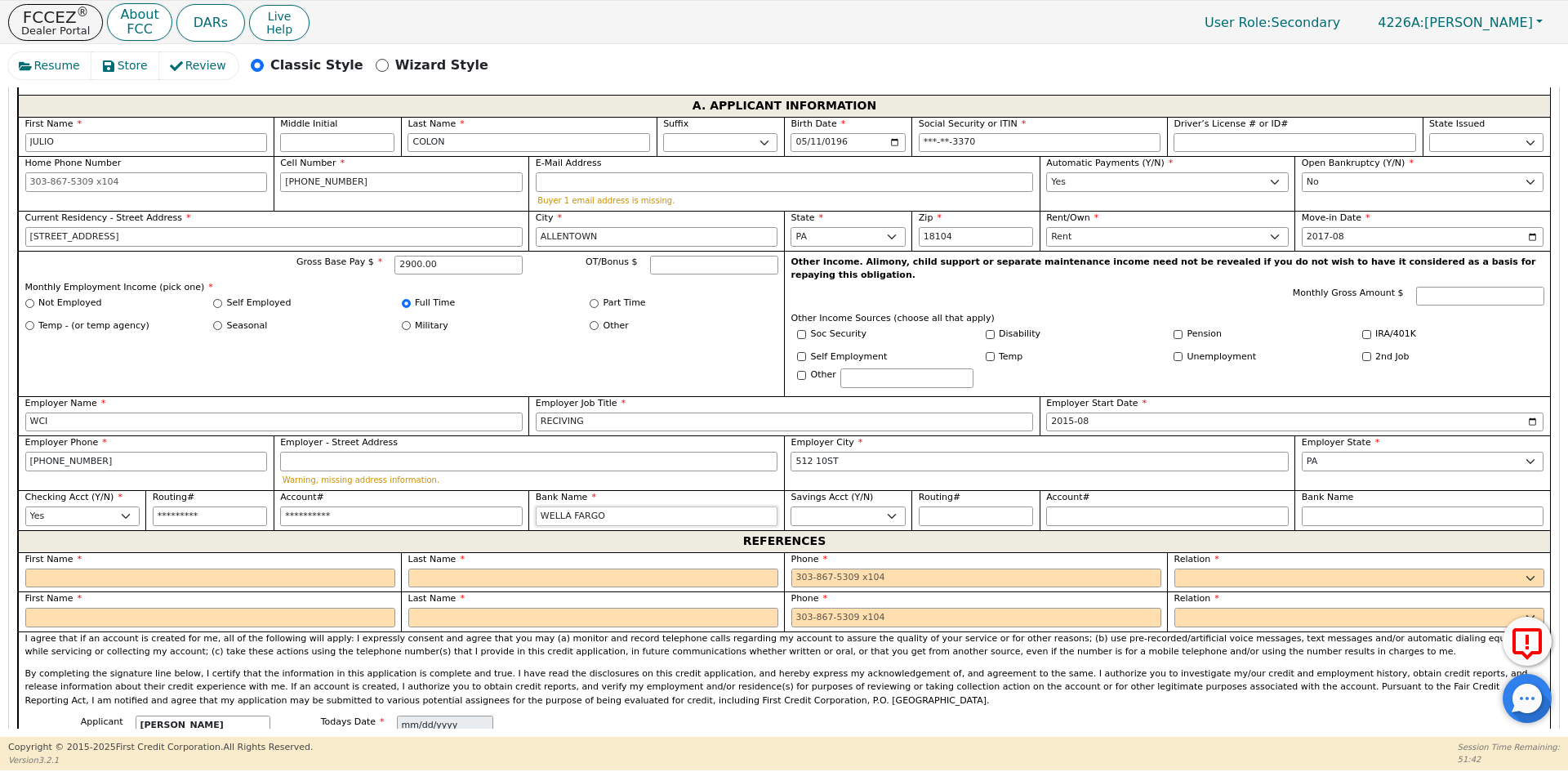
type input "WELLA FARGO"
click at [243, 569] on input "text" at bounding box center [210, 579] width 370 height 20
drag, startPoint x: 150, startPoint y: 554, endPoint x: 69, endPoint y: 563, distance: 81.5
click at [69, 563] on div "First Name [PERSON_NAME]" at bounding box center [210, 572] width 383 height 40
type input "ZUBMIRI"
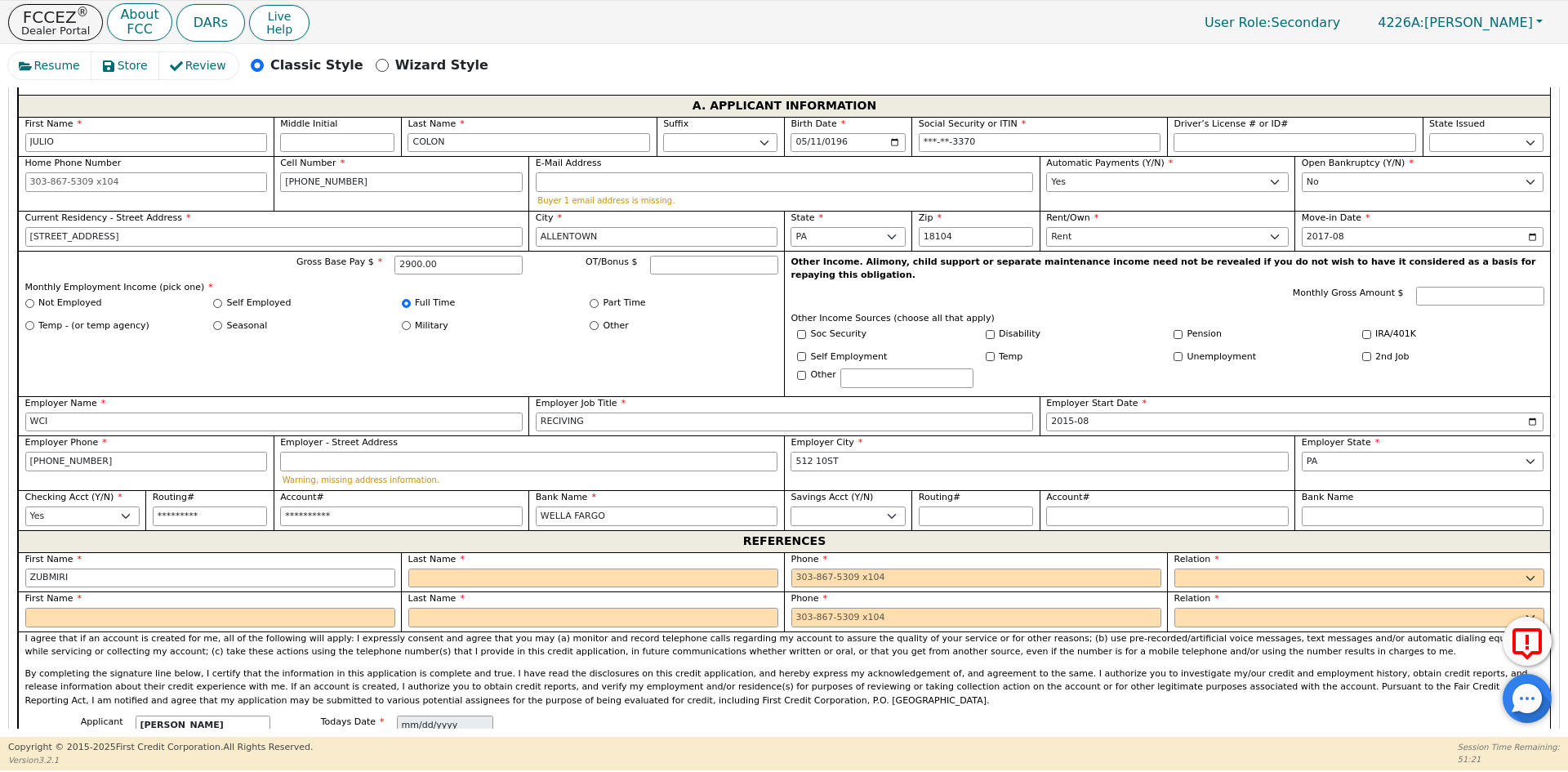
click at [452, 553] on label "Last Name" at bounding box center [593, 560] width 370 height 14
click at [446, 569] on input "text" at bounding box center [593, 579] width 370 height 20
paste input "CARATINI"
type input "CARATINI"
click at [796, 569] on input "tel" at bounding box center [976, 579] width 370 height 20
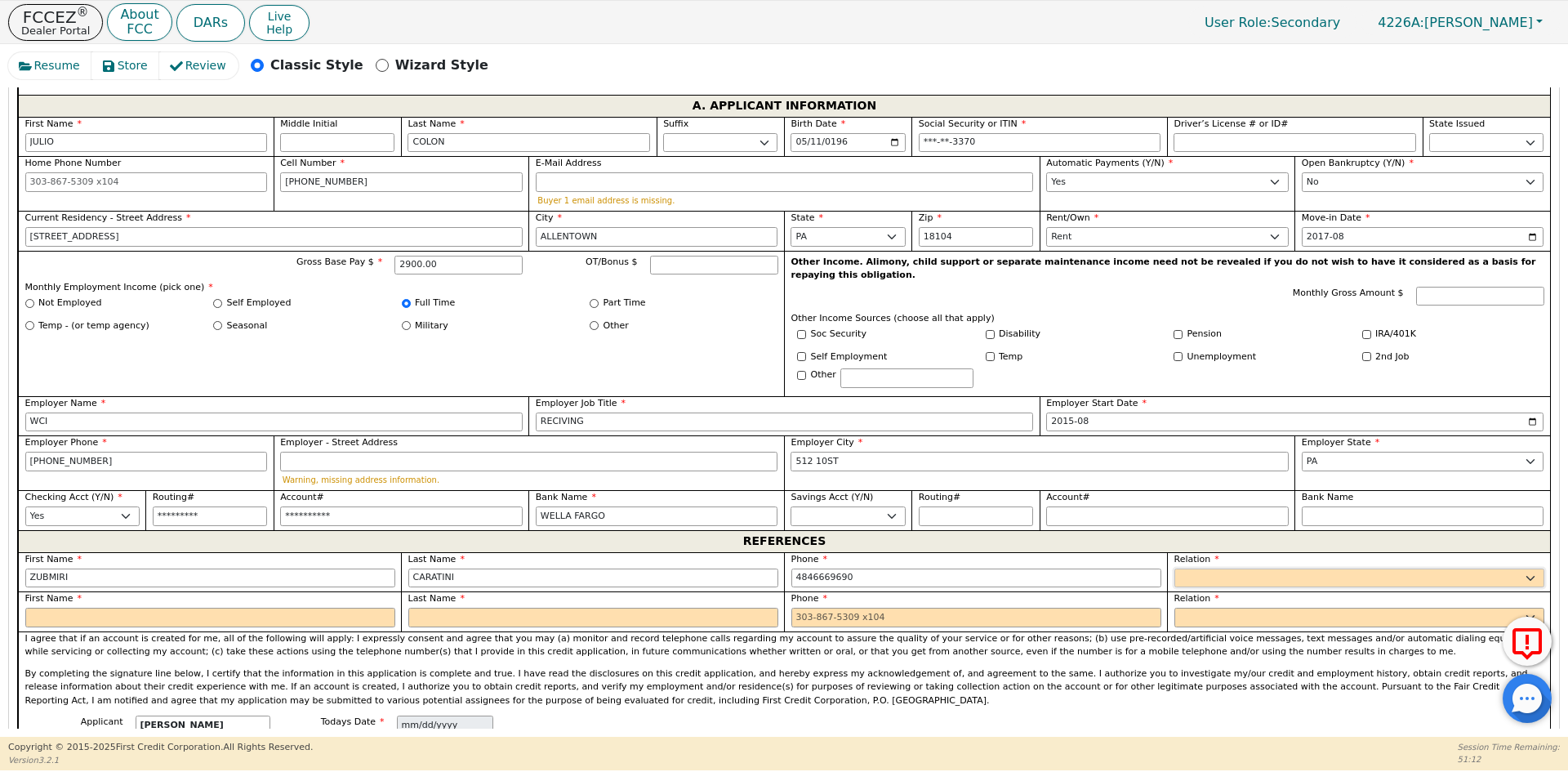
type input "[PHONE_NUMBER]"
click at [1230, 569] on select "FATHER MOTHER SISTER BROTHER DAUGHTER SON CO-WORKER NEIGHBOR FRIEND COUSIN G-MO…" at bounding box center [1358, 579] width 370 height 20
select select "OTHER"
click at [1230, 569] on select "FATHER MOTHER SISTER BROTHER DAUGHTER SON CO-WORKER NEIGHBOR FRIEND COUSIN G-MO…" at bounding box center [1167, 579] width 243 height 20
click at [1316, 569] on input "text" at bounding box center [1423, 579] width 243 height 20
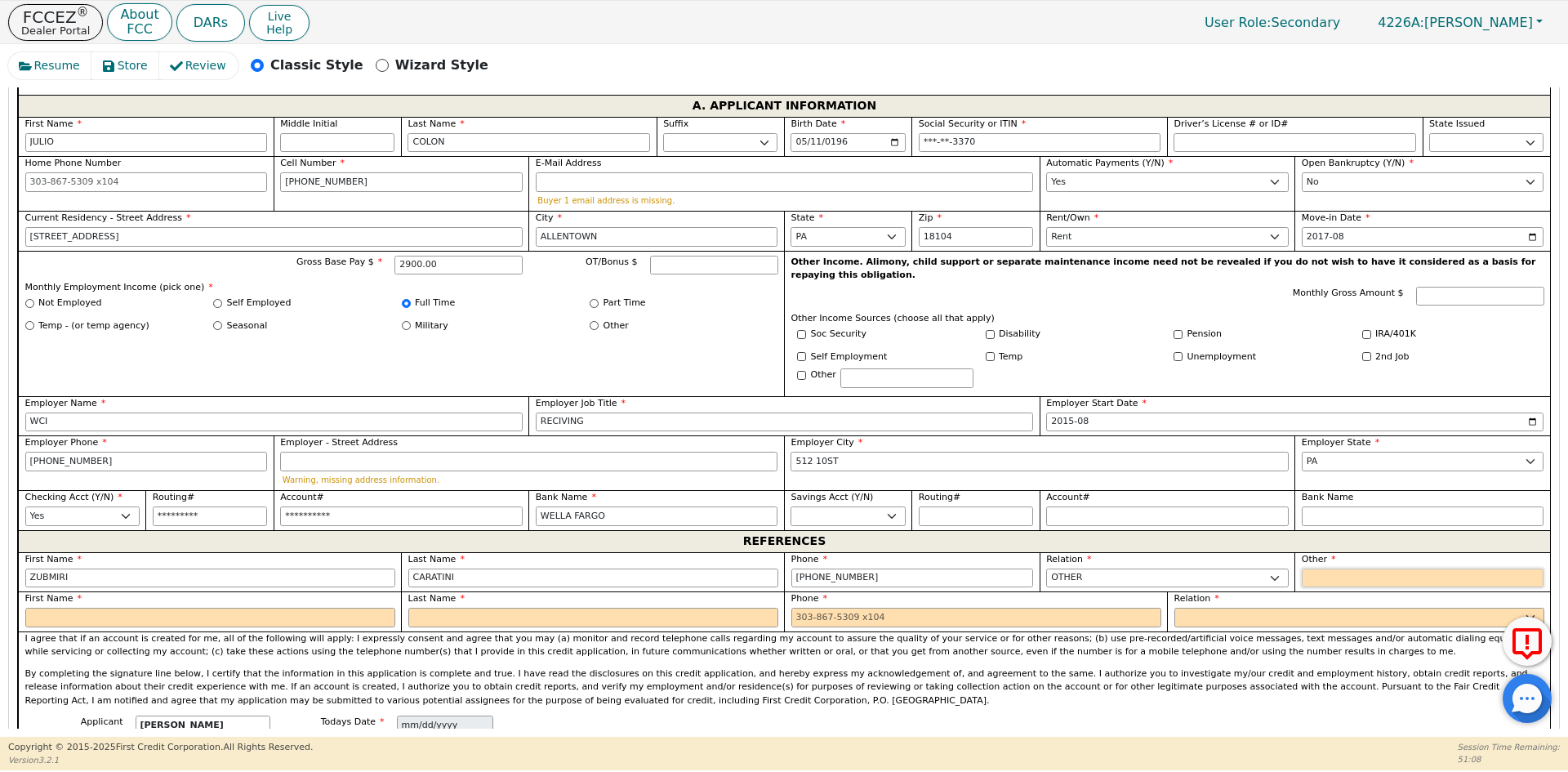
type input "FAMILY"
click at [1252, 608] on select "FATHER MOTHER SISTER BROTHER DAUGHTER SON CO-WORKER NEIGHBOR FRIEND COUSIN G-MO…" at bounding box center [1358, 618] width 370 height 20
select select "OTHER"
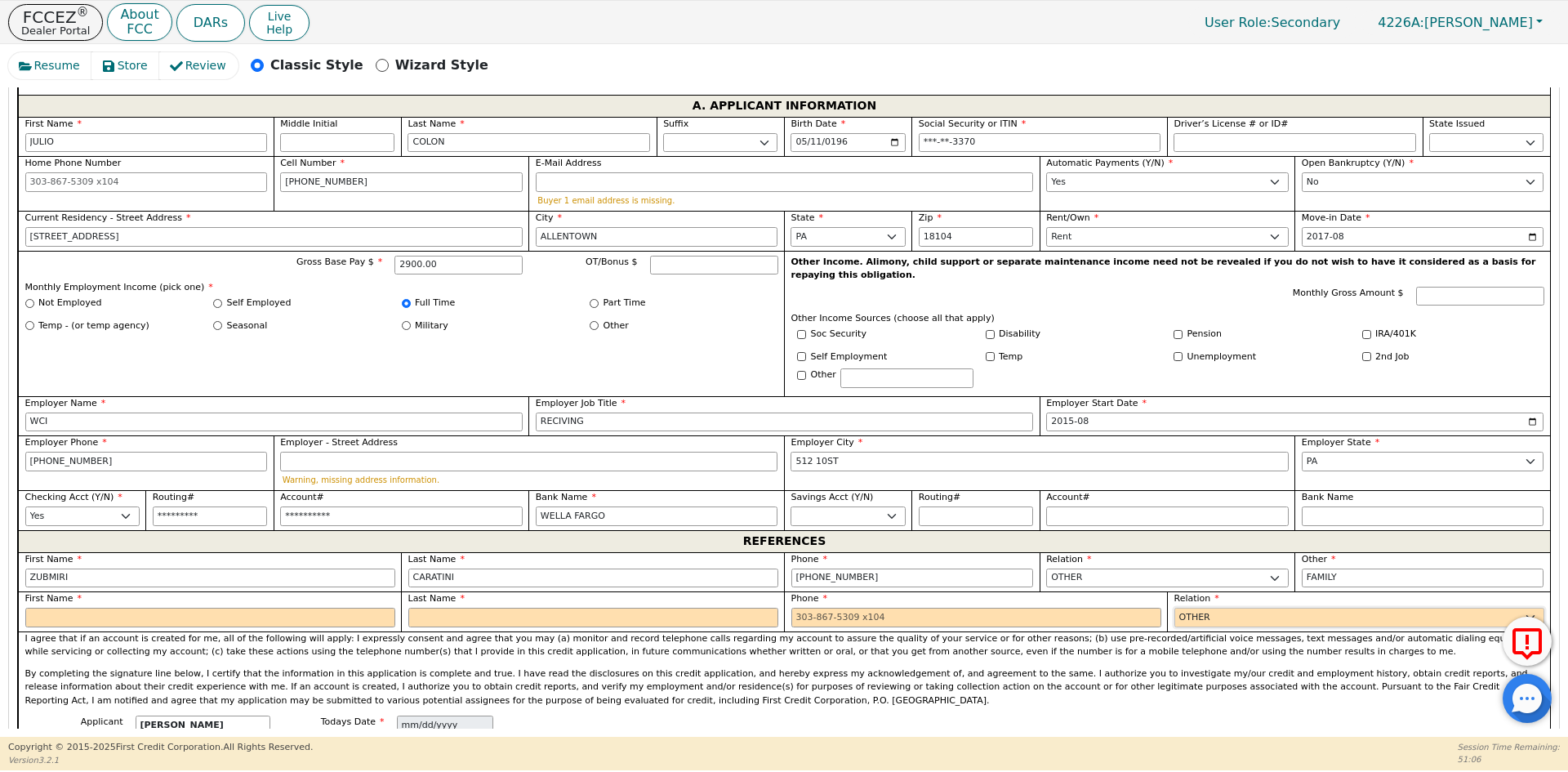
click at [1252, 608] on select "FATHER MOTHER SISTER BROTHER DAUGHTER SON CO-WORKER NEIGHBOR FRIEND COUSIN G-MO…" at bounding box center [1358, 618] width 370 height 20
click at [1358, 608] on input "text" at bounding box center [1423, 618] width 243 height 20
type input "FAMILY"
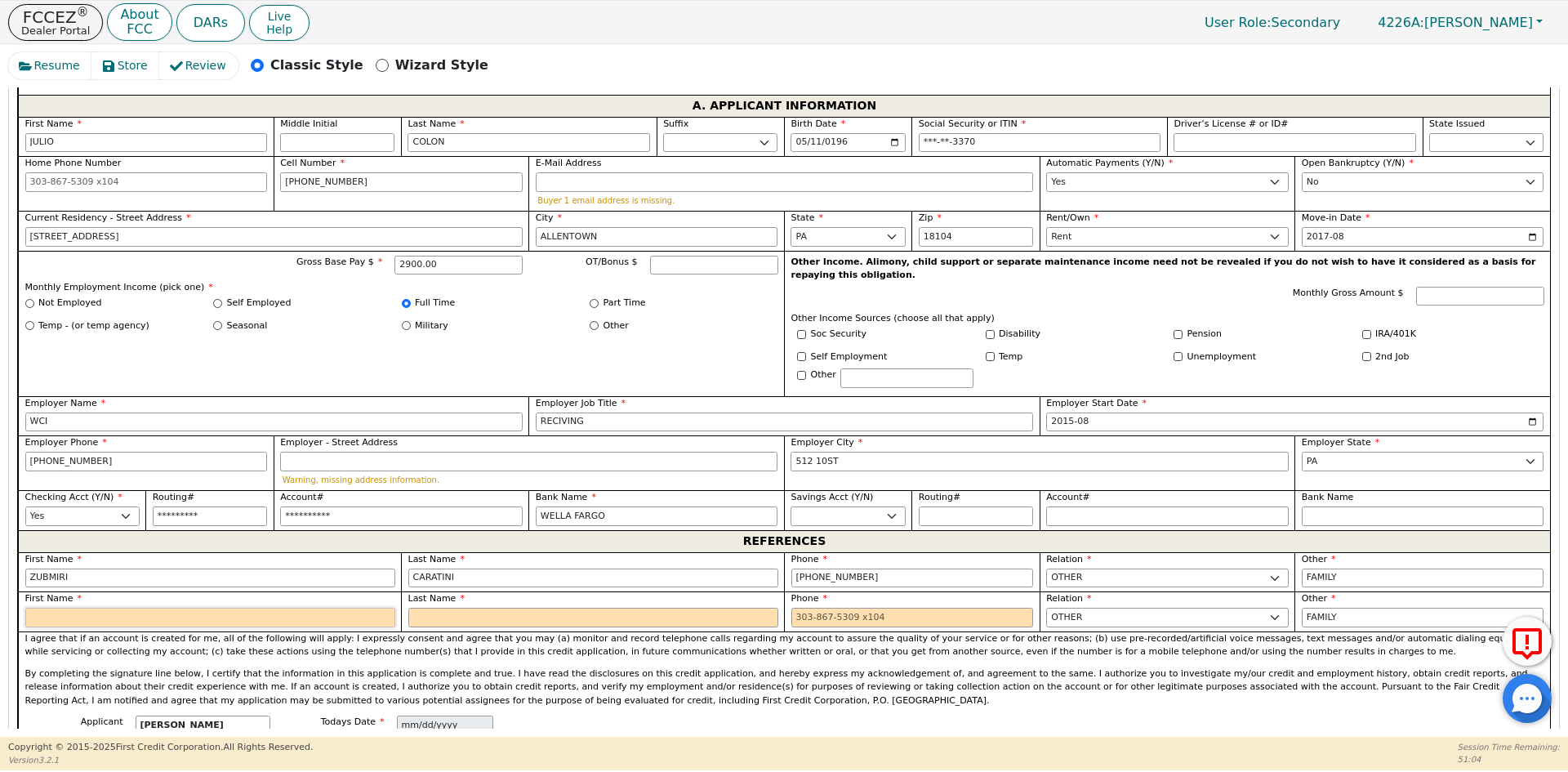
click at [189, 608] on input "text" at bounding box center [210, 618] width 370 height 20
type input "[PERSON_NAME]"
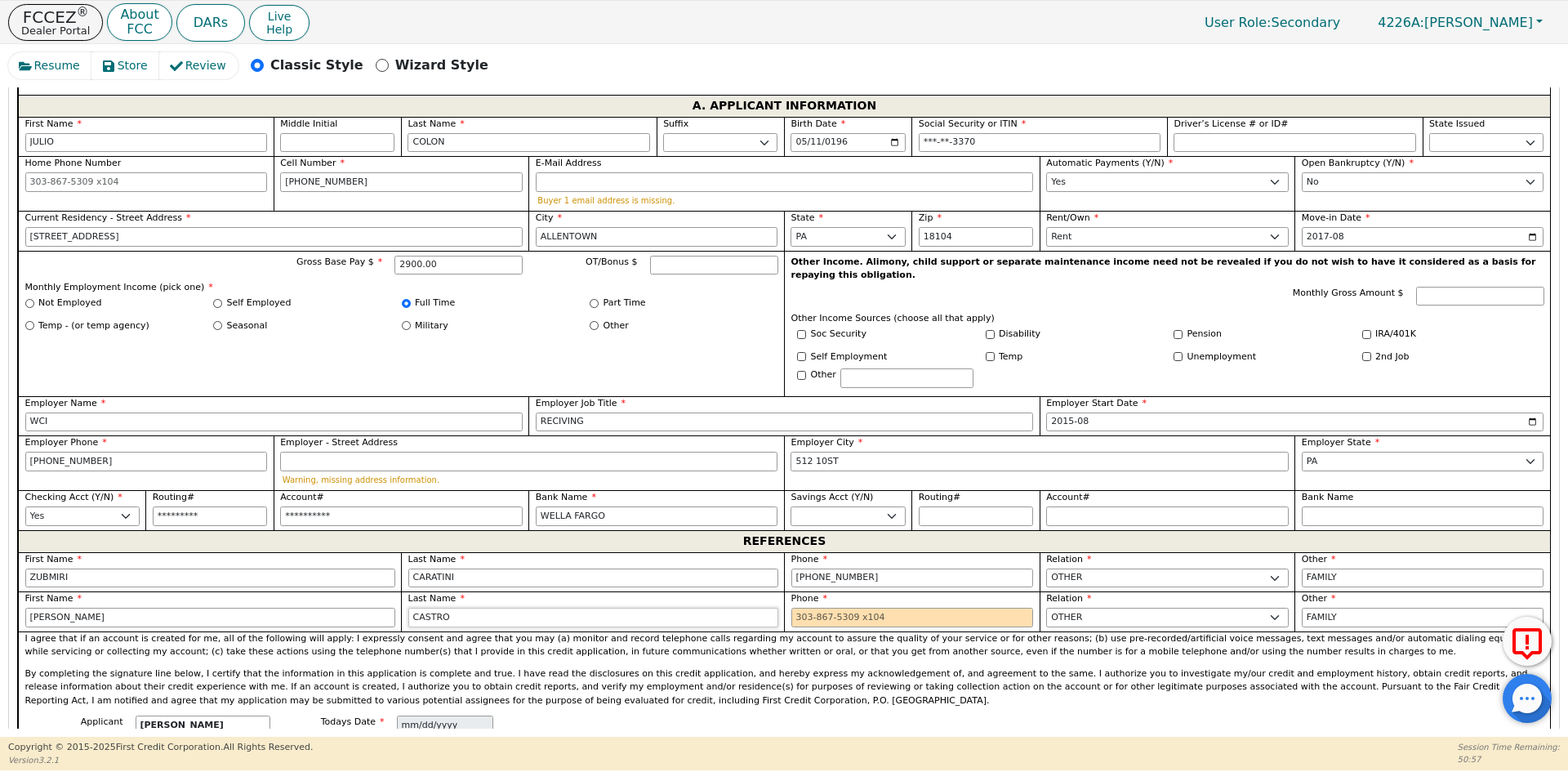
type input "CASTRO"
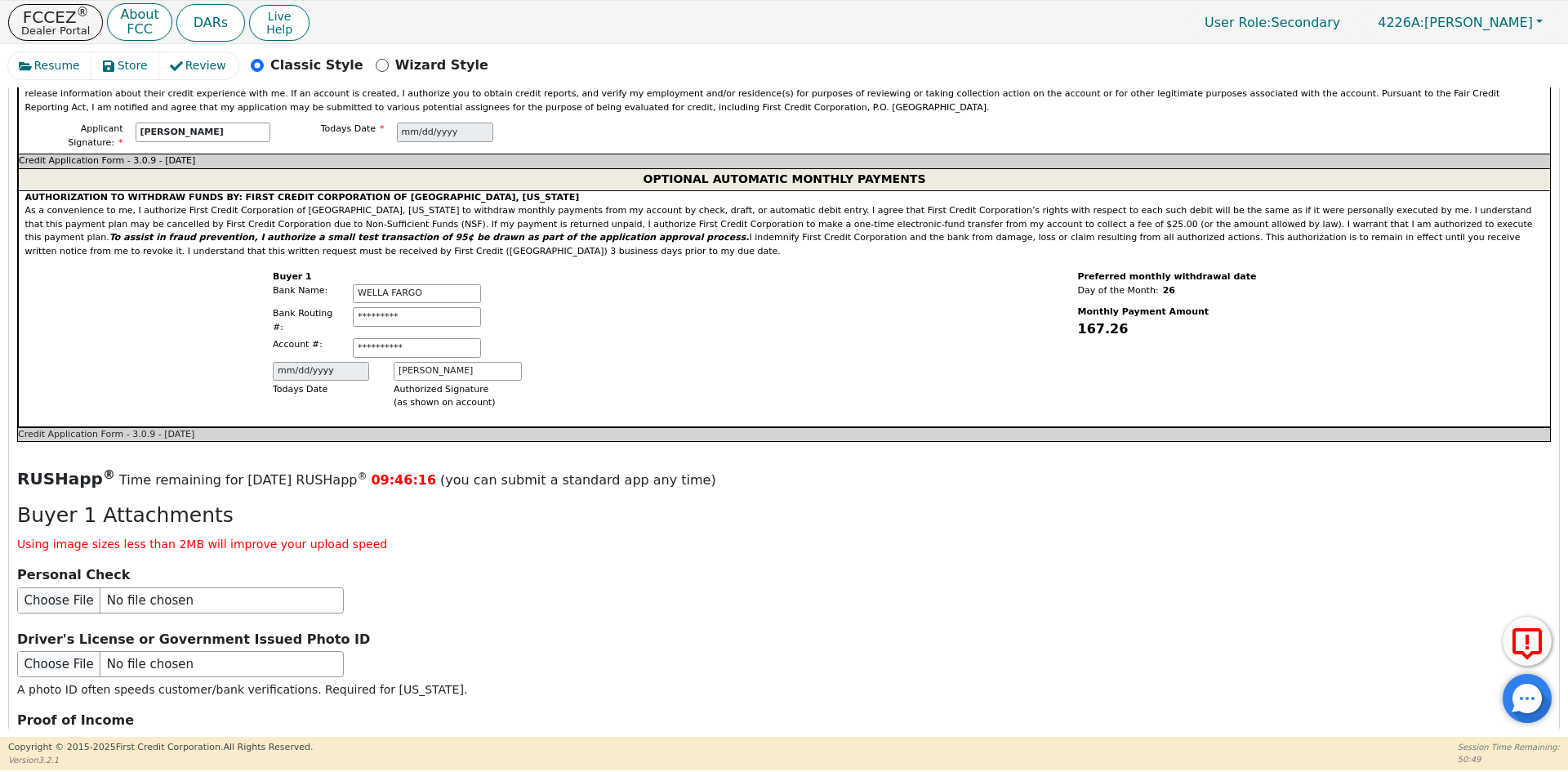
scroll to position [1761, 0]
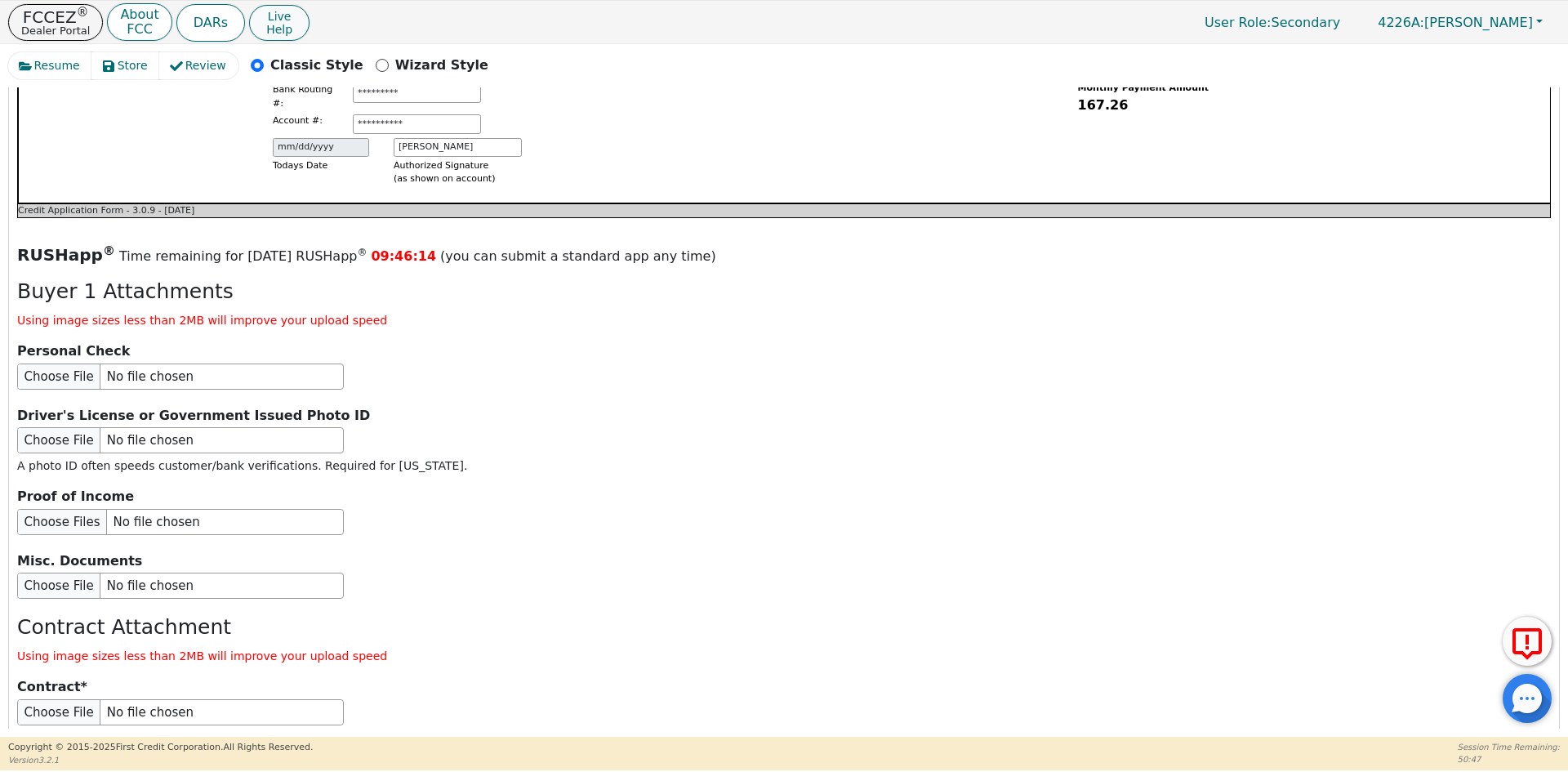
type input "[PHONE_NUMBER]"
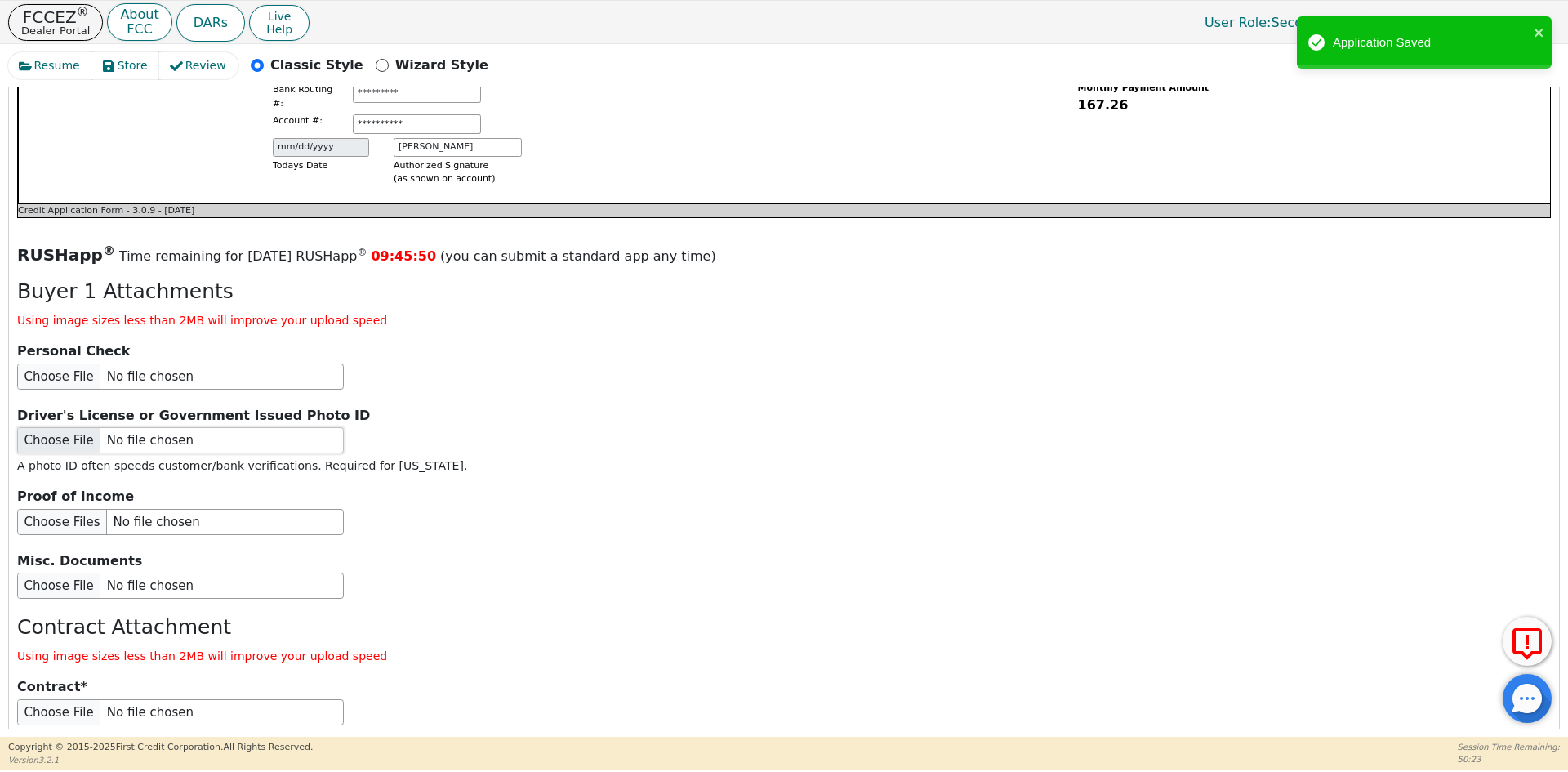
click at [111, 428] on input "file" at bounding box center [180, 440] width 327 height 26
type input "C:\fakepath\ID [PERSON_NAME].pdf"
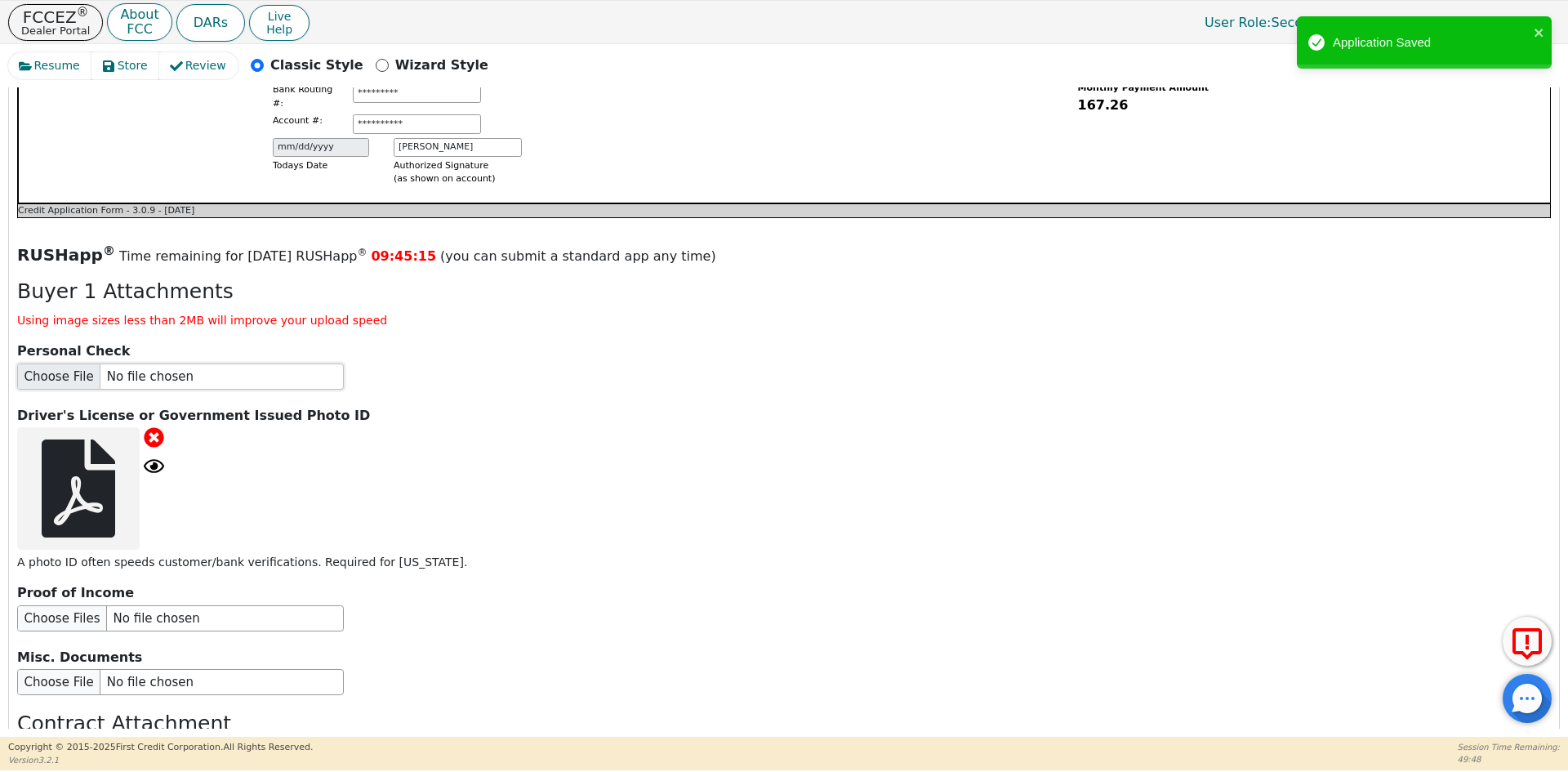
click at [119, 364] on input "file" at bounding box center [180, 376] width 327 height 26
type input "C:\fakepath\CHEQUE [PERSON_NAME].pdf"
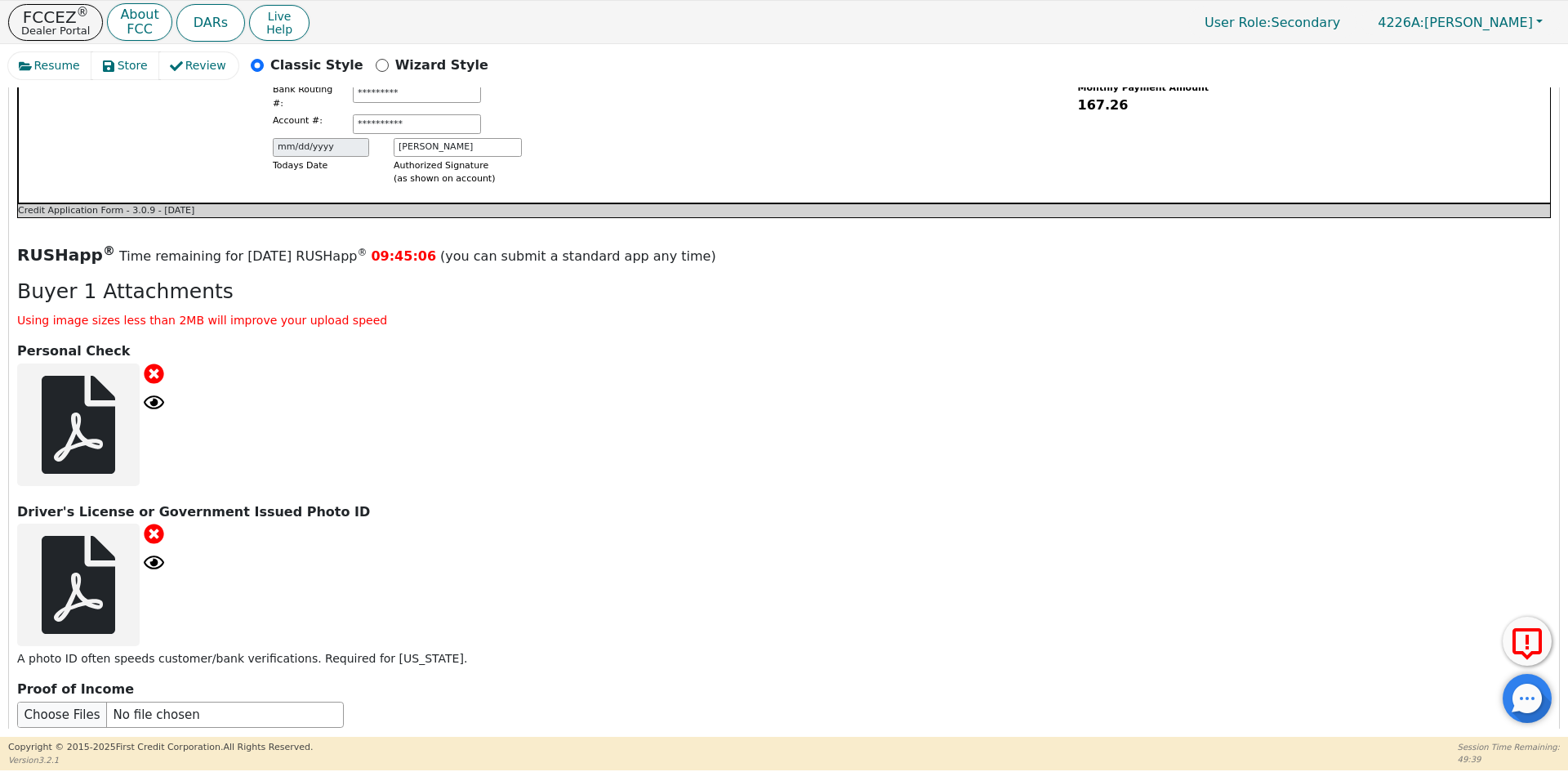
click at [152, 392] on icon at bounding box center [154, 402] width 21 height 21
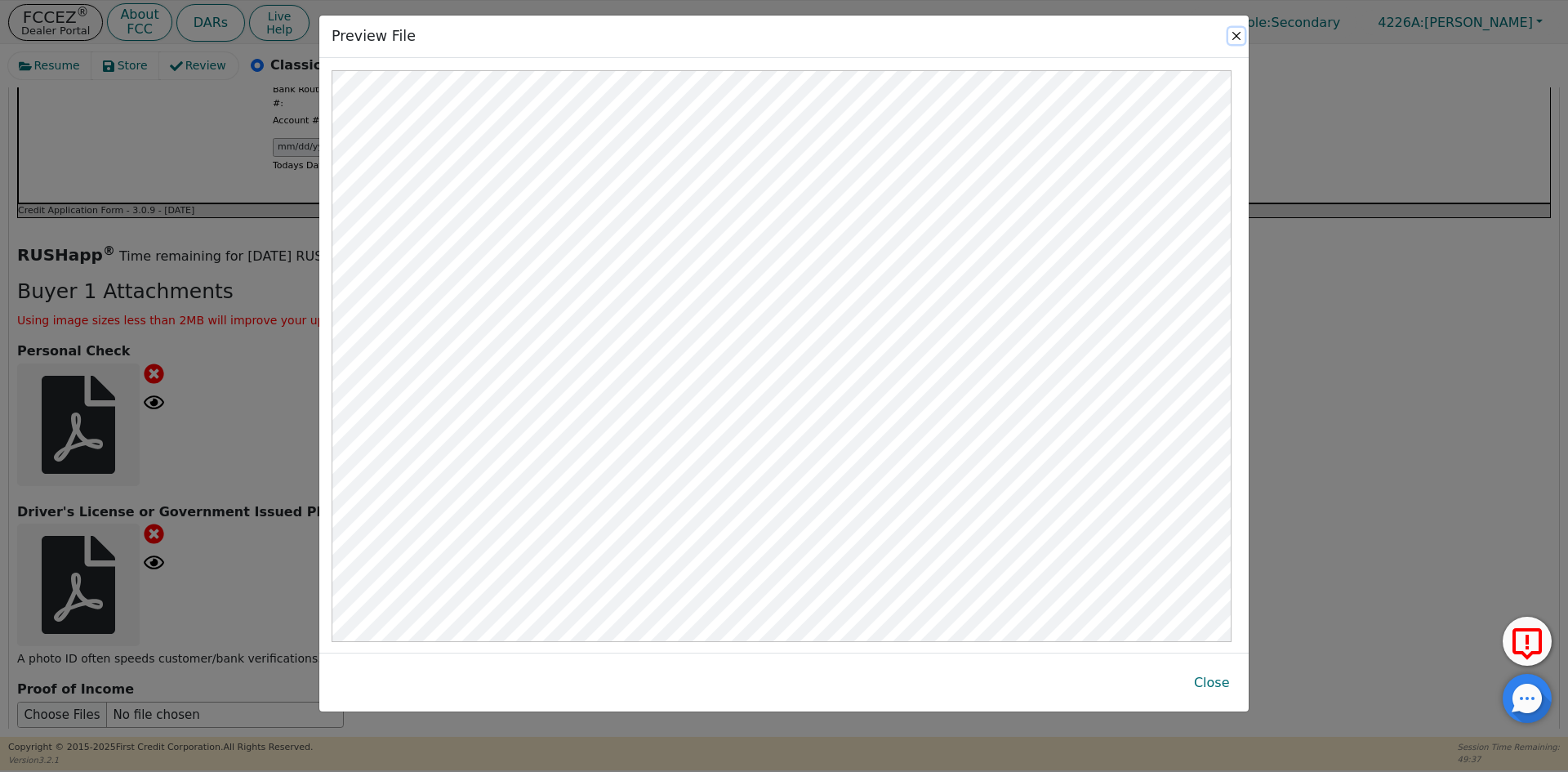
click at [1234, 33] on button "Close" at bounding box center [1236, 36] width 17 height 17
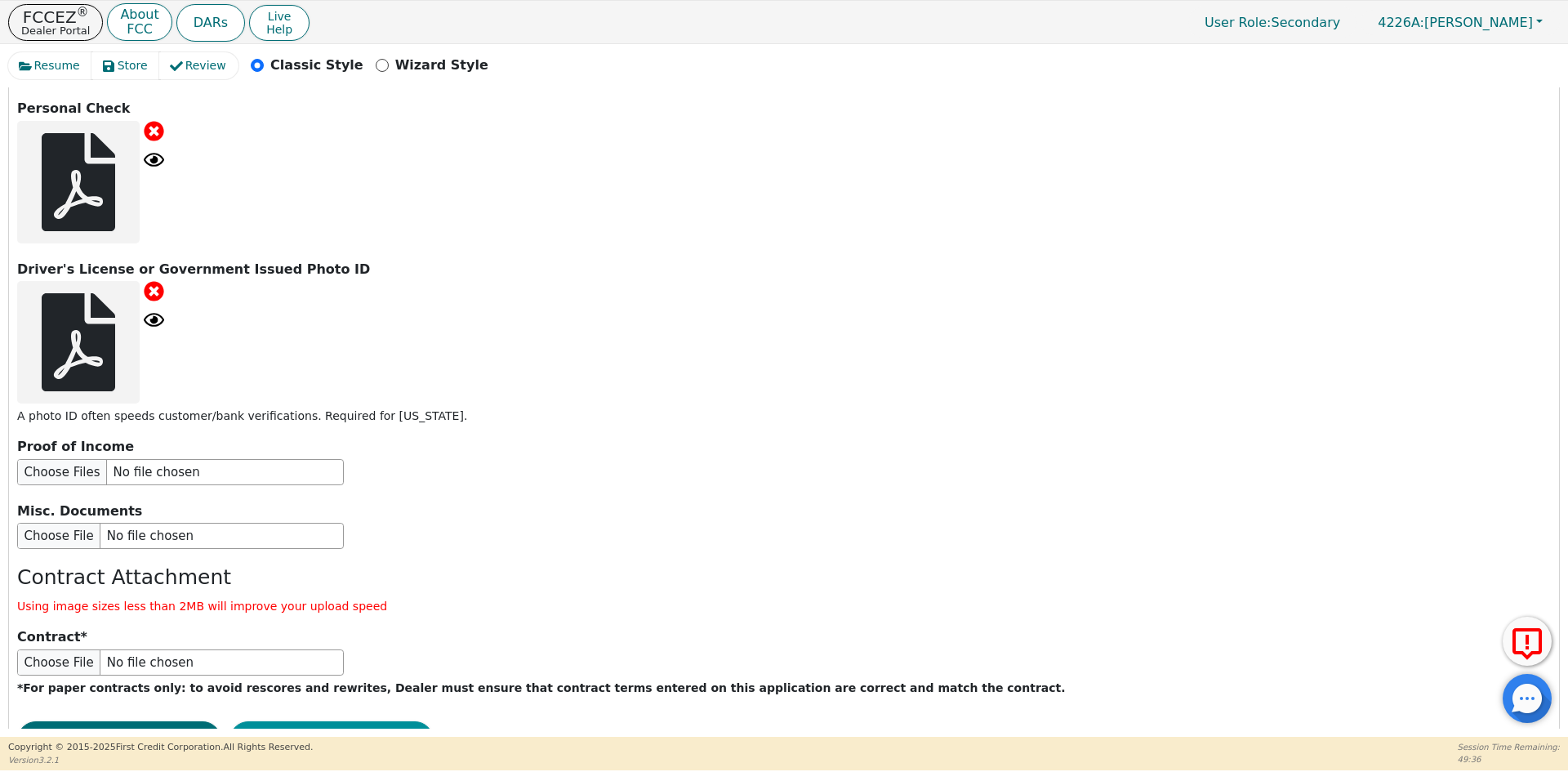
scroll to position [2037, 0]
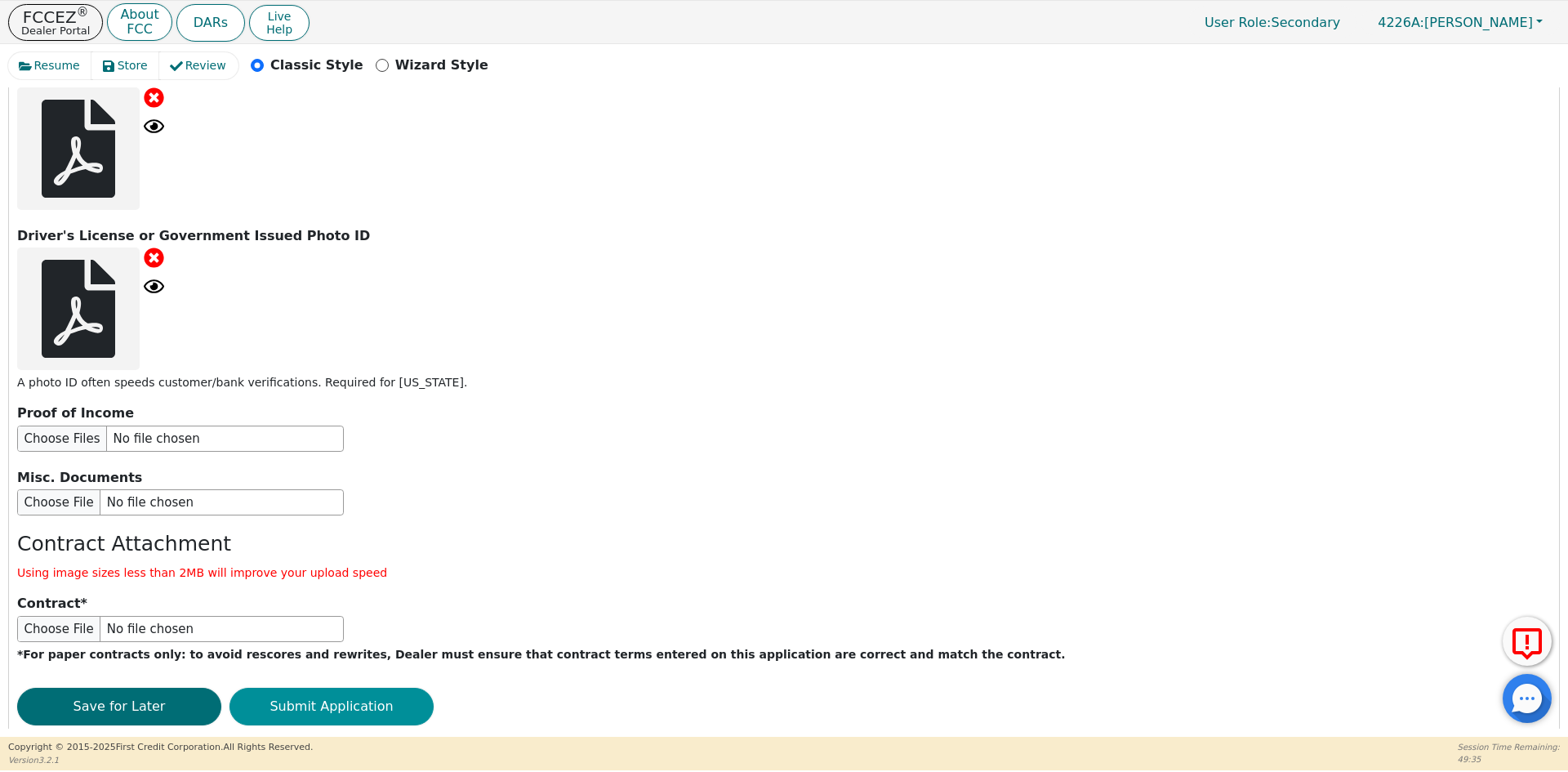
click at [354, 688] on button "Submit Application" at bounding box center [332, 706] width 205 height 37
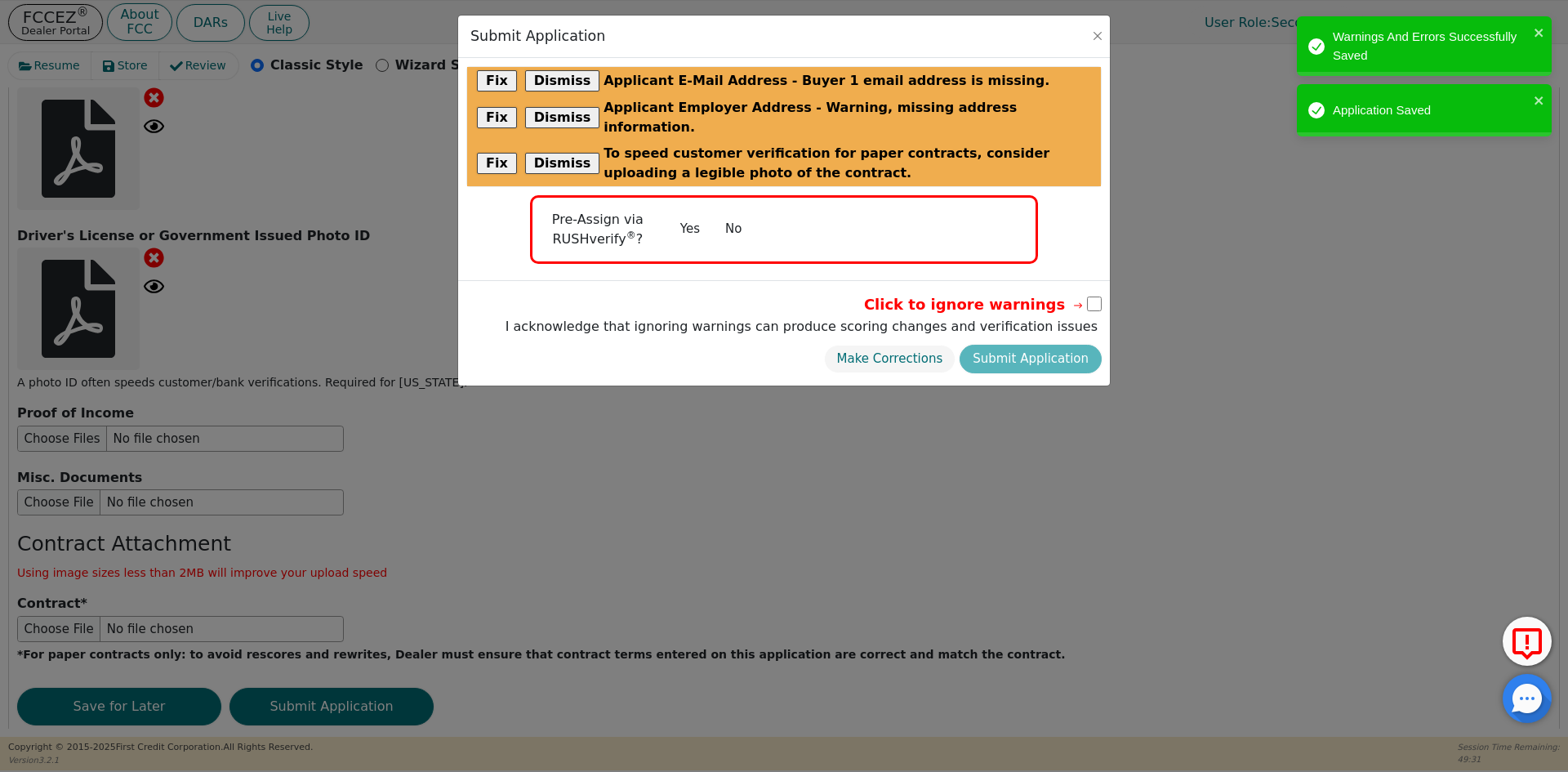
click at [739, 215] on button "No" at bounding box center [732, 229] width 42 height 28
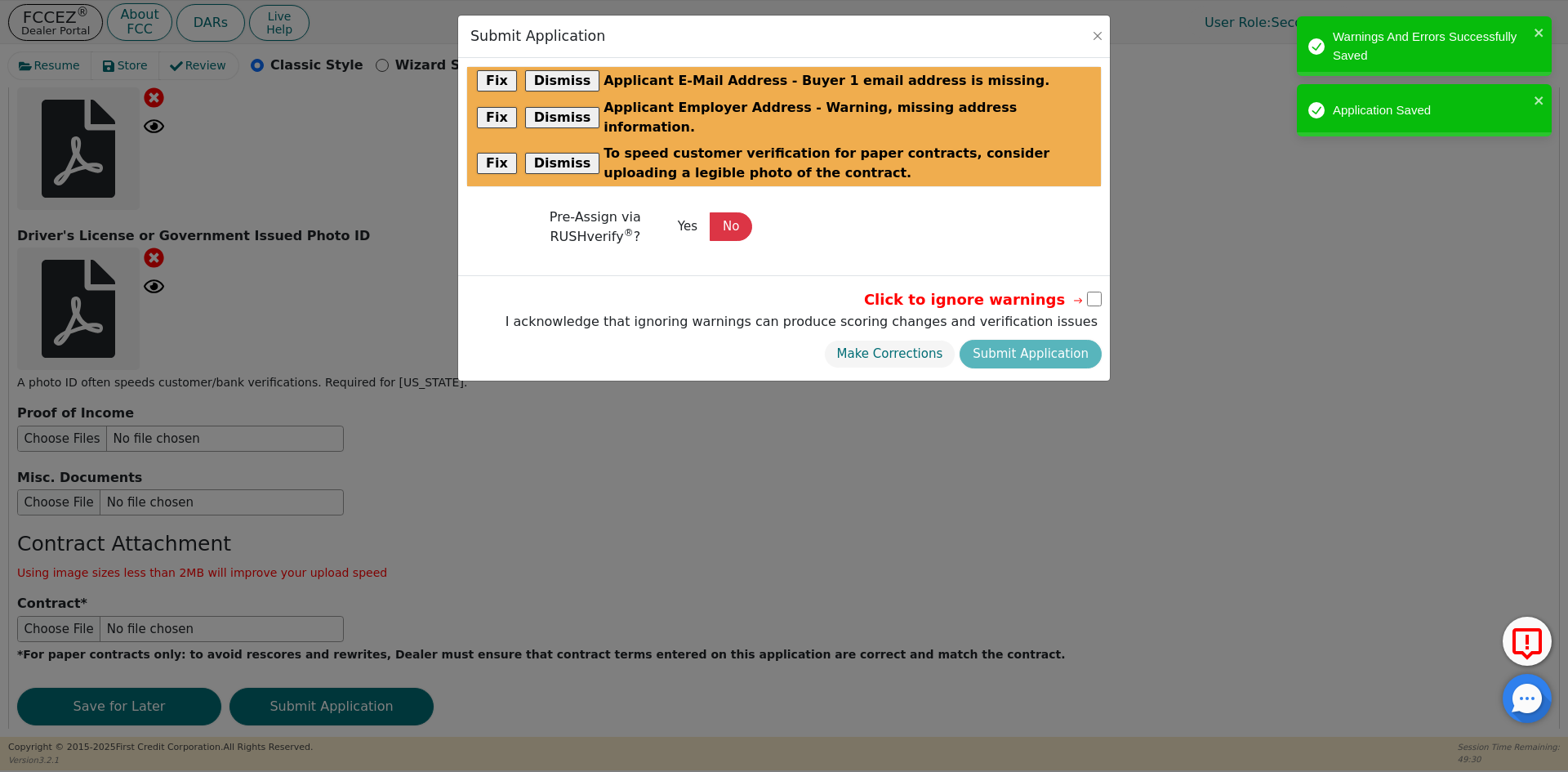
click at [1092, 292] on input "checkbox" at bounding box center [1094, 299] width 15 height 15
checkbox input "true"
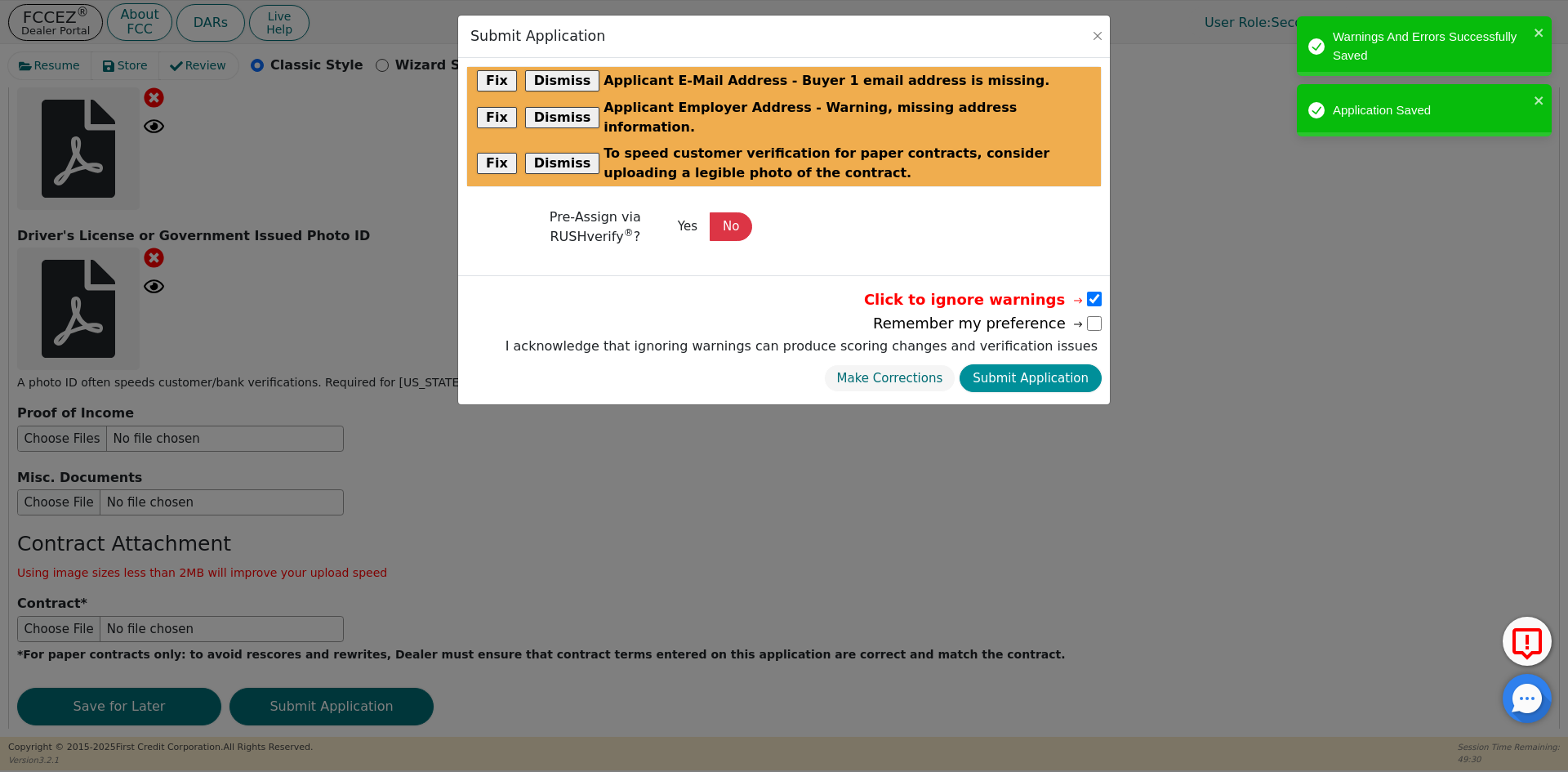
click at [1028, 364] on button "Submit Application" at bounding box center [1030, 379] width 142 height 28
select select
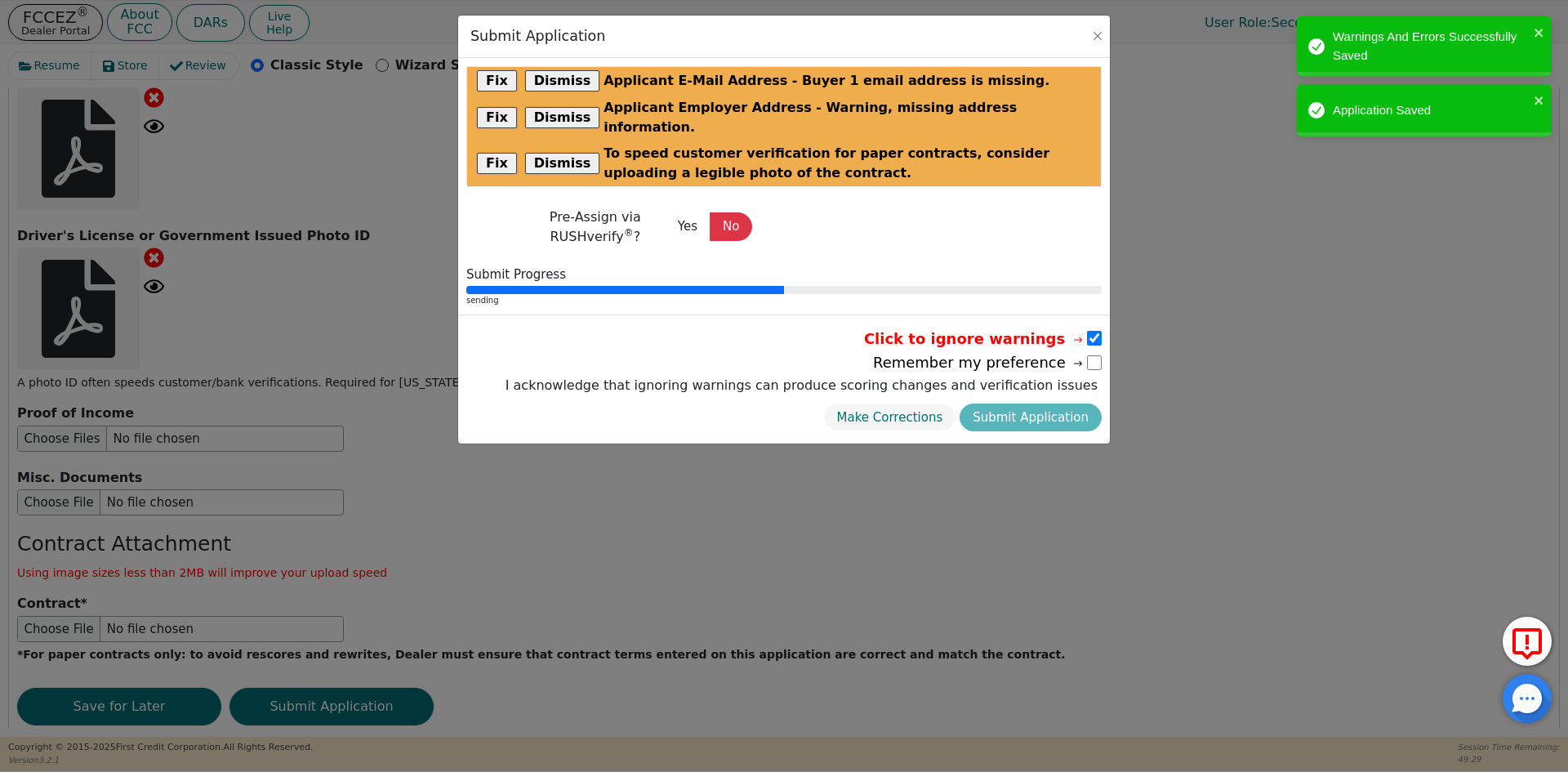
radio input "false"
